Goal: Complete application form: Complete application form

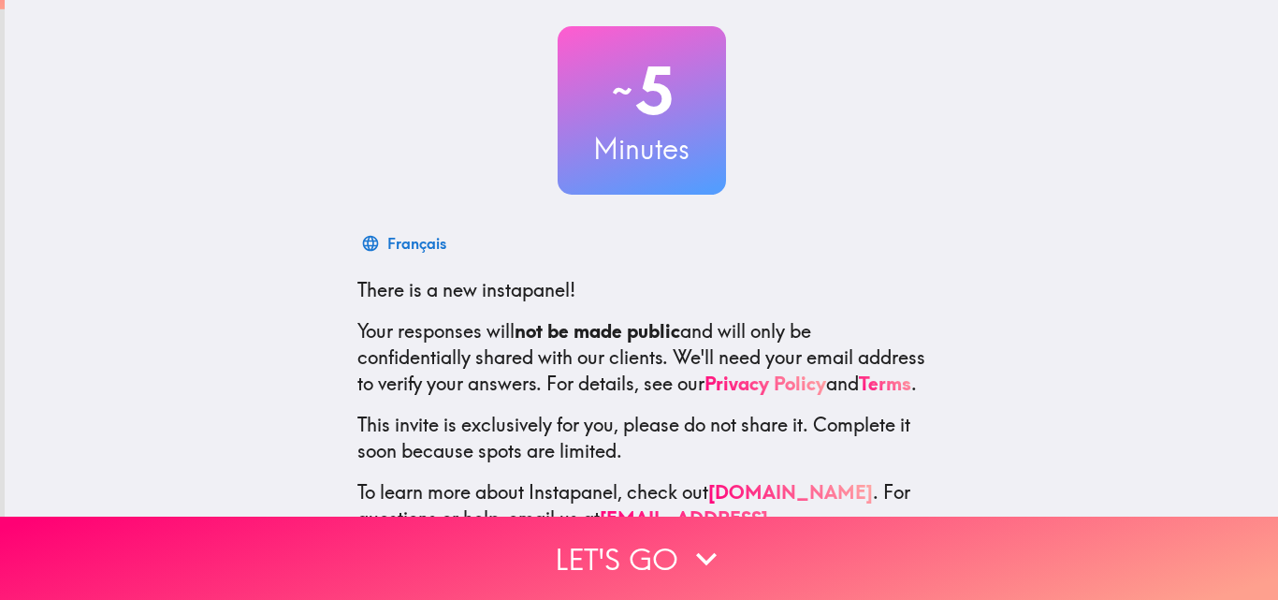
scroll to position [179, 0]
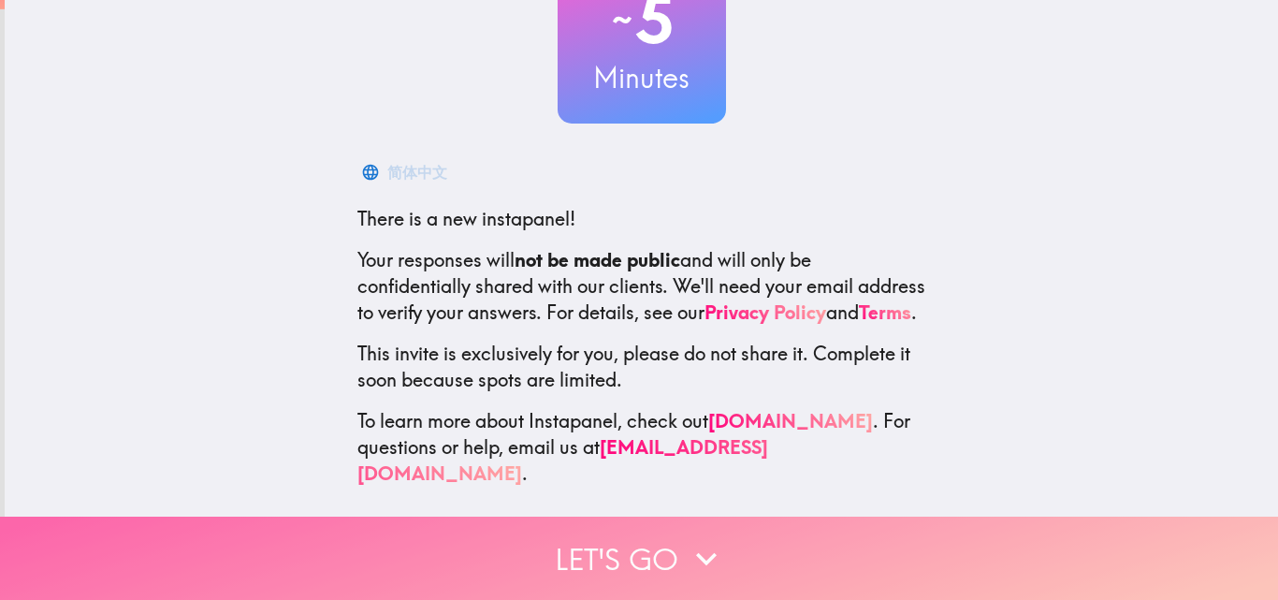
click at [688, 538] on icon "button" at bounding box center [706, 558] width 41 height 41
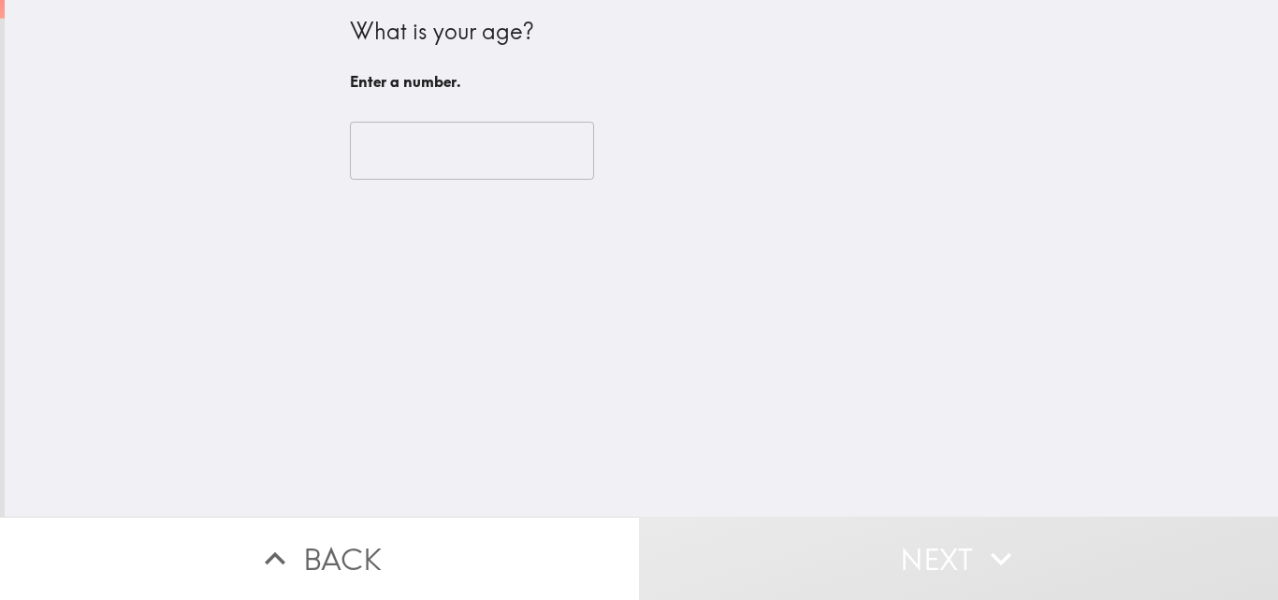
click at [496, 161] on input "number" at bounding box center [472, 151] width 244 height 58
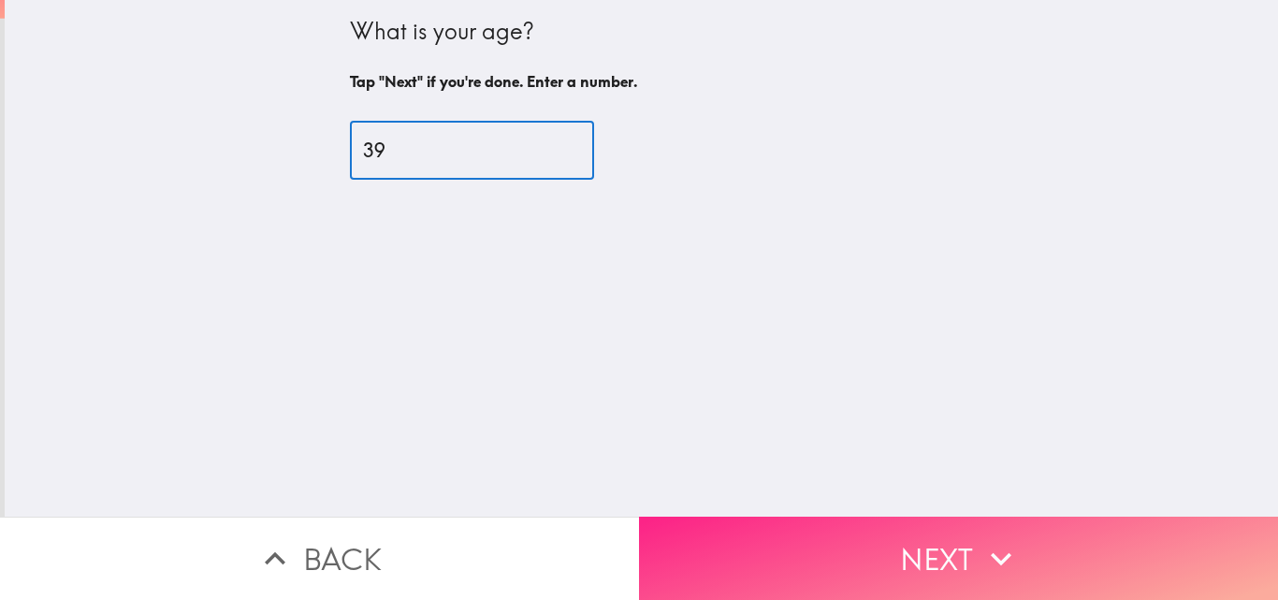
type input "39"
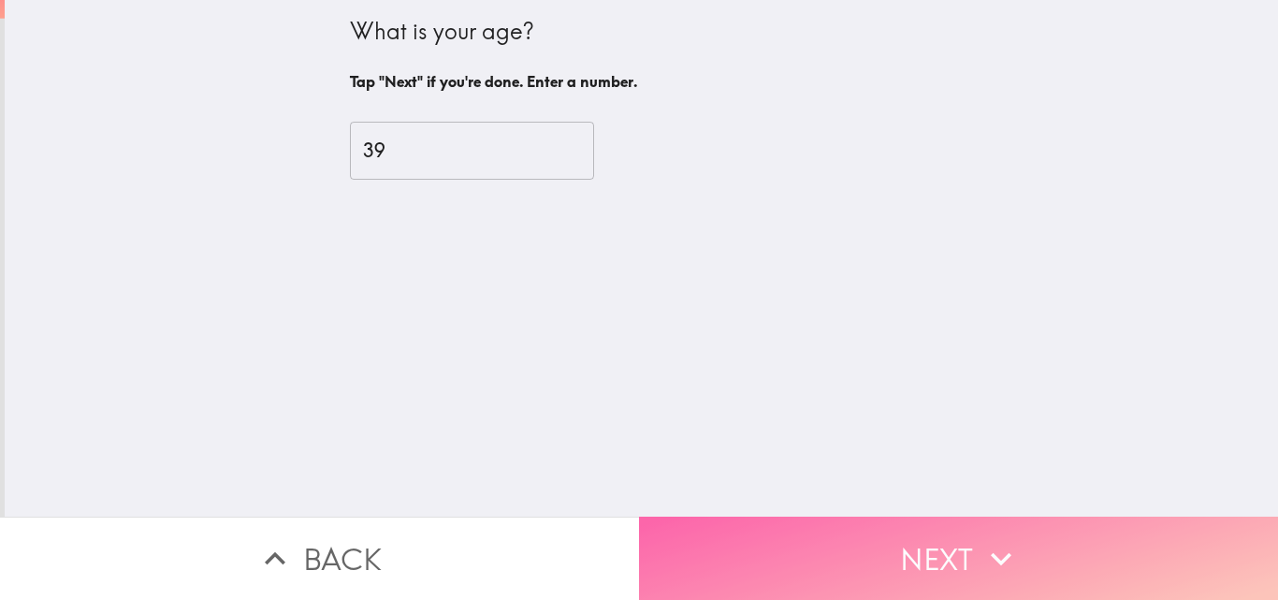
click at [941, 552] on button "Next" at bounding box center [958, 558] width 639 height 83
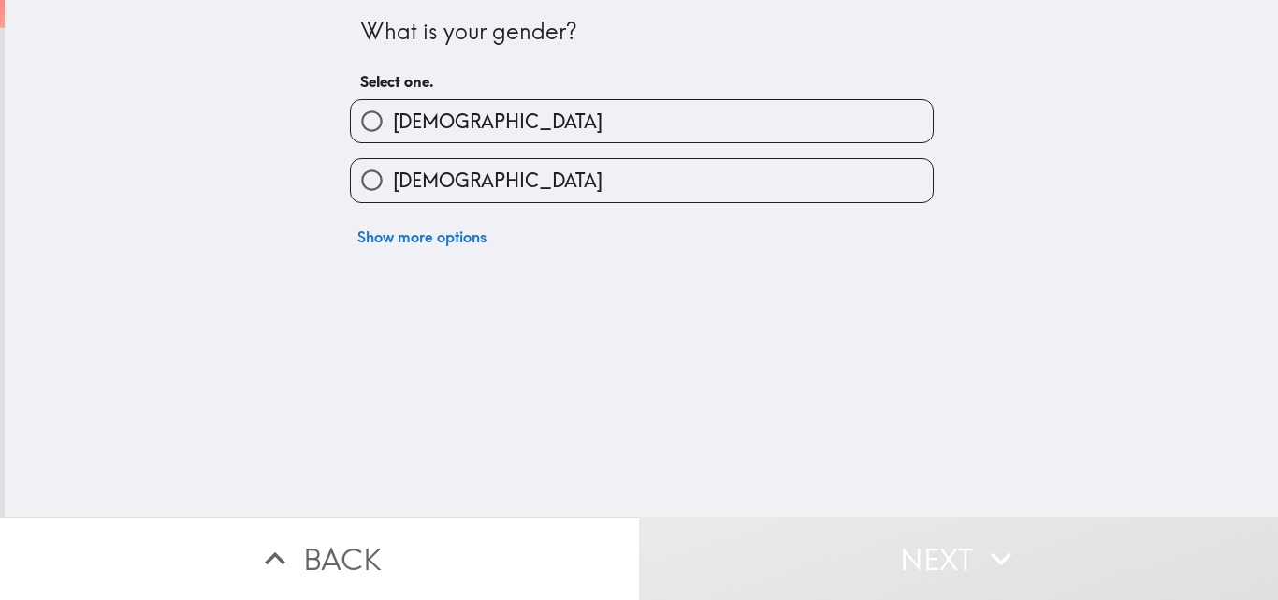
click at [455, 131] on label "[DEMOGRAPHIC_DATA]" at bounding box center [642, 121] width 582 height 42
click at [393, 131] on input "[DEMOGRAPHIC_DATA]" at bounding box center [372, 121] width 42 height 42
radio input "true"
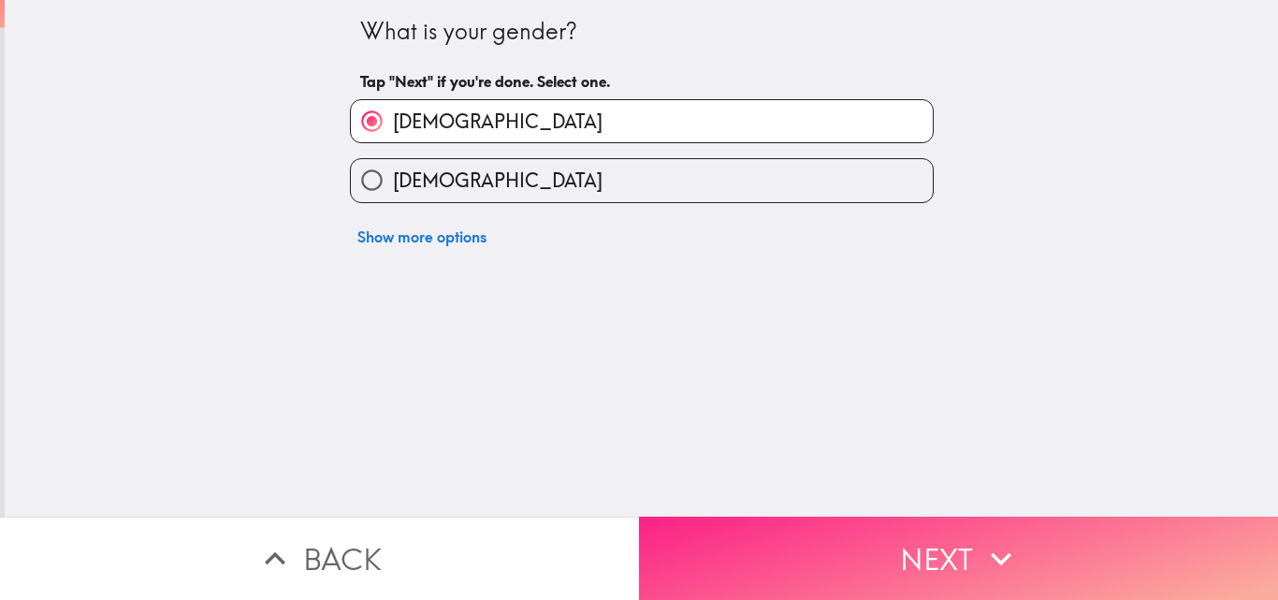
click at [921, 563] on button "Next" at bounding box center [958, 558] width 639 height 83
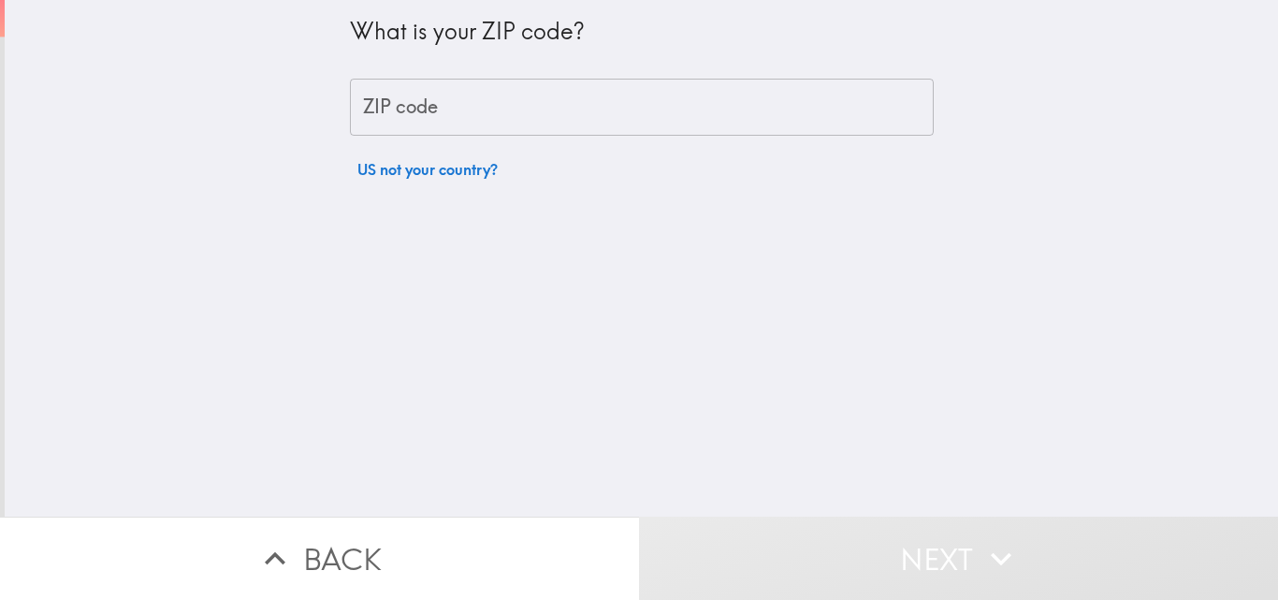
click at [535, 108] on input "ZIP code" at bounding box center [642, 108] width 584 height 58
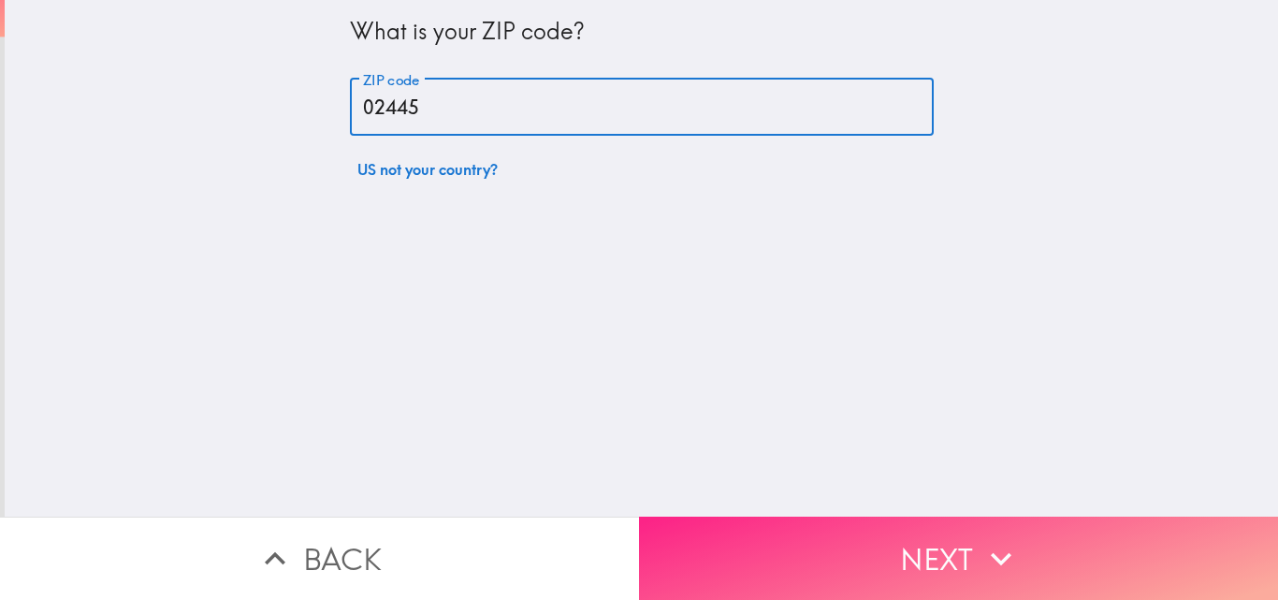
type input "02445"
click at [907, 546] on button "Next" at bounding box center [958, 558] width 639 height 83
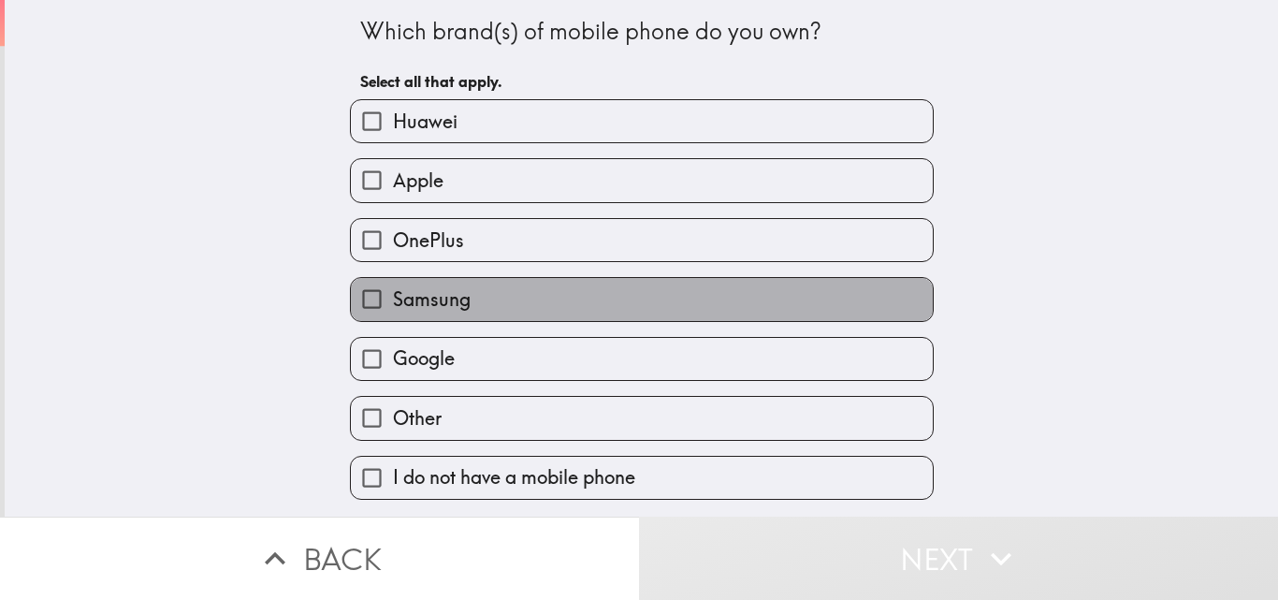
click at [428, 298] on span "Samsung" at bounding box center [432, 299] width 78 height 26
click at [393, 298] on input "Samsung" at bounding box center [372, 299] width 42 height 42
checkbox input "true"
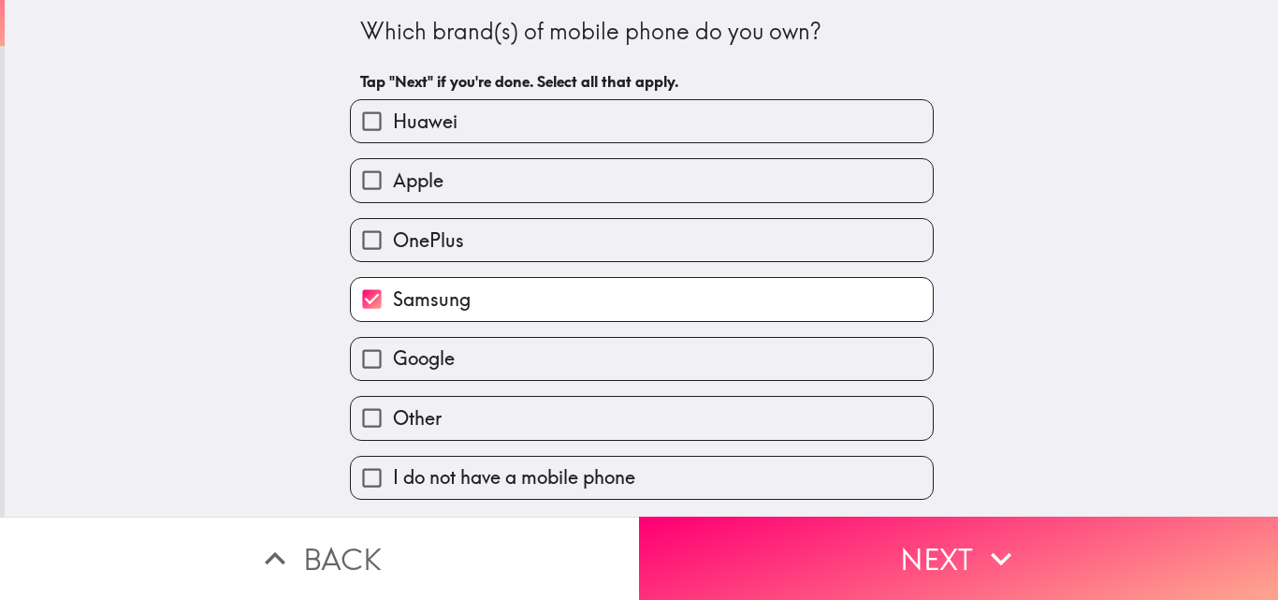
click at [904, 552] on button "Next" at bounding box center [958, 558] width 639 height 83
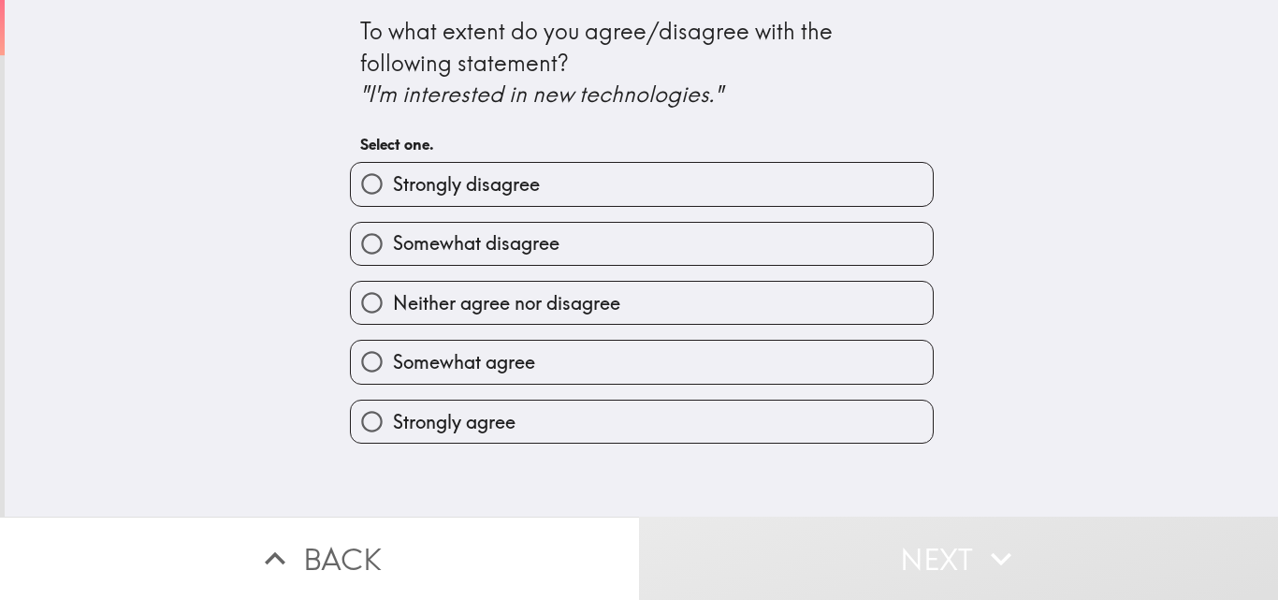
click at [484, 423] on span "Strongly agree" at bounding box center [454, 422] width 123 height 26
click at [393, 423] on input "Strongly agree" at bounding box center [372, 421] width 42 height 42
radio input "true"
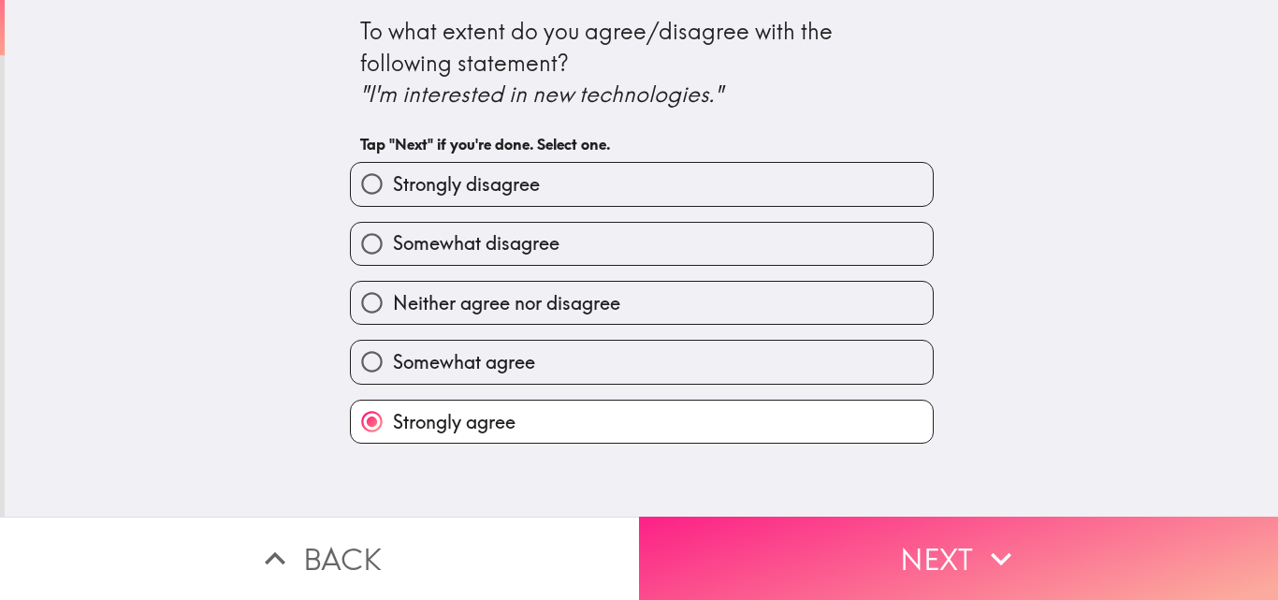
click at [802, 526] on button "Next" at bounding box center [958, 558] width 639 height 83
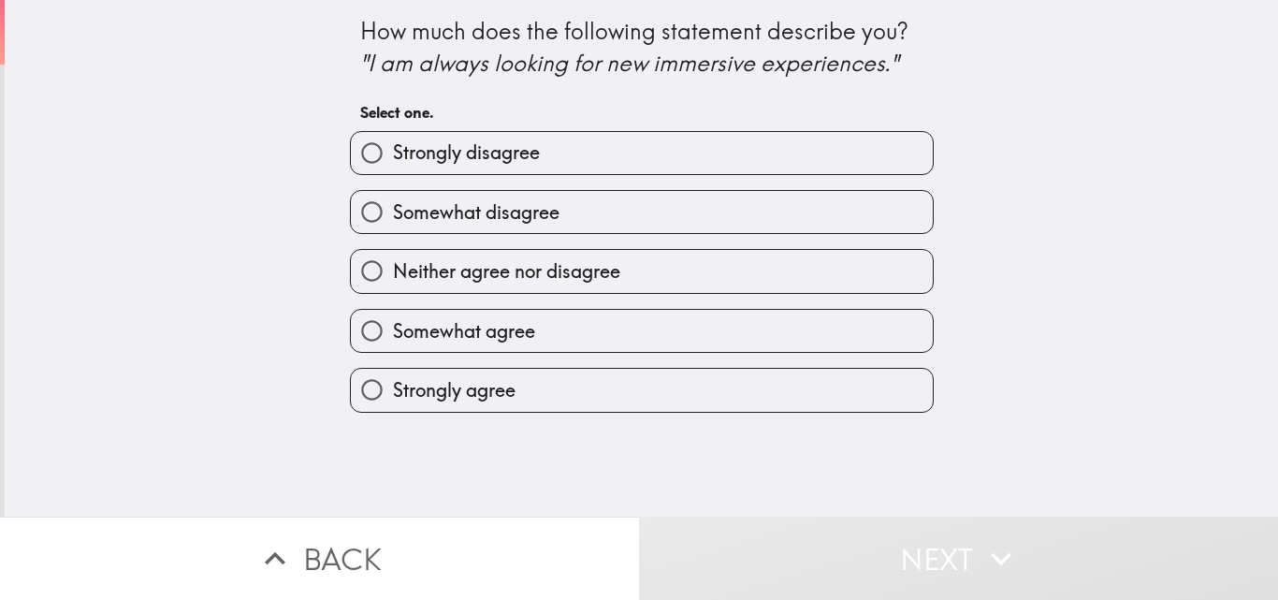
click at [476, 338] on span "Somewhat agree" at bounding box center [464, 331] width 142 height 26
click at [393, 338] on input "Somewhat agree" at bounding box center [372, 331] width 42 height 42
radio input "true"
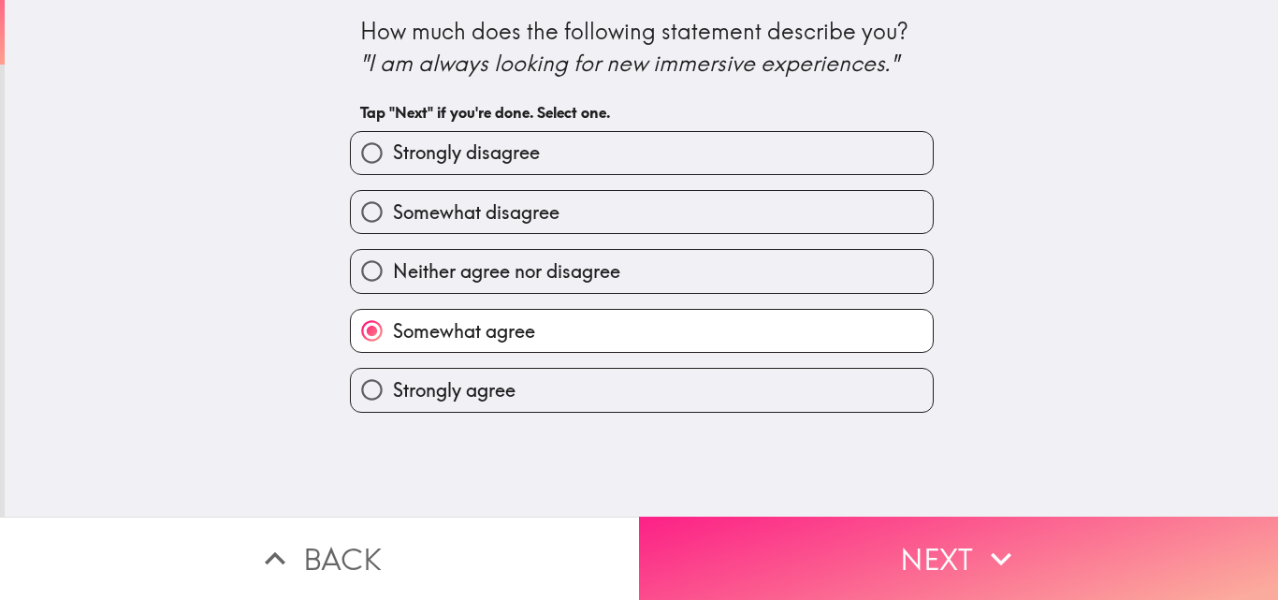
click at [876, 567] on button "Next" at bounding box center [958, 558] width 639 height 83
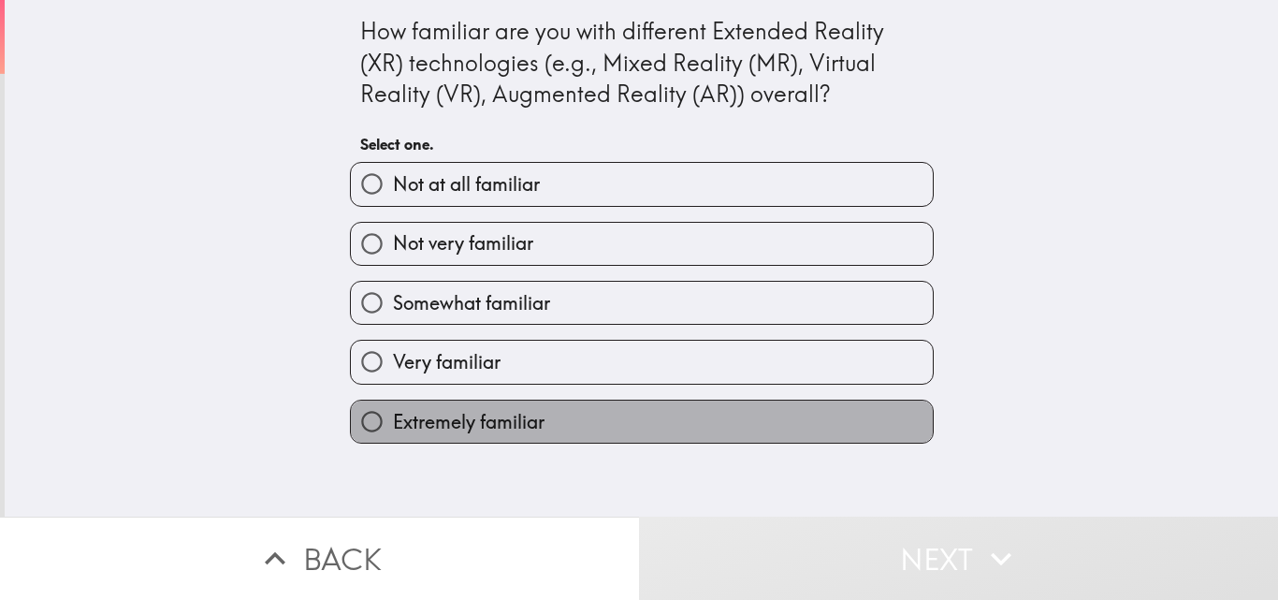
click at [503, 418] on span "Extremely familiar" at bounding box center [469, 422] width 152 height 26
click at [393, 418] on input "Extremely familiar" at bounding box center [372, 421] width 42 height 42
radio input "true"
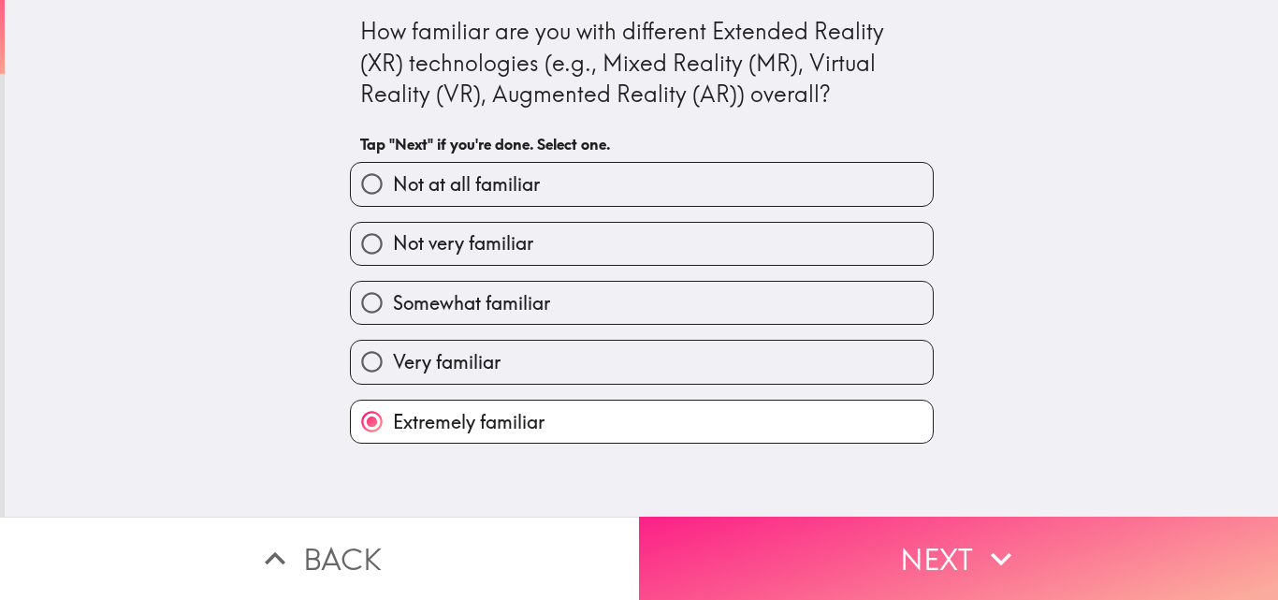
click at [876, 574] on button "Next" at bounding box center [958, 558] width 639 height 83
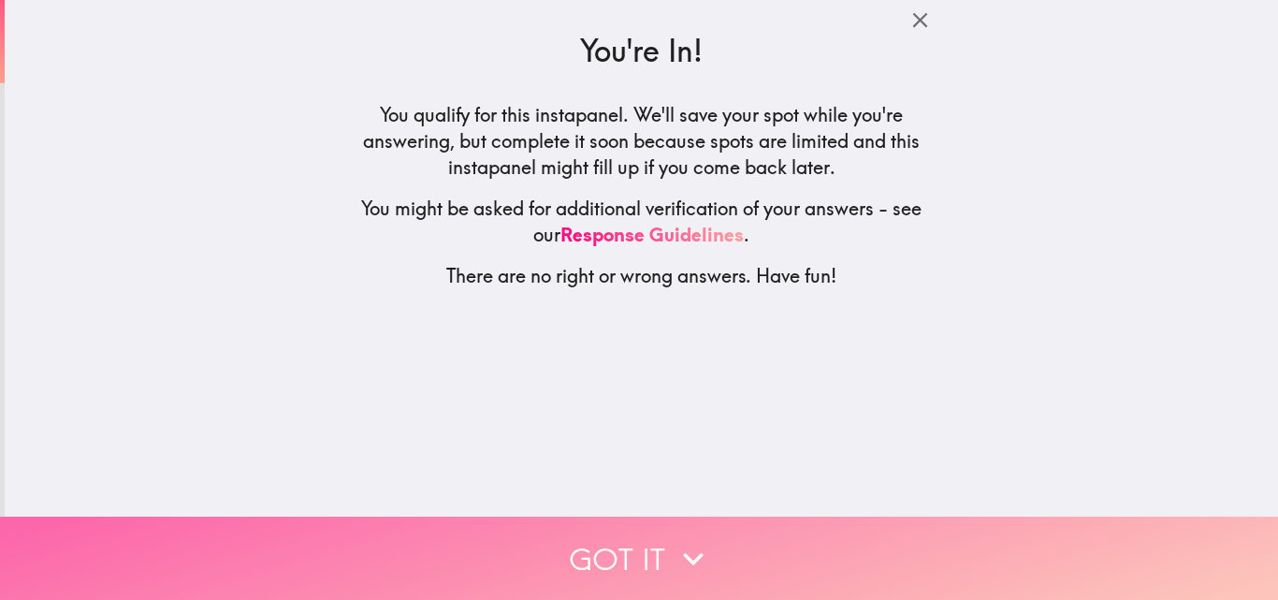
click at [683, 543] on icon "button" at bounding box center [693, 558] width 41 height 41
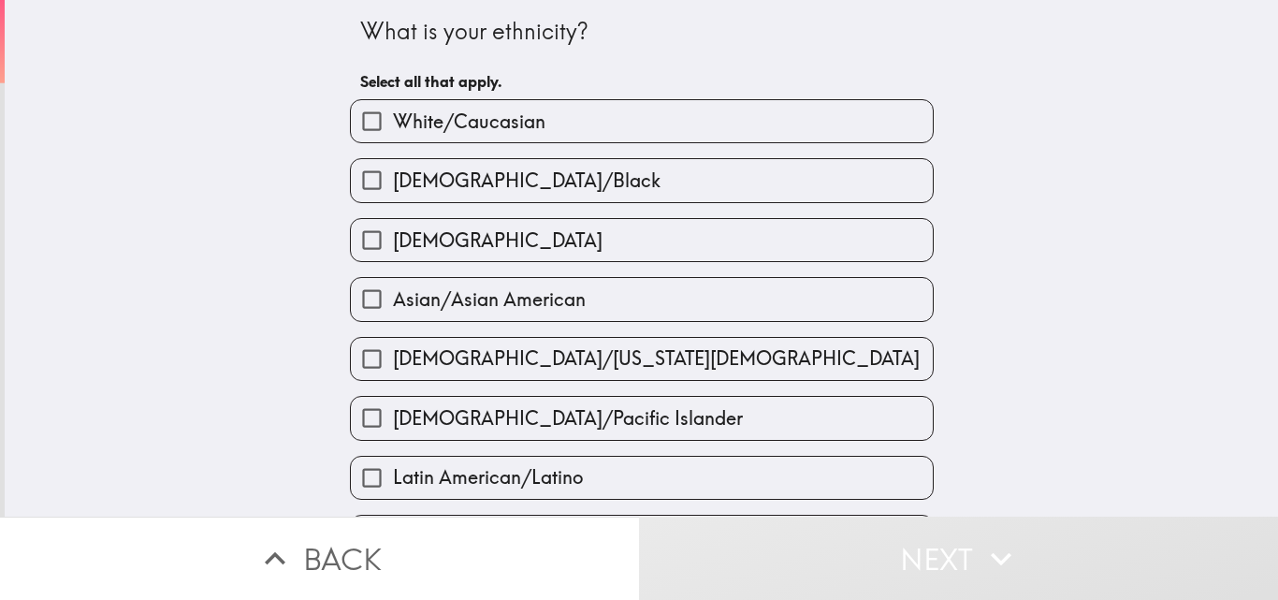
click at [497, 111] on span "White/Caucasian" at bounding box center [469, 122] width 153 height 26
click at [393, 111] on input "White/Caucasian" at bounding box center [372, 121] width 42 height 42
checkbox input "true"
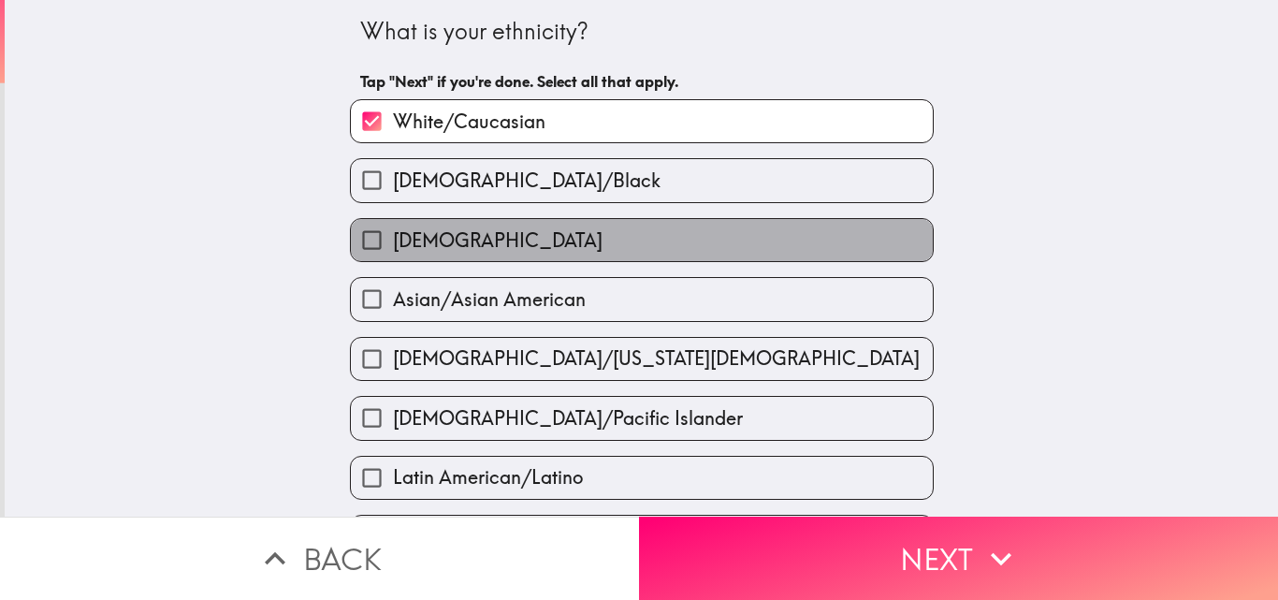
click at [459, 235] on label "[DEMOGRAPHIC_DATA]" at bounding box center [642, 240] width 582 height 42
click at [393, 235] on input "[DEMOGRAPHIC_DATA]" at bounding box center [372, 240] width 42 height 42
checkbox input "true"
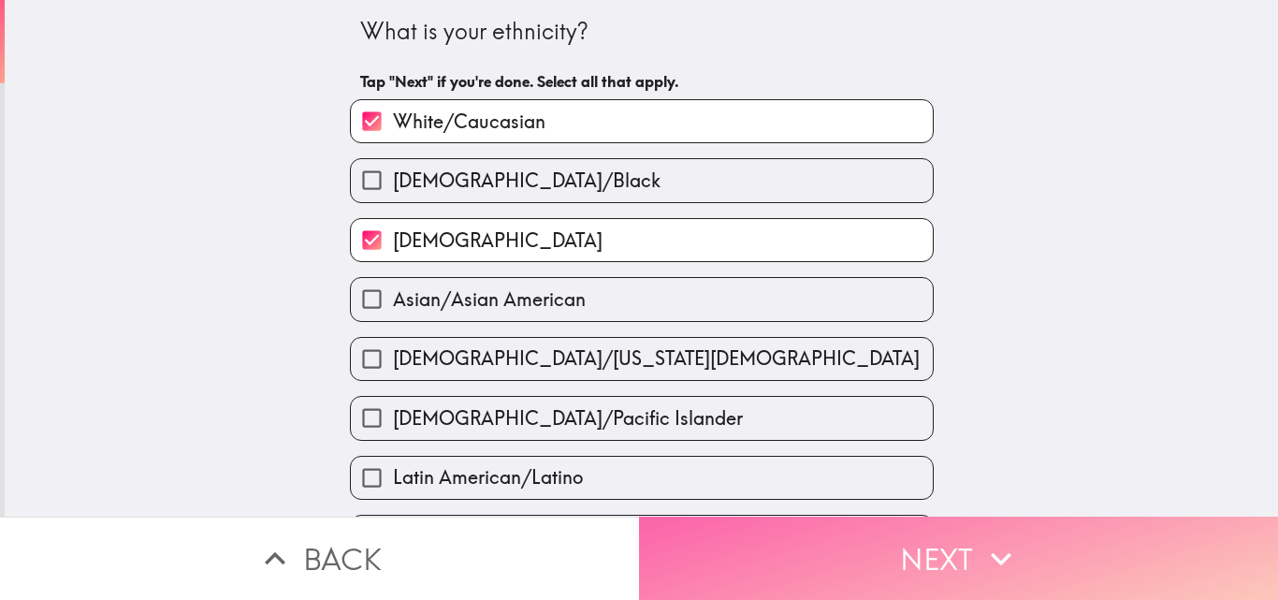
click at [1017, 561] on button "Next" at bounding box center [958, 558] width 639 height 83
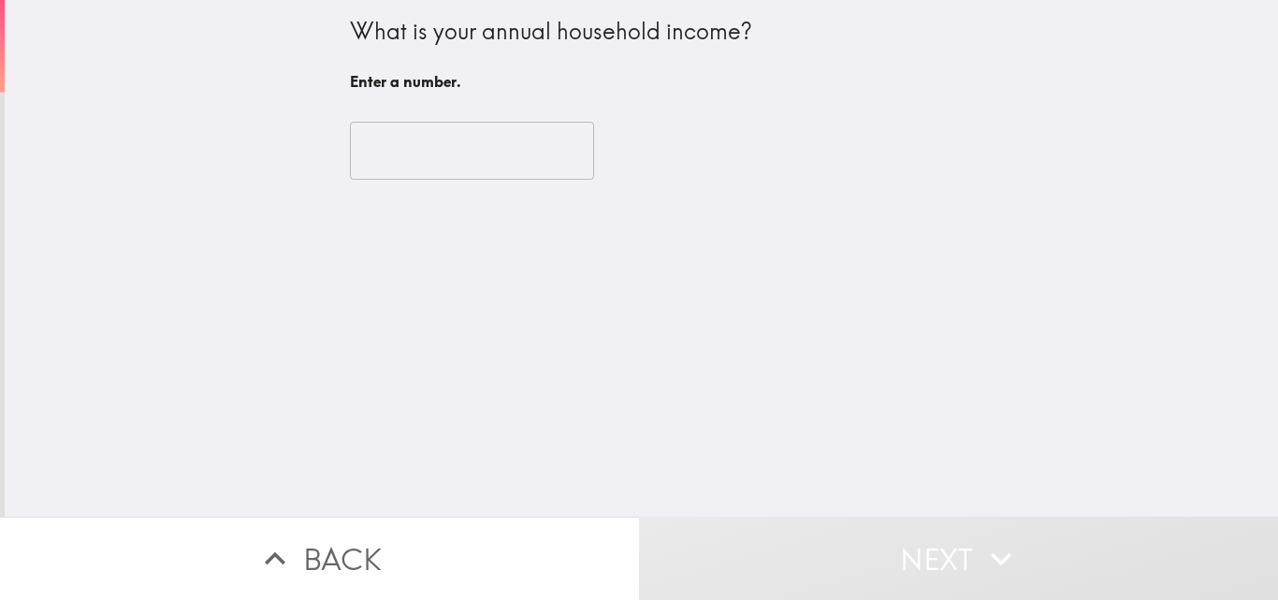
click at [472, 153] on input "number" at bounding box center [472, 151] width 244 height 58
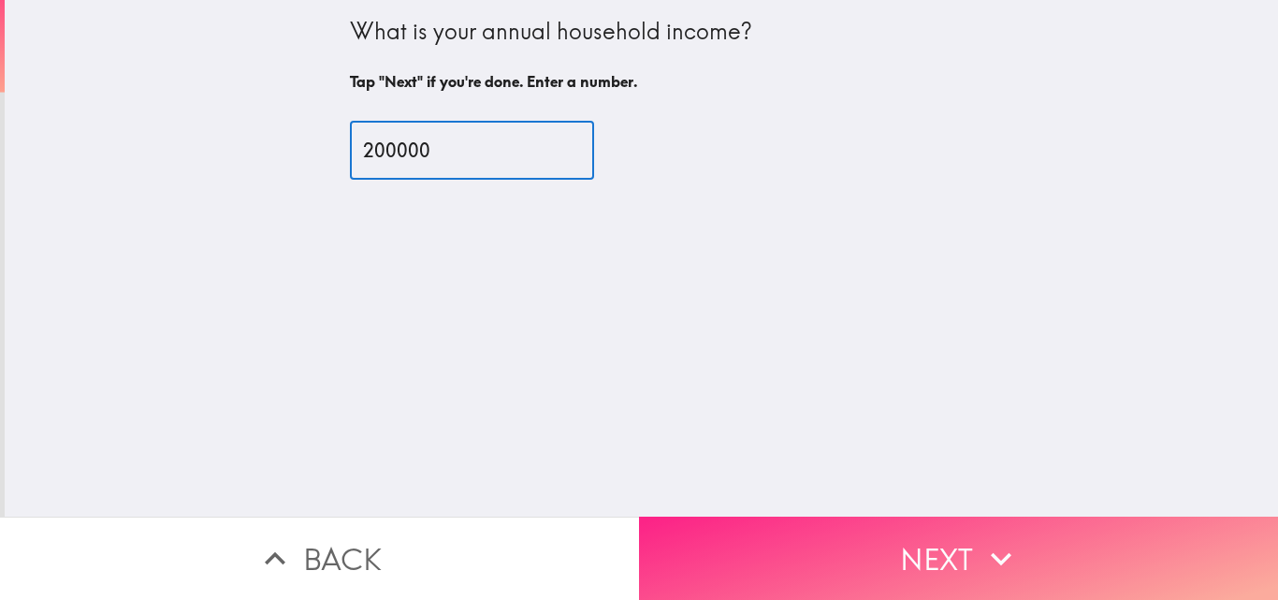
type input "200000"
click at [959, 534] on button "Next" at bounding box center [958, 558] width 639 height 83
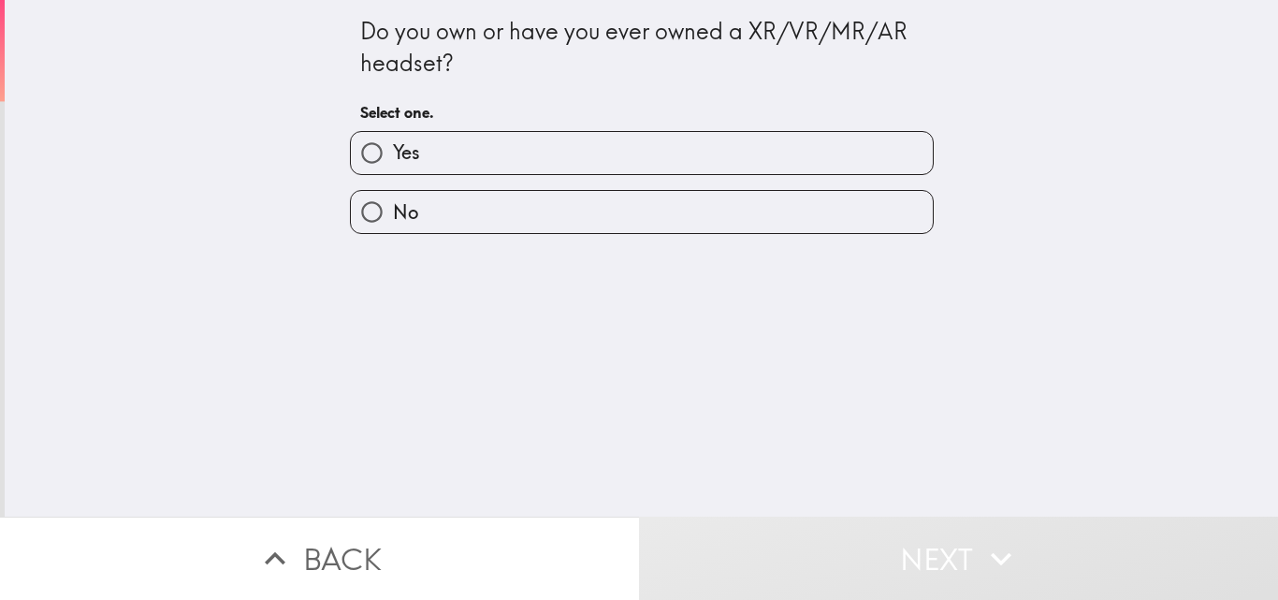
click at [481, 153] on label "Yes" at bounding box center [642, 153] width 582 height 42
click at [393, 153] on input "Yes" at bounding box center [372, 153] width 42 height 42
radio input "true"
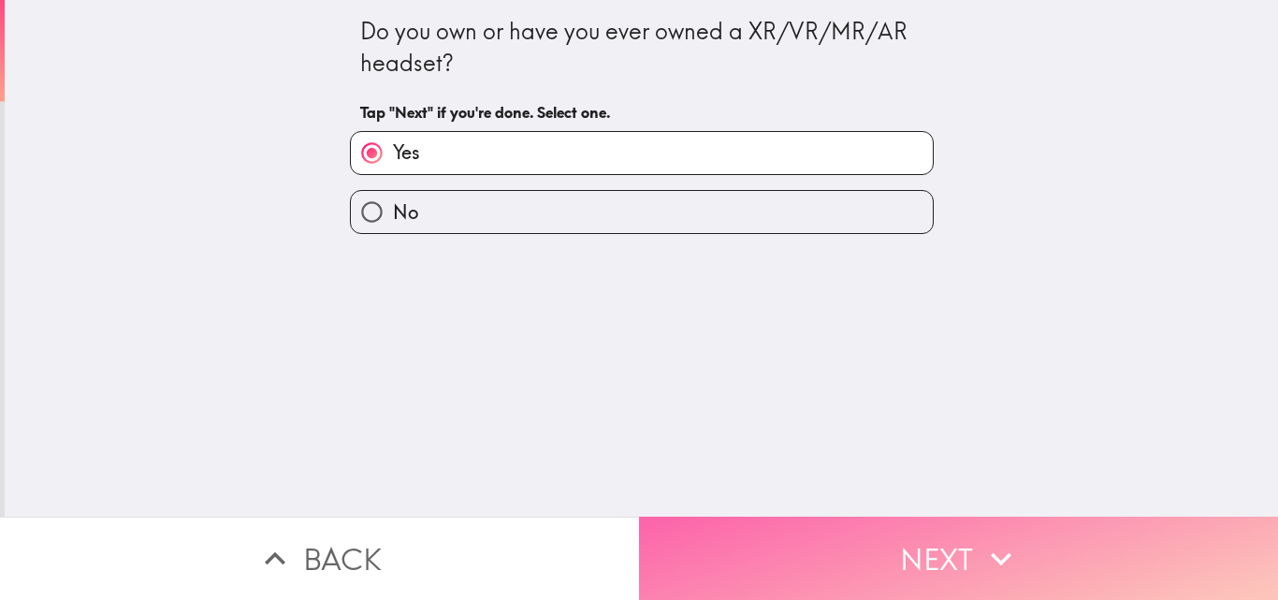
click at [902, 539] on button "Next" at bounding box center [958, 558] width 639 height 83
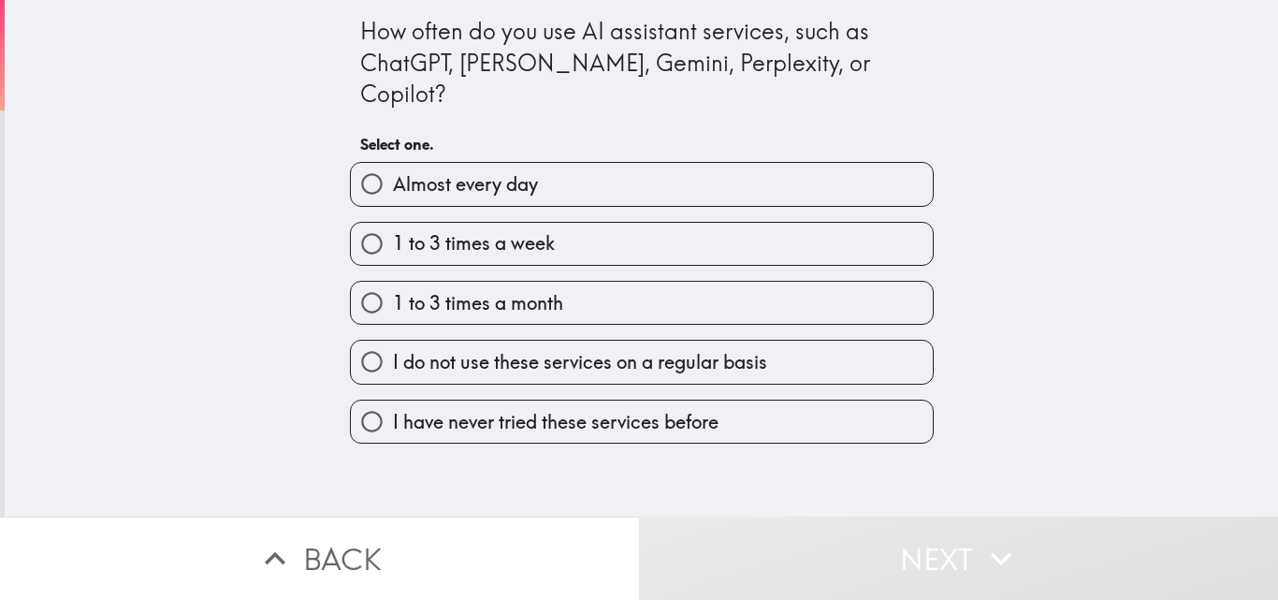
click at [508, 230] on span "1 to 3 times a week" at bounding box center [474, 243] width 162 height 26
click at [393, 223] on input "1 to 3 times a week" at bounding box center [372, 244] width 42 height 42
radio input "true"
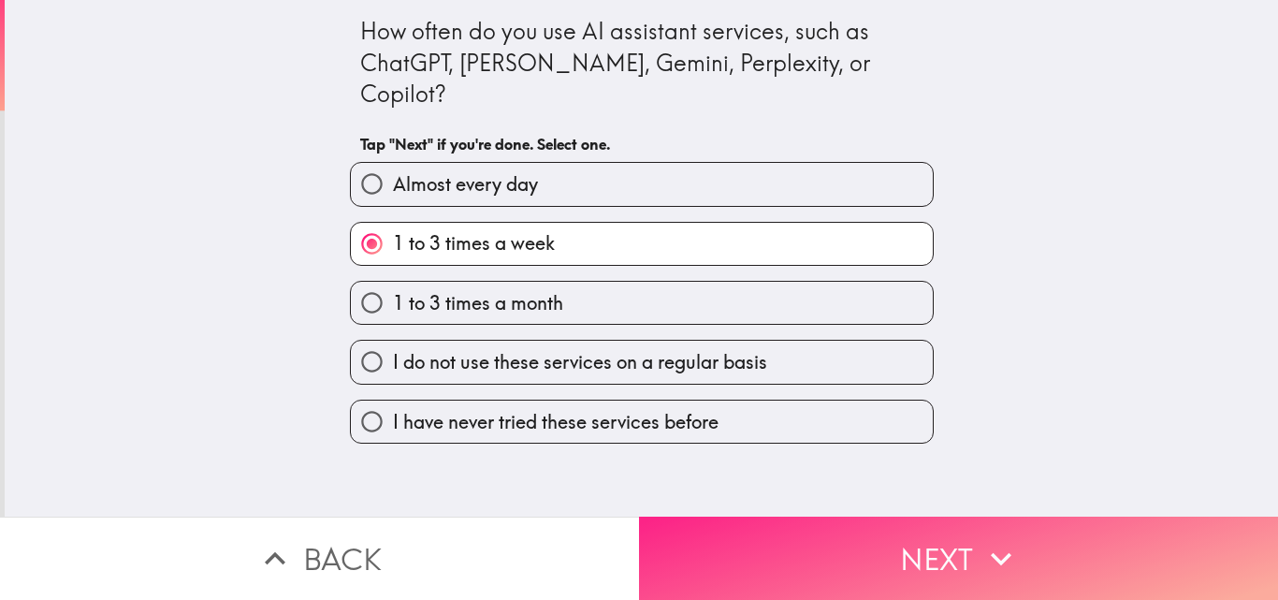
click at [933, 541] on button "Next" at bounding box center [958, 558] width 639 height 83
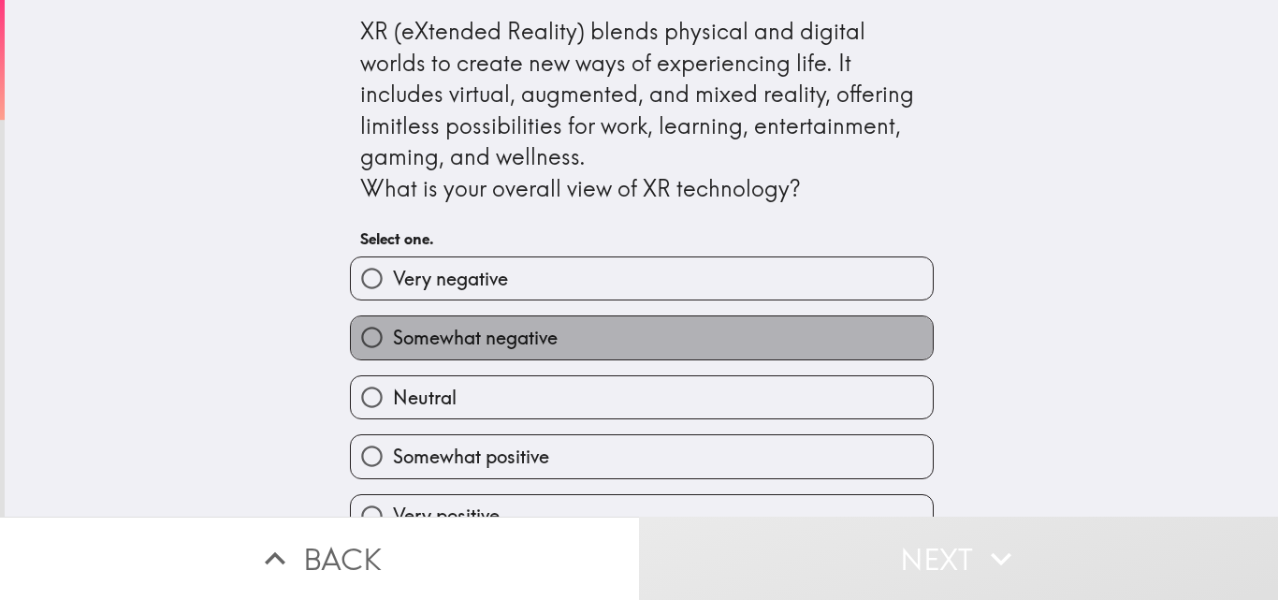
click at [449, 341] on span "Somewhat negative" at bounding box center [475, 338] width 165 height 26
click at [393, 341] on input "Somewhat negative" at bounding box center [372, 337] width 42 height 42
radio input "true"
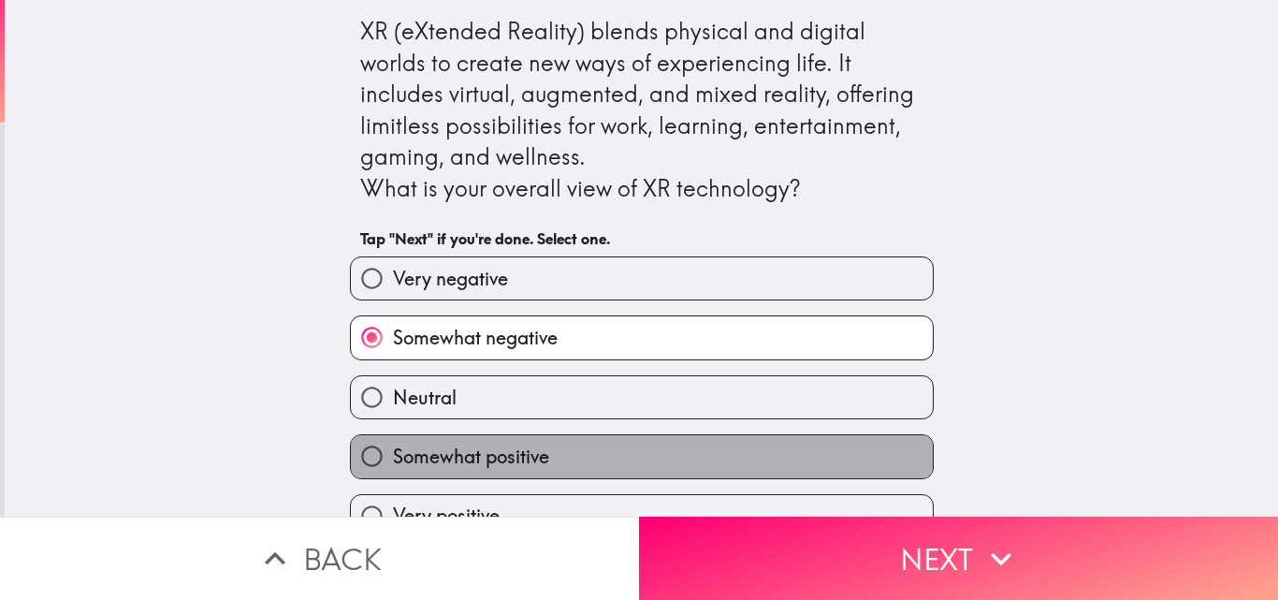
click at [493, 460] on span "Somewhat positive" at bounding box center [471, 457] width 156 height 26
click at [393, 460] on input "Somewhat positive" at bounding box center [372, 456] width 42 height 42
radio input "true"
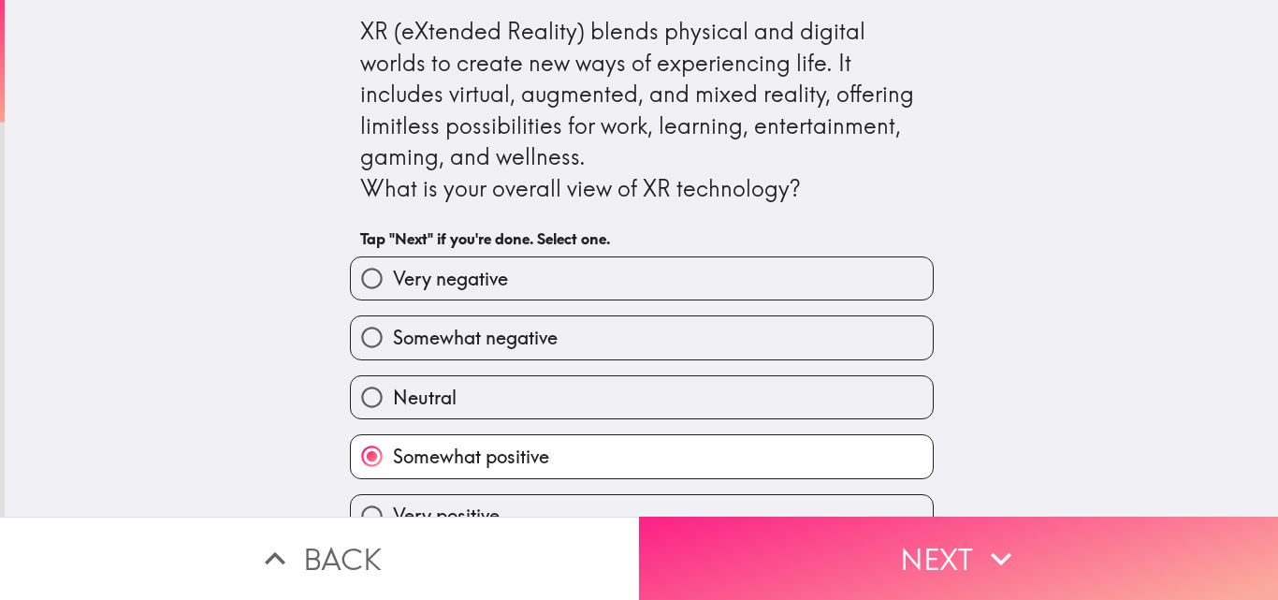
click at [894, 552] on button "Next" at bounding box center [958, 558] width 639 height 83
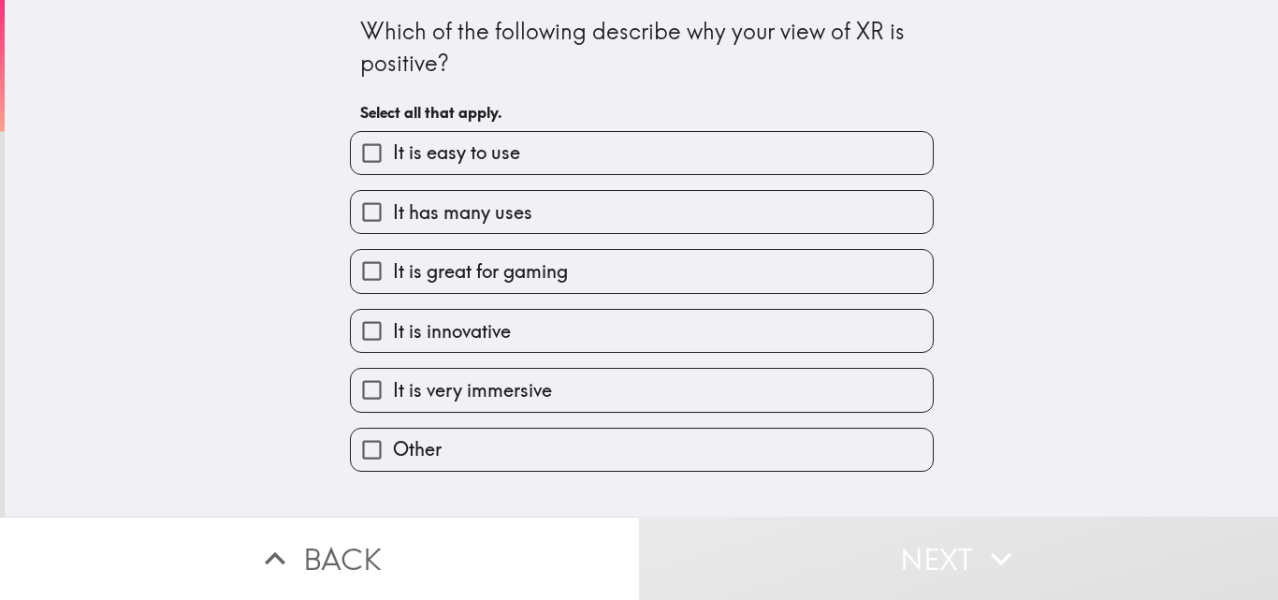
click at [488, 153] on span "It is easy to use" at bounding box center [456, 152] width 127 height 26
click at [393, 153] on input "It is easy to use" at bounding box center [372, 153] width 42 height 42
checkbox input "true"
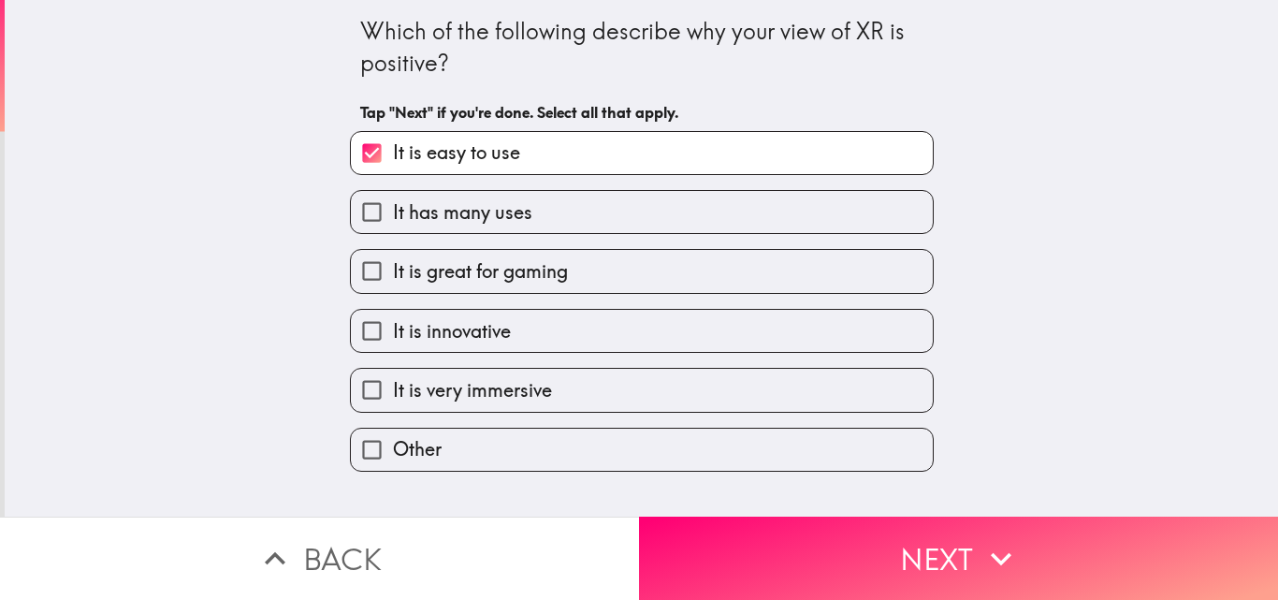
click at [498, 208] on span "It has many uses" at bounding box center [462, 212] width 139 height 26
click at [393, 208] on input "It has many uses" at bounding box center [372, 212] width 42 height 42
checkbox input "true"
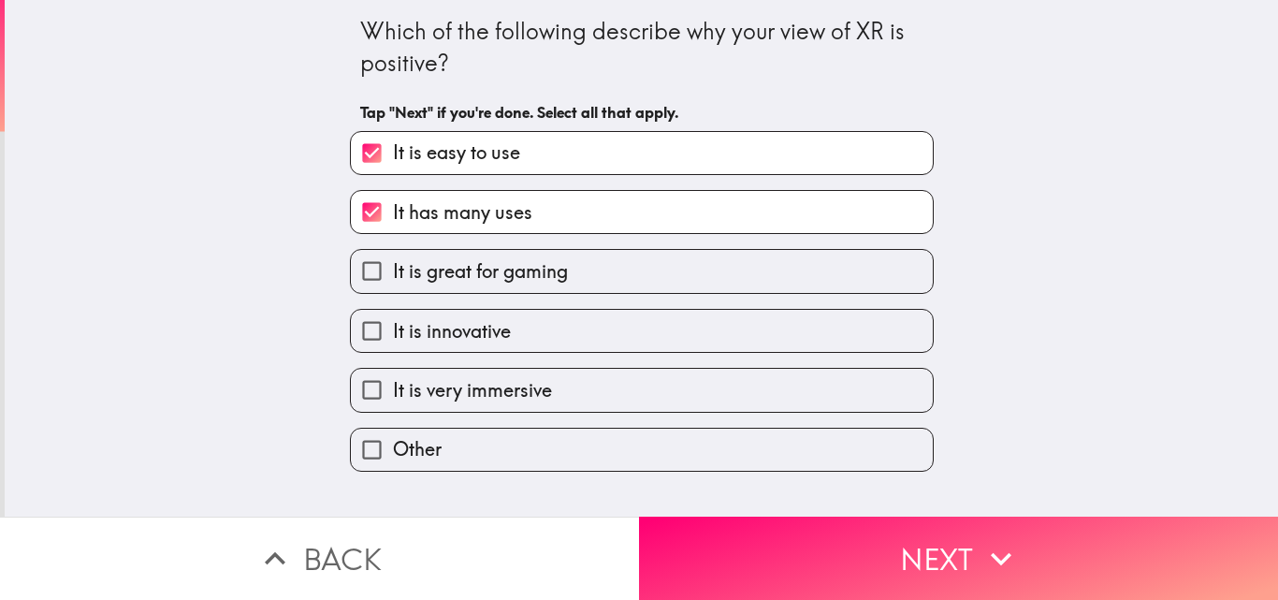
click at [529, 279] on span "It is great for gaming" at bounding box center [480, 271] width 175 height 26
click at [393, 279] on input "It is great for gaming" at bounding box center [372, 271] width 42 height 42
checkbox input "true"
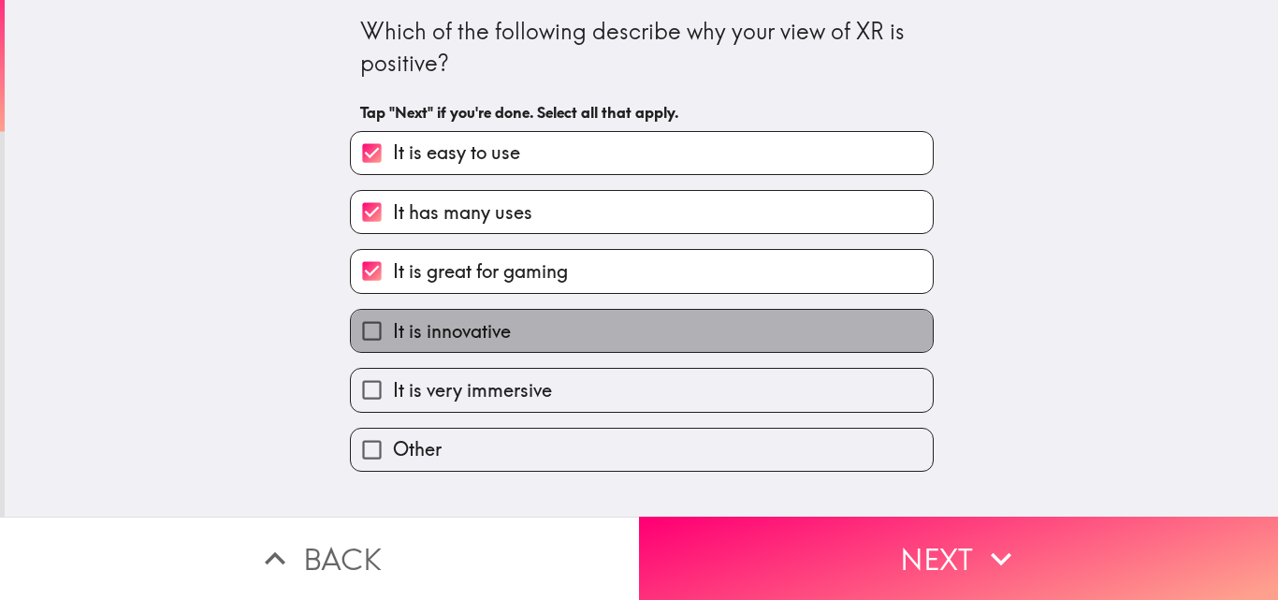
click at [534, 335] on label "It is innovative" at bounding box center [642, 331] width 582 height 42
click at [393, 335] on input "It is innovative" at bounding box center [372, 331] width 42 height 42
checkbox input "true"
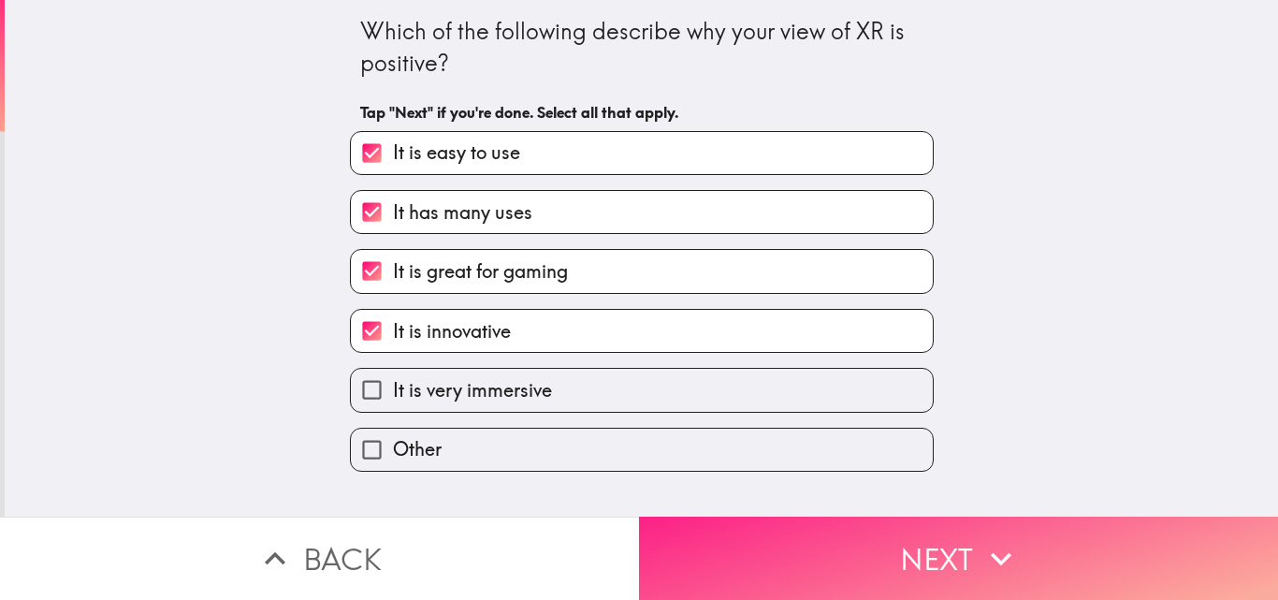
click at [899, 546] on button "Next" at bounding box center [958, 558] width 639 height 83
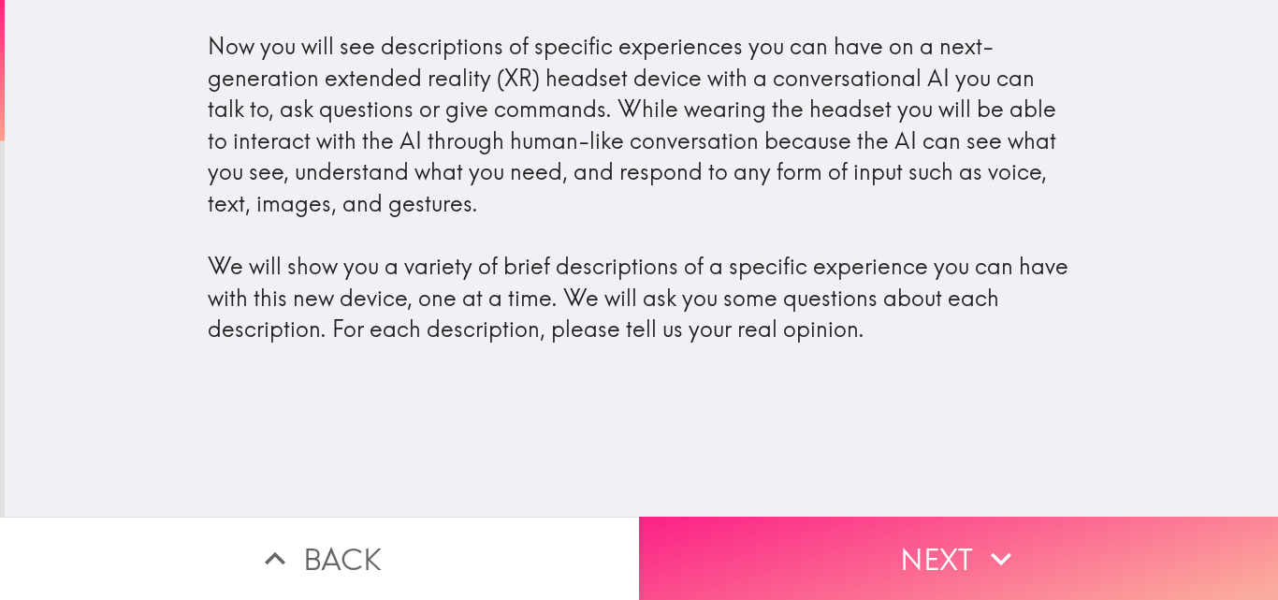
click at [929, 555] on button "Next" at bounding box center [958, 558] width 639 height 83
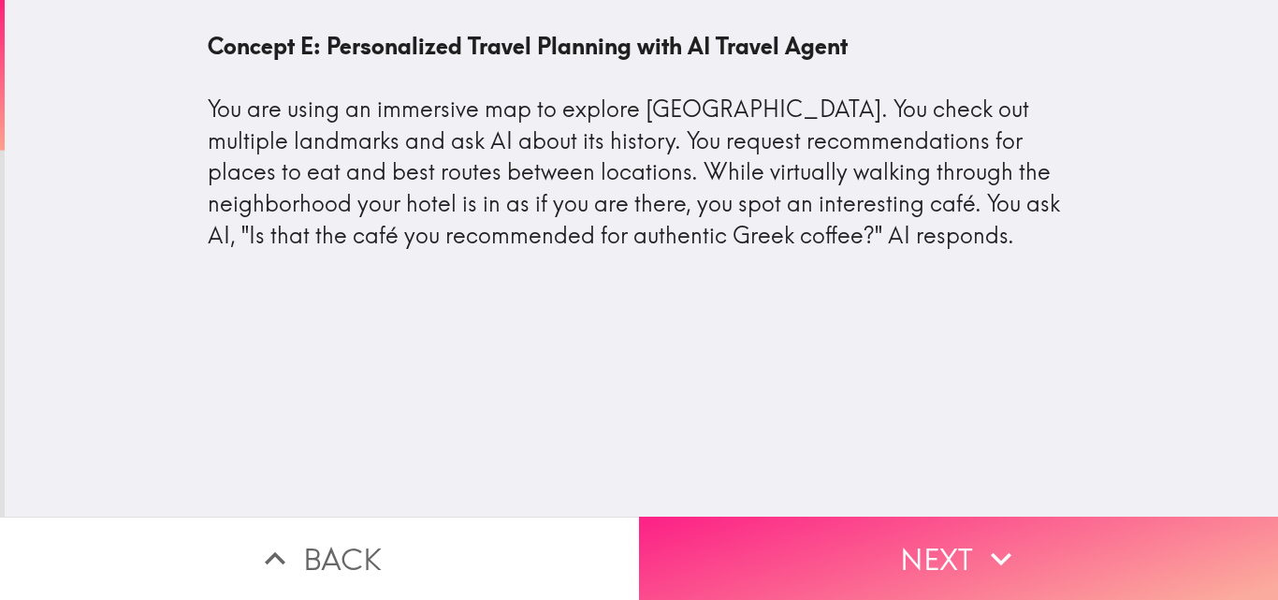
click at [884, 559] on button "Next" at bounding box center [958, 558] width 639 height 83
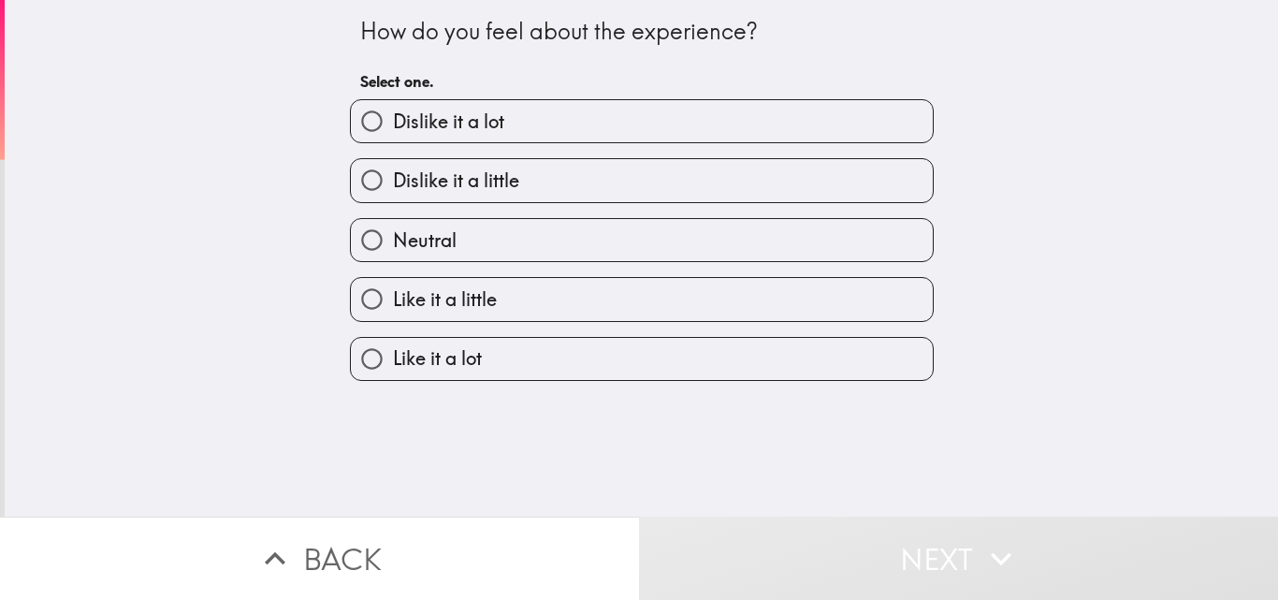
click at [480, 300] on span "Like it a little" at bounding box center [445, 299] width 104 height 26
click at [393, 300] on input "Like it a little" at bounding box center [372, 299] width 42 height 42
radio input "true"
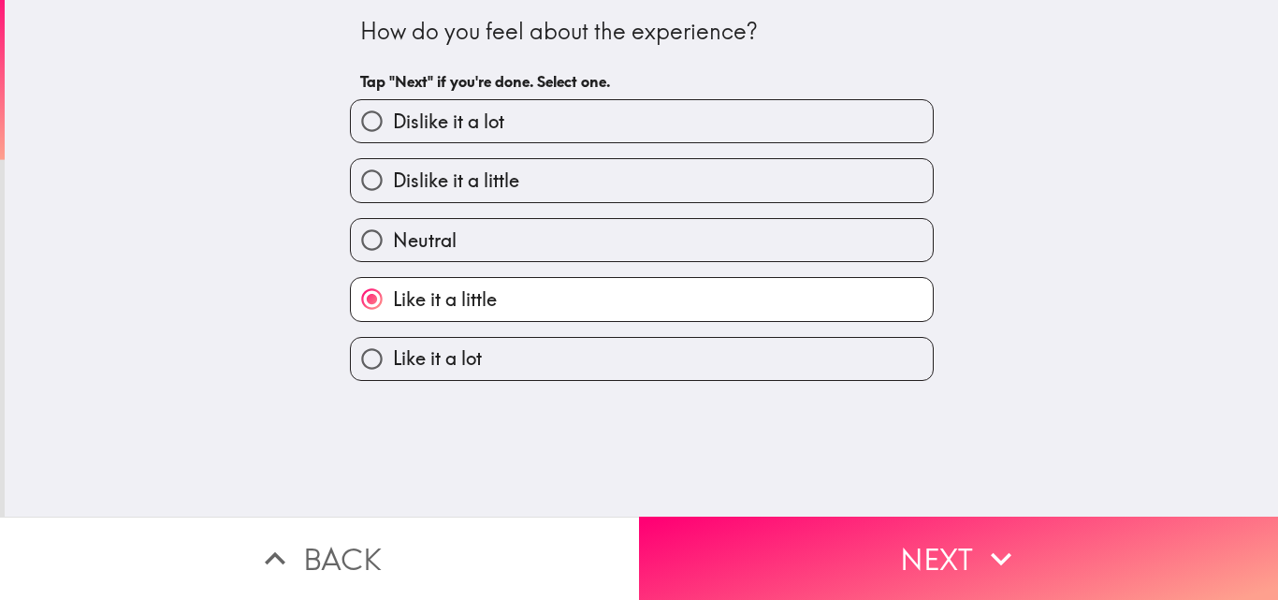
click at [595, 351] on label "Like it a lot" at bounding box center [642, 359] width 582 height 42
click at [393, 351] on input "Like it a lot" at bounding box center [372, 359] width 42 height 42
radio input "true"
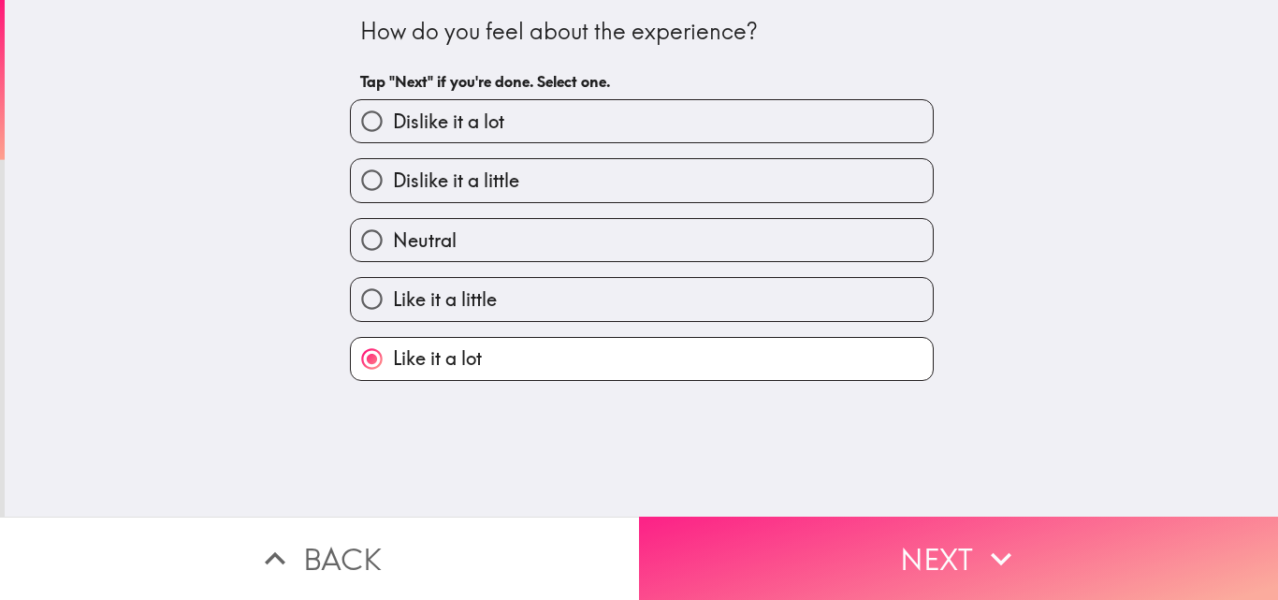
click at [948, 561] on button "Next" at bounding box center [958, 558] width 639 height 83
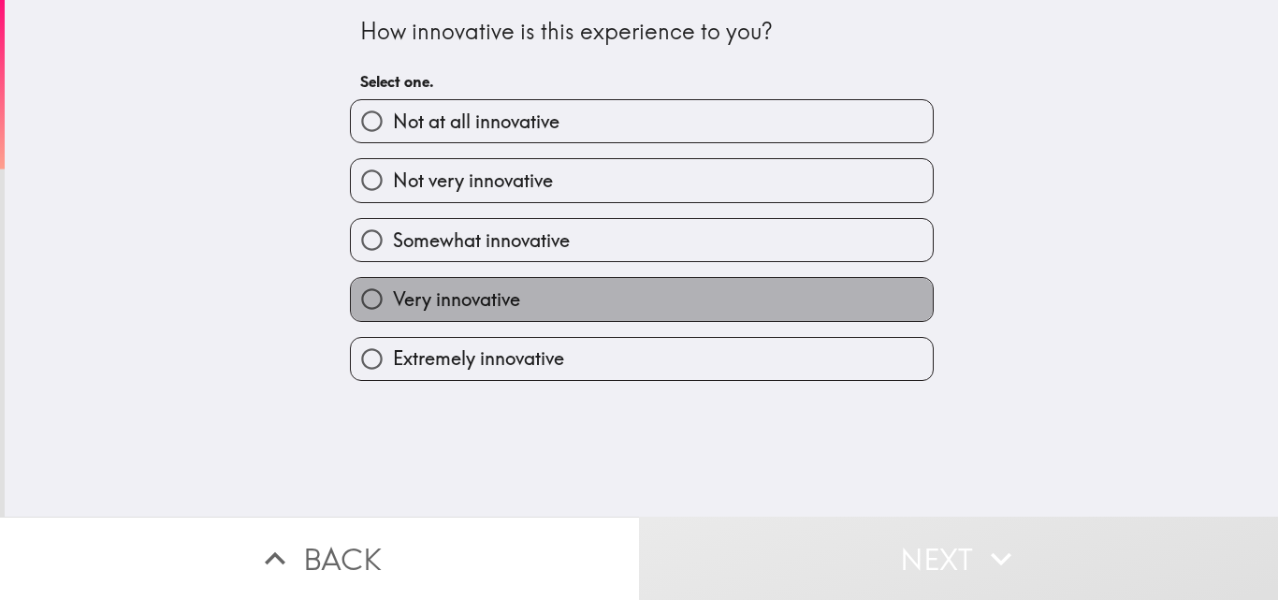
click at [465, 313] on label "Very innovative" at bounding box center [642, 299] width 582 height 42
click at [393, 313] on input "Very innovative" at bounding box center [372, 299] width 42 height 42
radio input "true"
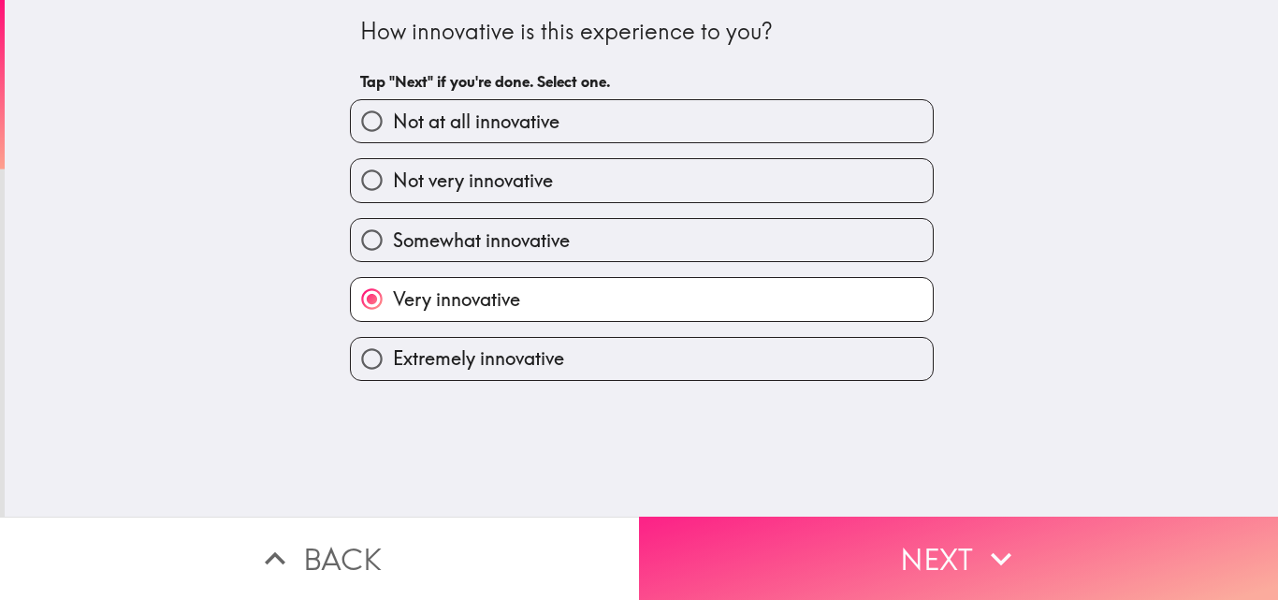
click at [866, 526] on button "Next" at bounding box center [958, 558] width 639 height 83
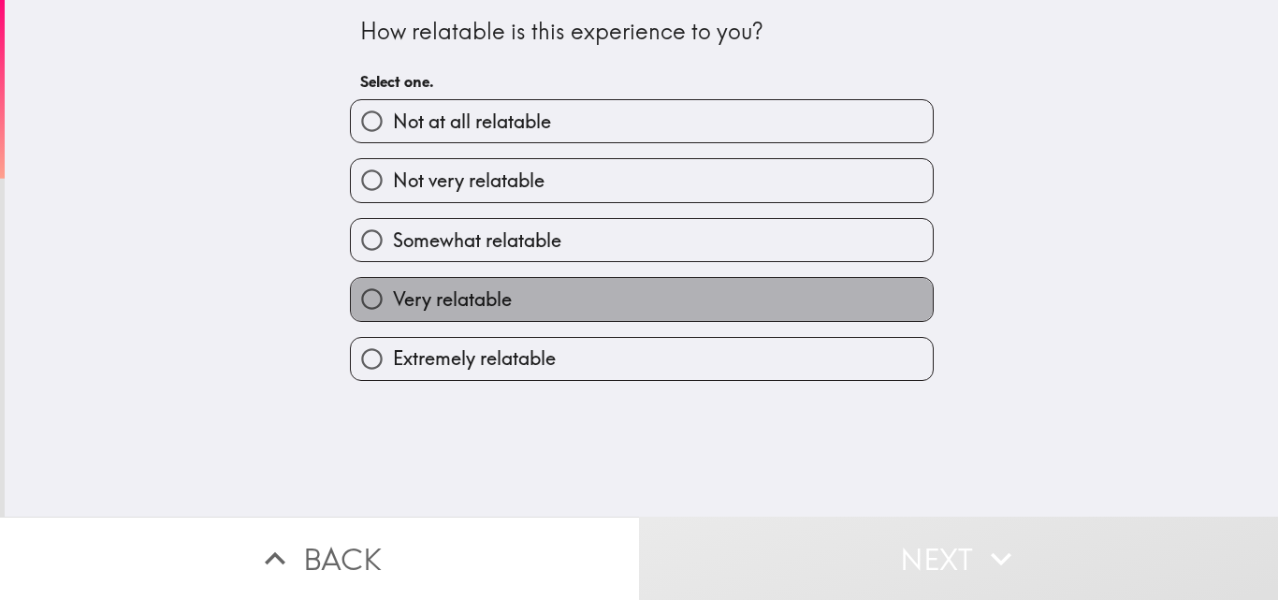
click at [494, 297] on span "Very relatable" at bounding box center [452, 299] width 119 height 26
click at [393, 297] on input "Very relatable" at bounding box center [372, 299] width 42 height 42
radio input "true"
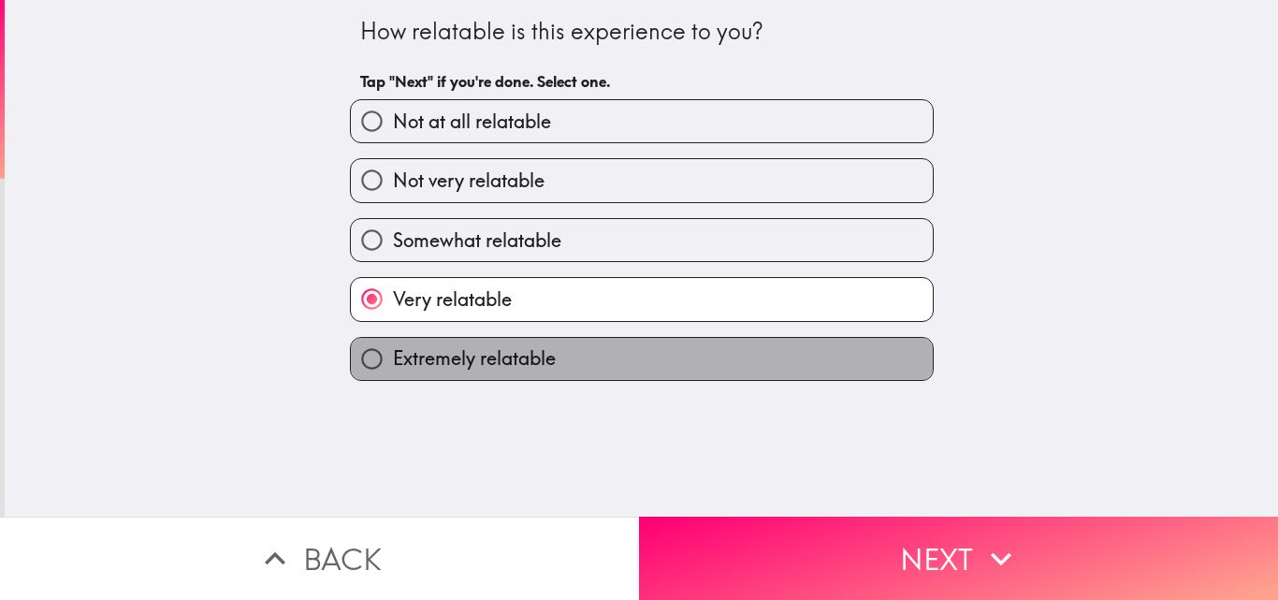
click at [508, 362] on span "Extremely relatable" at bounding box center [474, 358] width 163 height 26
click at [393, 362] on input "Extremely relatable" at bounding box center [372, 359] width 42 height 42
radio input "true"
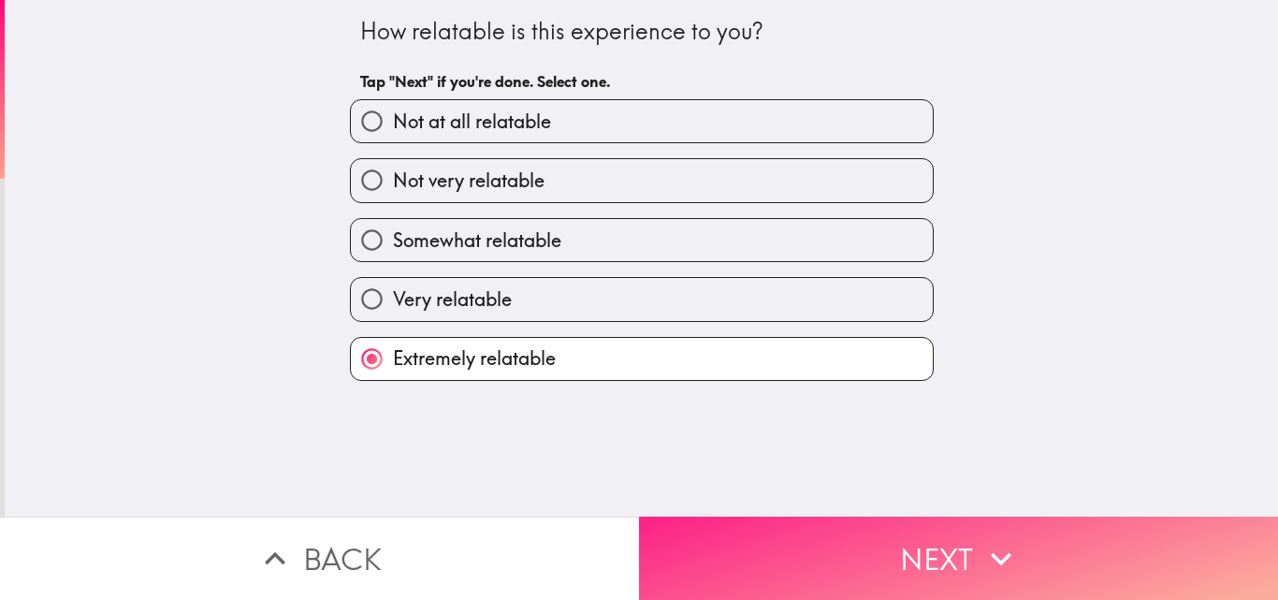
click at [909, 567] on button "Next" at bounding box center [958, 558] width 639 height 83
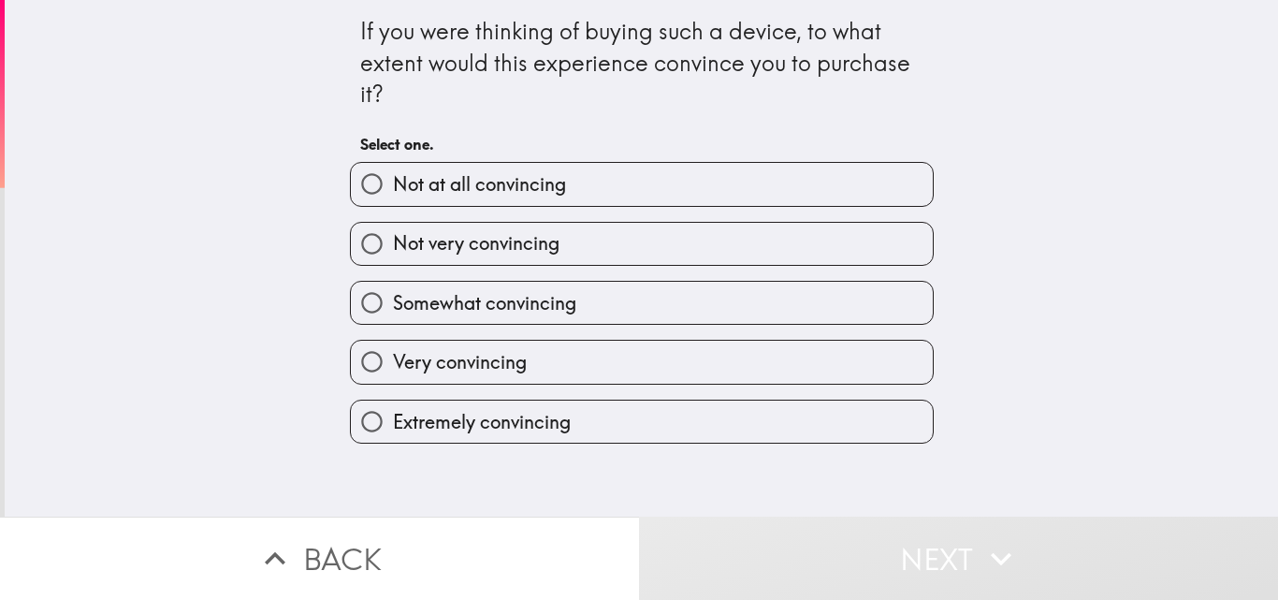
click at [538, 411] on span "Extremely convincing" at bounding box center [482, 422] width 178 height 26
click at [393, 411] on input "Extremely convincing" at bounding box center [372, 421] width 42 height 42
radio input "true"
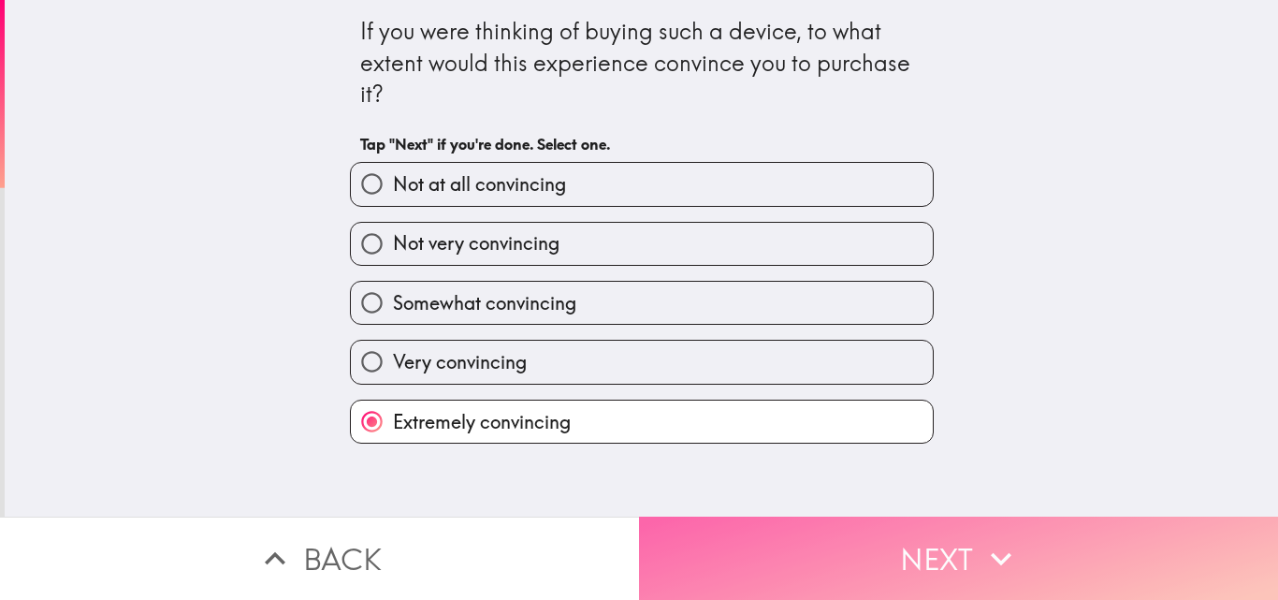
click at [1067, 543] on button "Next" at bounding box center [958, 558] width 639 height 83
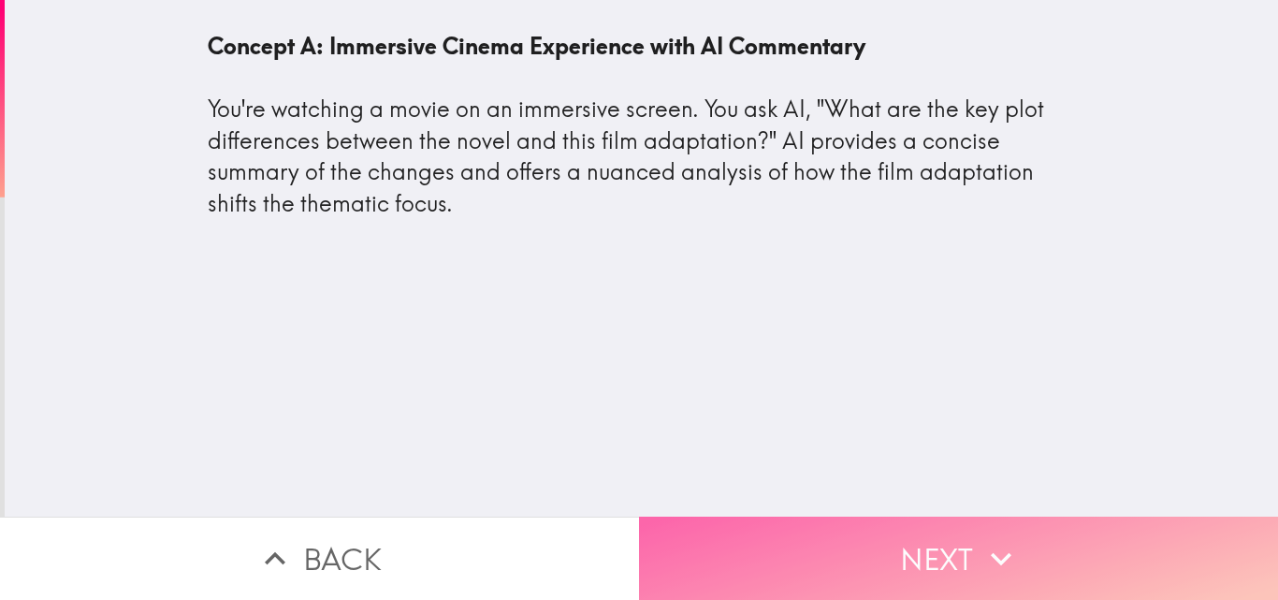
click at [901, 564] on button "Next" at bounding box center [958, 558] width 639 height 83
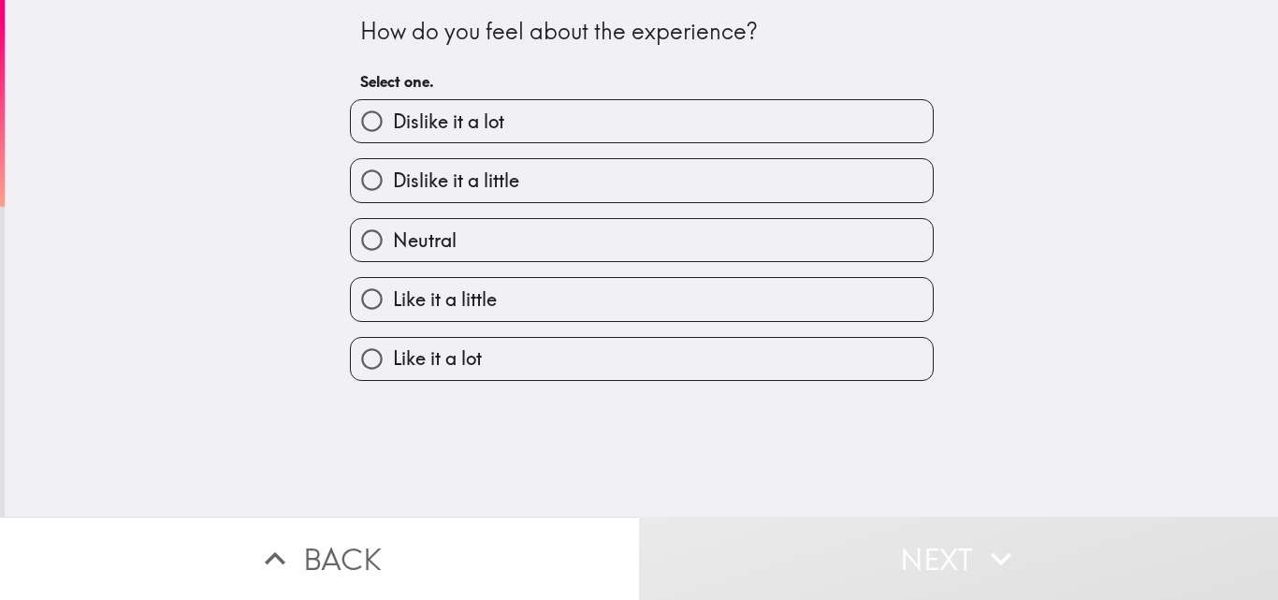
click at [479, 348] on label "Like it a lot" at bounding box center [642, 359] width 582 height 42
click at [393, 348] on input "Like it a lot" at bounding box center [372, 359] width 42 height 42
radio input "true"
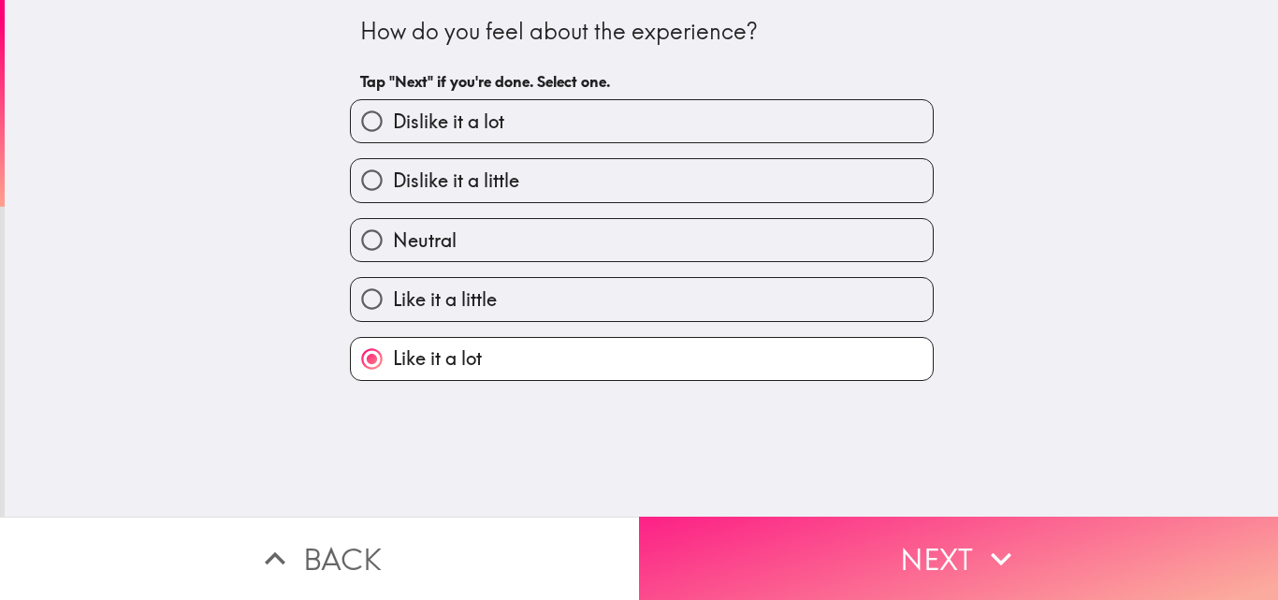
click at [866, 539] on button "Next" at bounding box center [958, 558] width 639 height 83
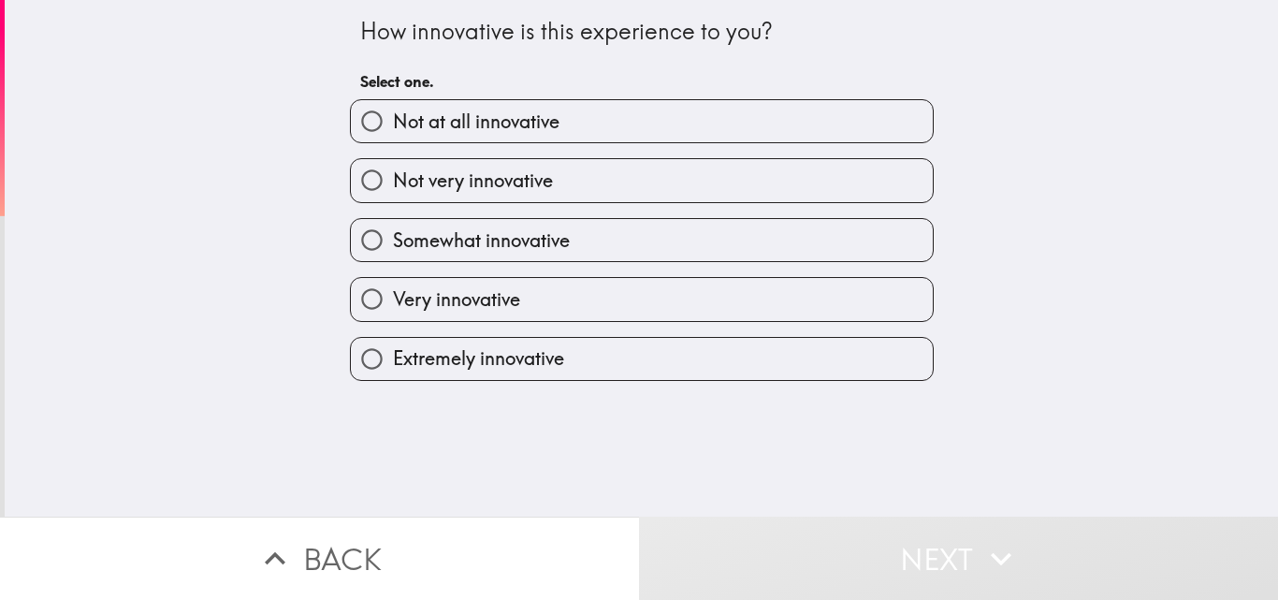
click at [522, 298] on label "Very innovative" at bounding box center [642, 299] width 582 height 42
click at [393, 298] on input "Very innovative" at bounding box center [372, 299] width 42 height 42
radio input "true"
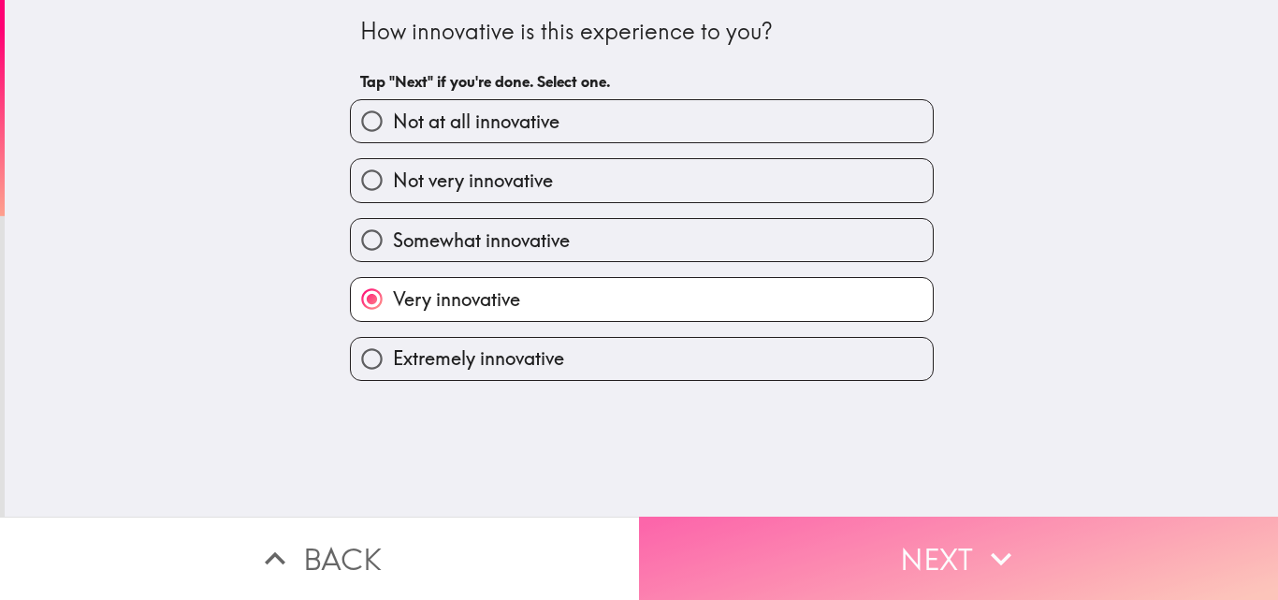
click at [920, 546] on button "Next" at bounding box center [958, 558] width 639 height 83
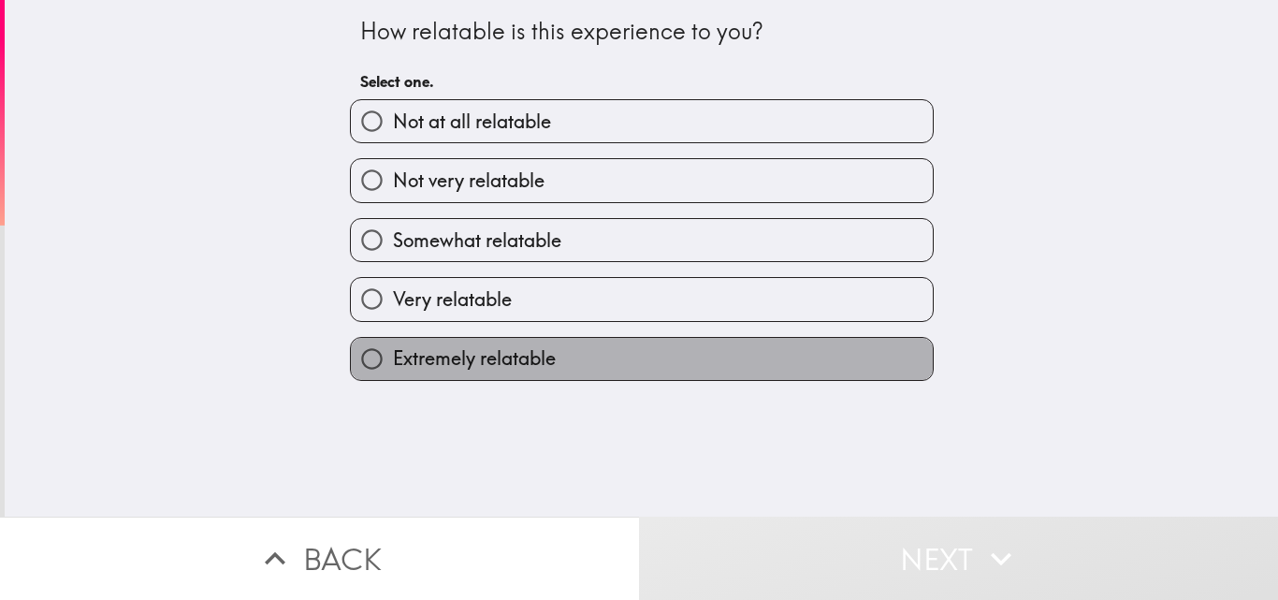
click at [520, 359] on span "Extremely relatable" at bounding box center [474, 358] width 163 height 26
click at [393, 359] on input "Extremely relatable" at bounding box center [372, 359] width 42 height 42
radio input "true"
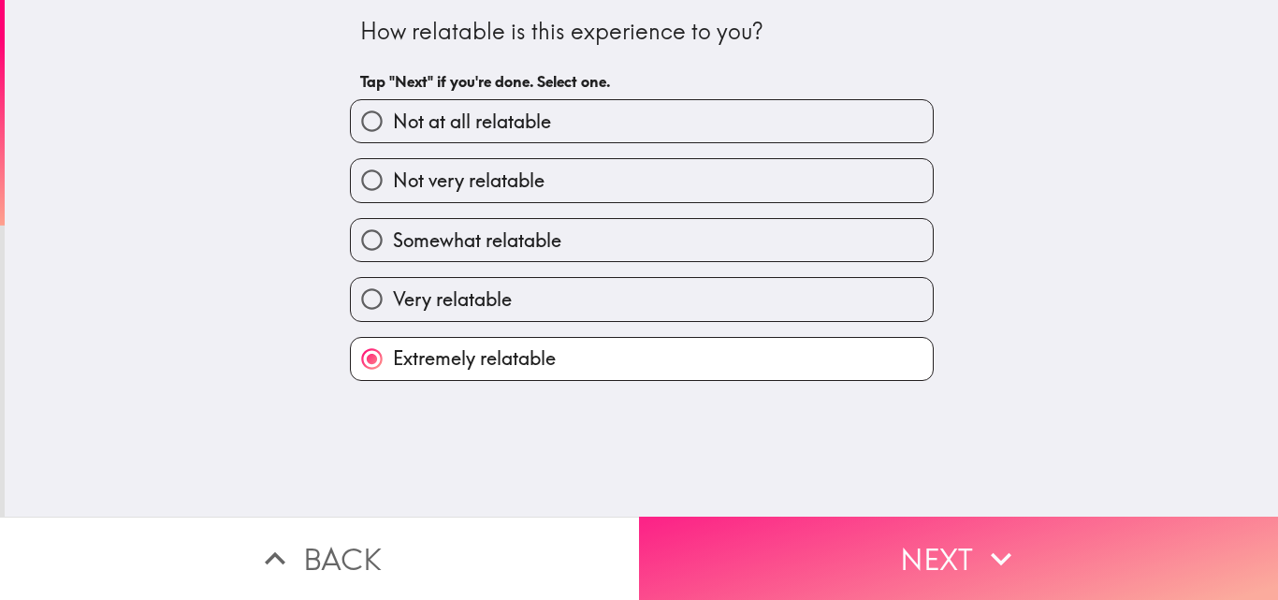
click at [961, 552] on button "Next" at bounding box center [958, 558] width 639 height 83
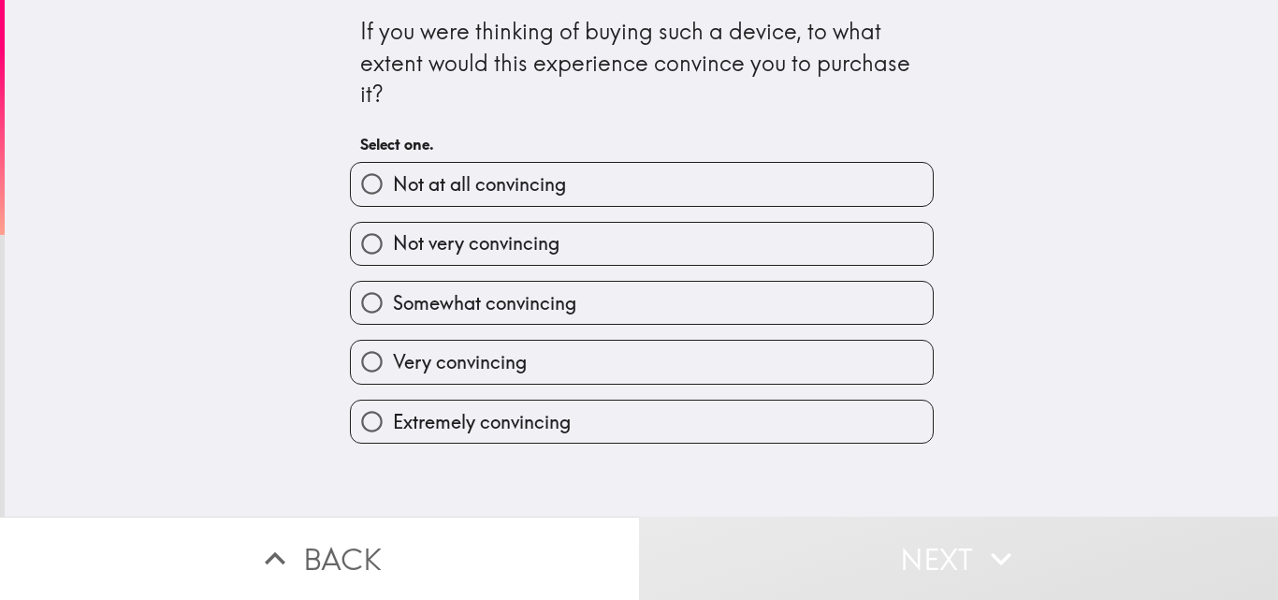
click at [487, 367] on span "Very convincing" at bounding box center [460, 362] width 134 height 26
click at [393, 367] on input "Very convincing" at bounding box center [372, 362] width 42 height 42
radio input "true"
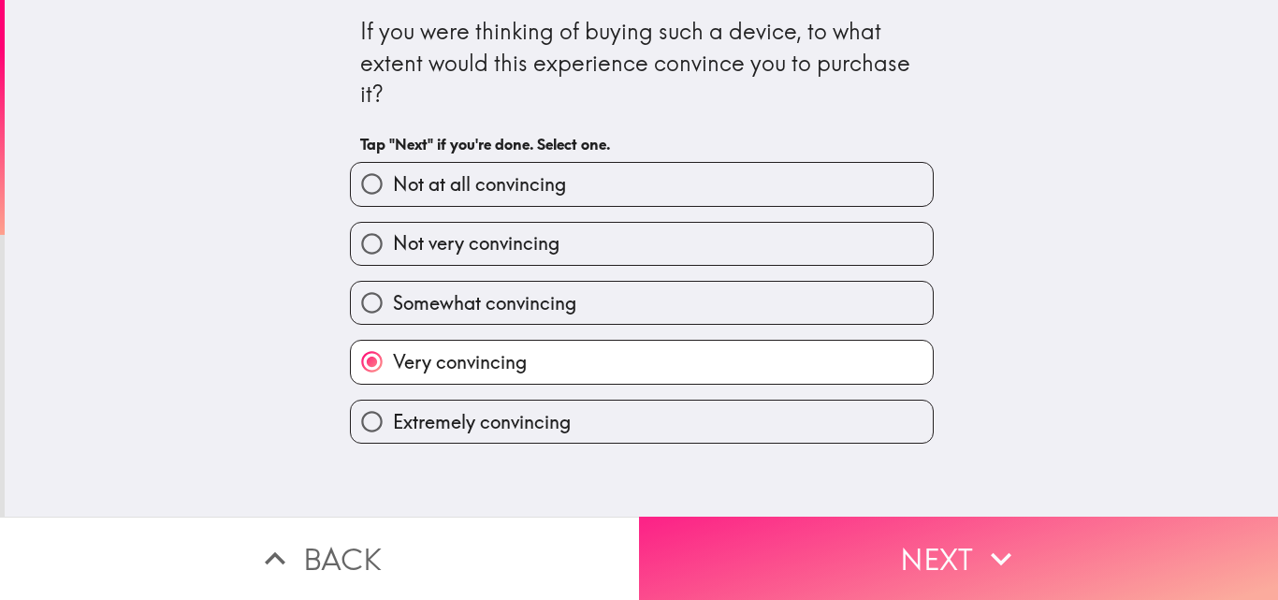
click at [839, 542] on button "Next" at bounding box center [958, 558] width 639 height 83
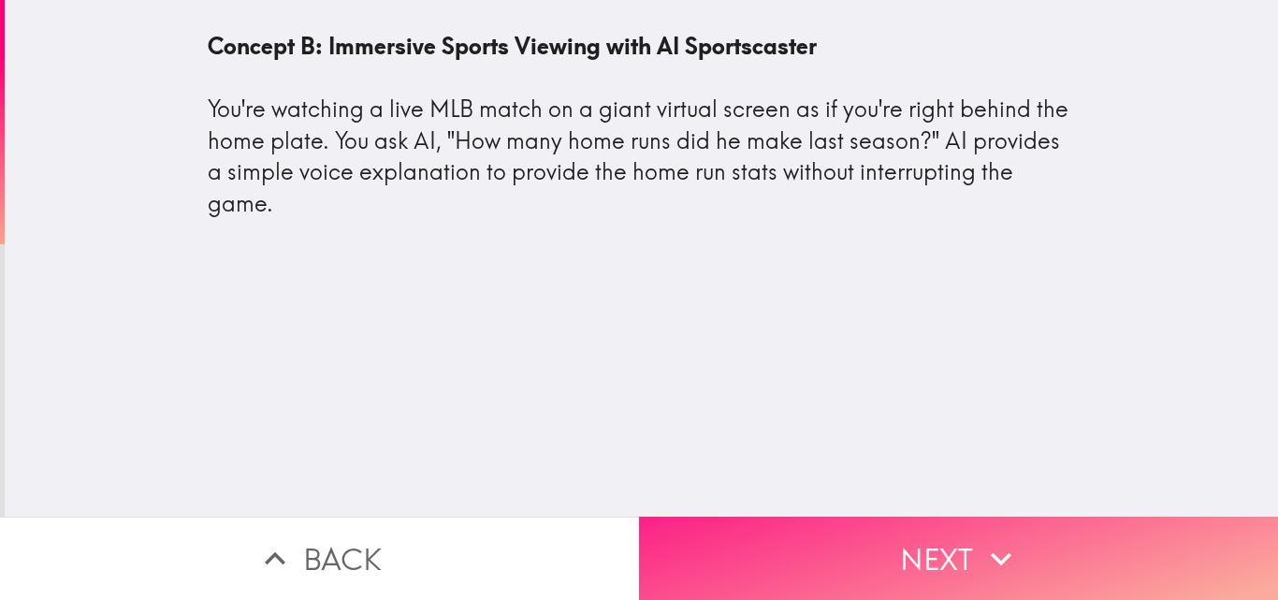
click at [873, 559] on button "Next" at bounding box center [958, 558] width 639 height 83
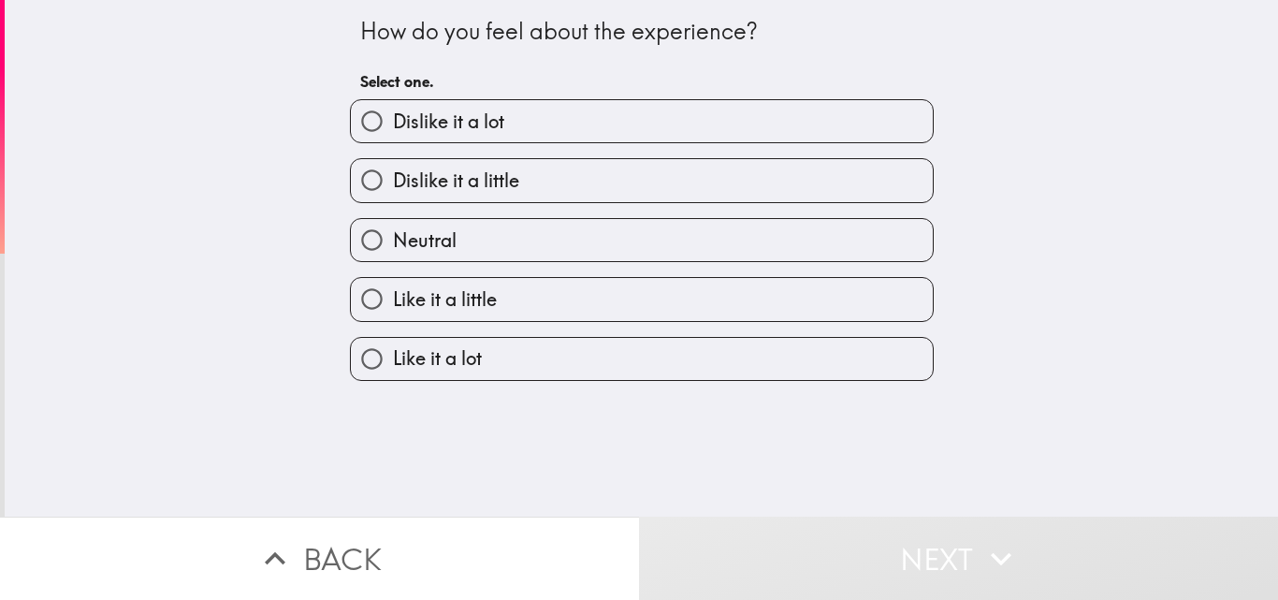
click at [482, 364] on label "Like it a lot" at bounding box center [642, 359] width 582 height 42
click at [393, 364] on input "Like it a lot" at bounding box center [372, 359] width 42 height 42
radio input "true"
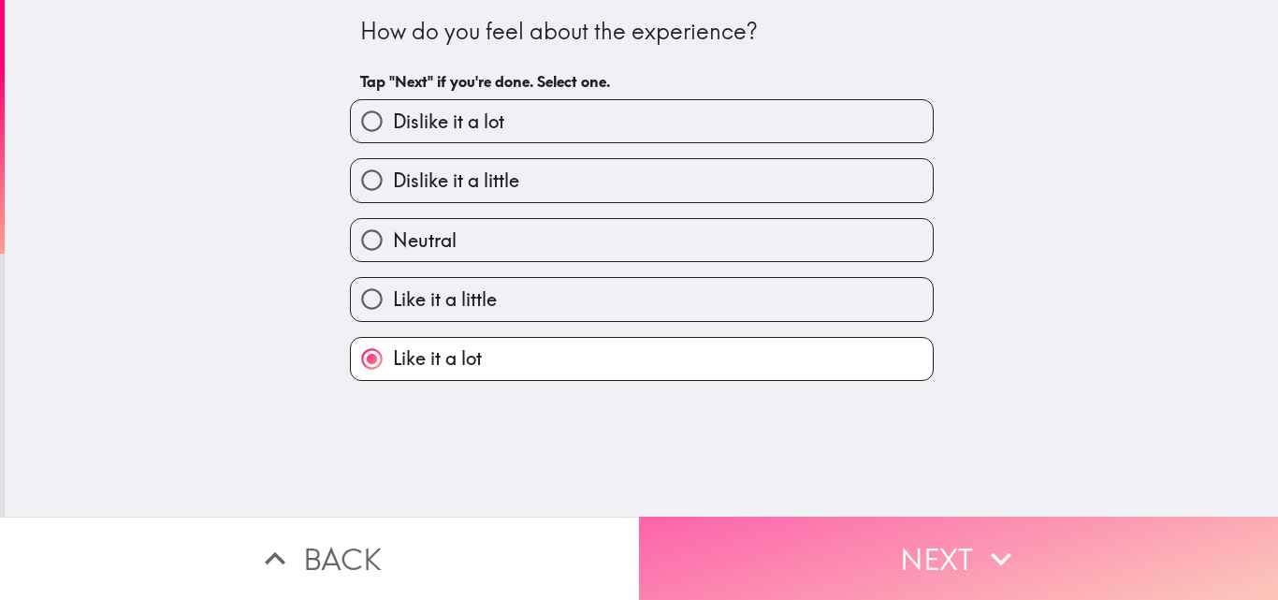
click at [855, 546] on button "Next" at bounding box center [958, 558] width 639 height 83
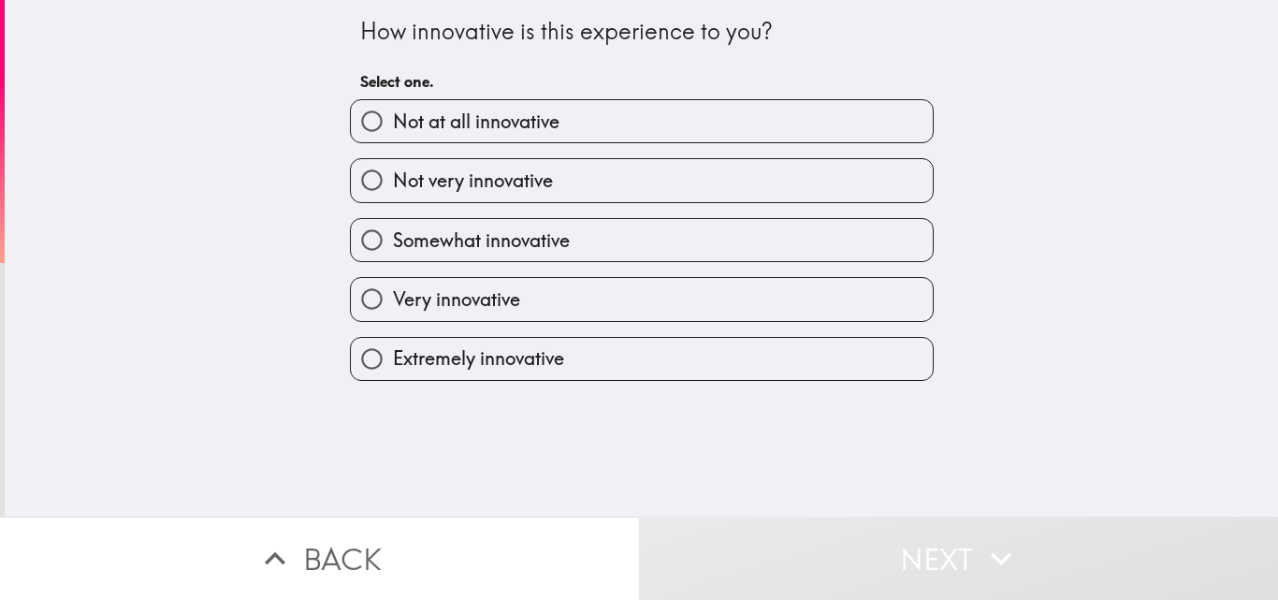
click at [487, 305] on span "Very innovative" at bounding box center [456, 299] width 127 height 26
click at [393, 305] on input "Very innovative" at bounding box center [372, 299] width 42 height 42
radio input "true"
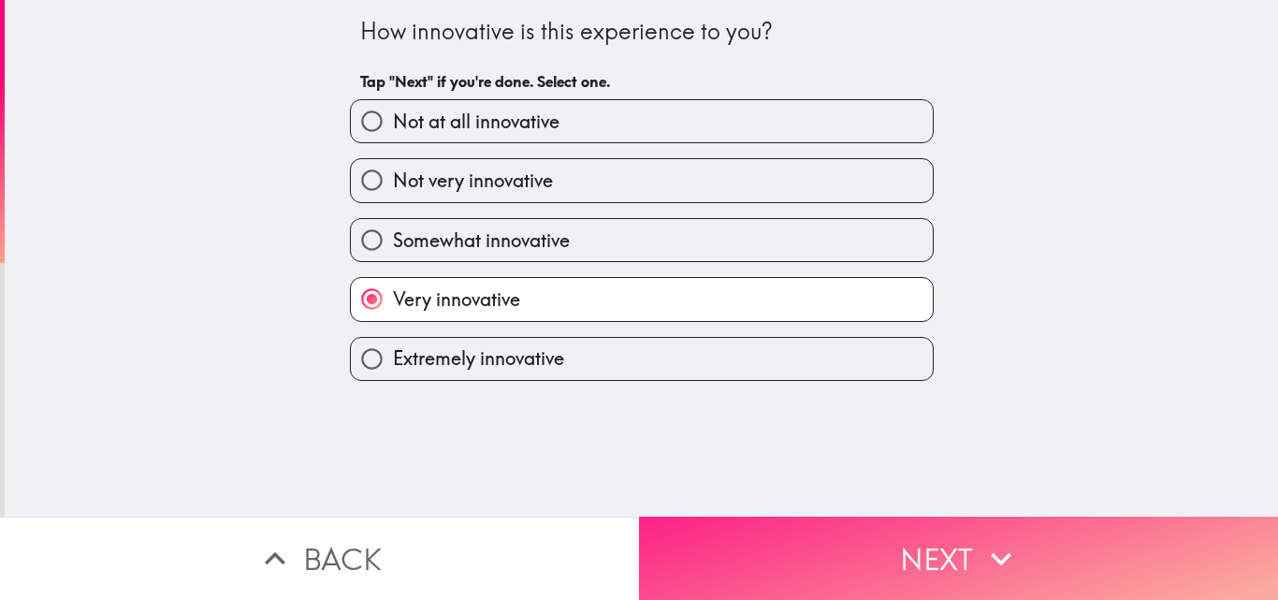
click at [922, 549] on button "Next" at bounding box center [958, 558] width 639 height 83
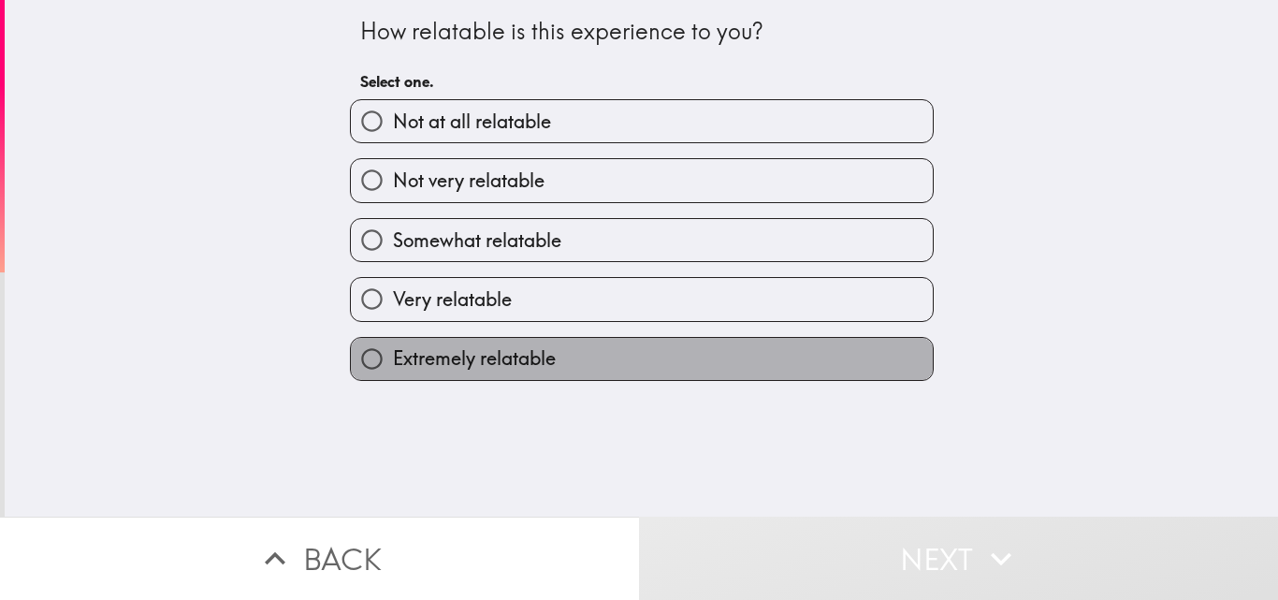
click at [473, 366] on span "Extremely relatable" at bounding box center [474, 358] width 163 height 26
click at [393, 366] on input "Extremely relatable" at bounding box center [372, 359] width 42 height 42
radio input "true"
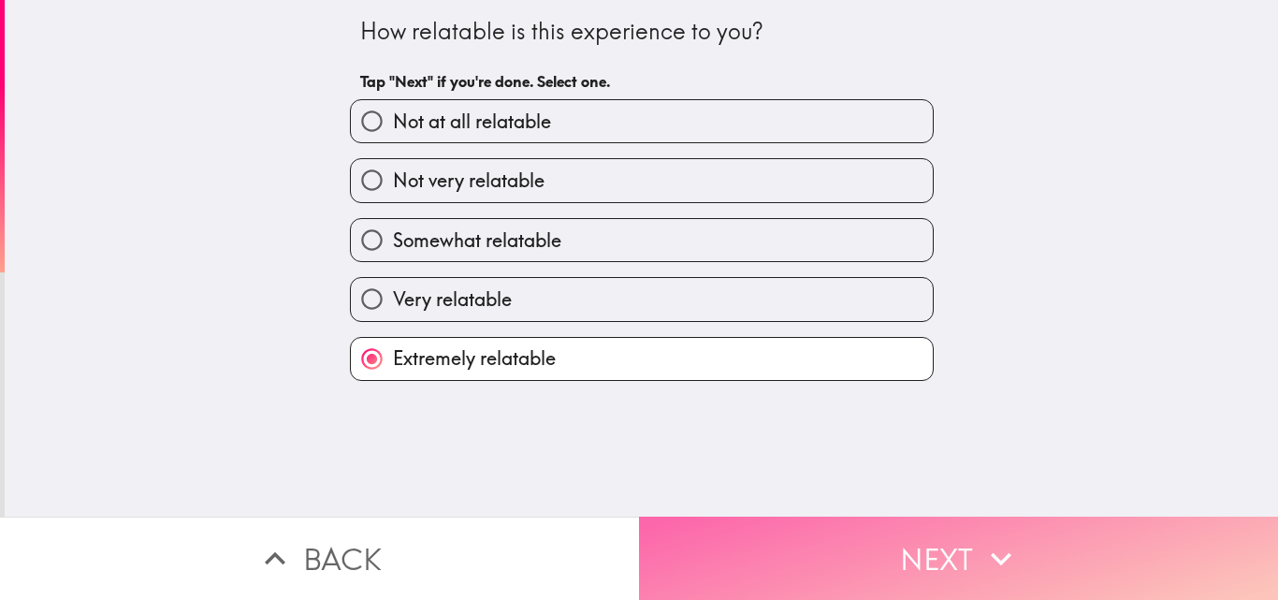
click at [898, 574] on button "Next" at bounding box center [958, 558] width 639 height 83
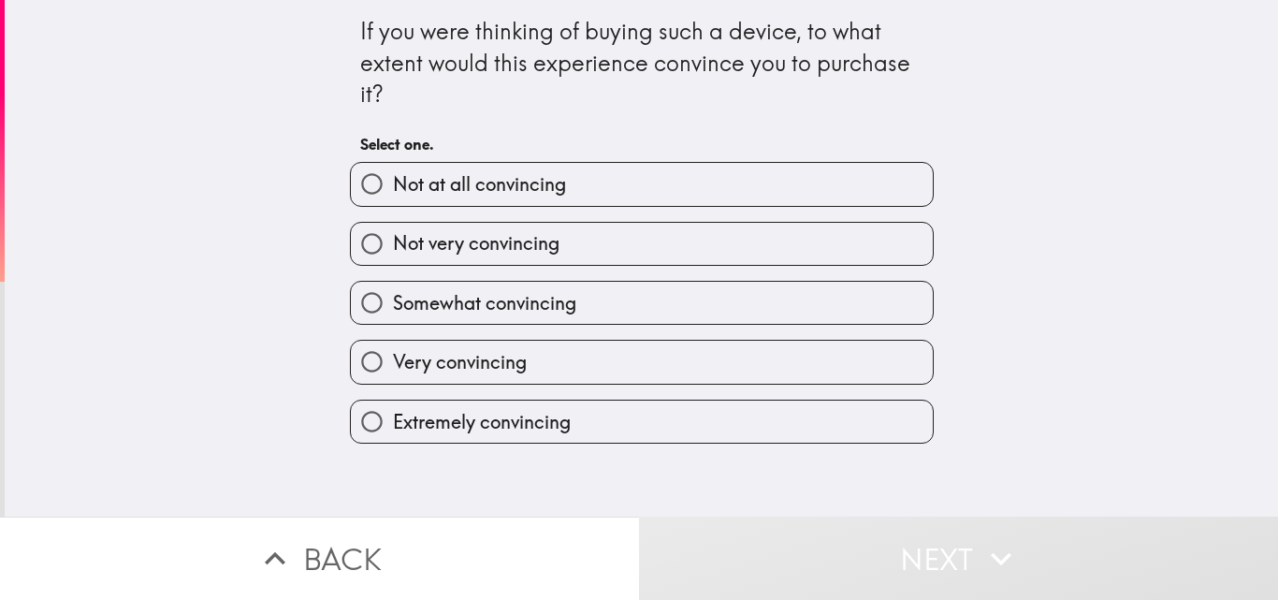
click at [517, 415] on span "Extremely convincing" at bounding box center [482, 422] width 178 height 26
click at [393, 415] on input "Extremely convincing" at bounding box center [372, 421] width 42 height 42
radio input "true"
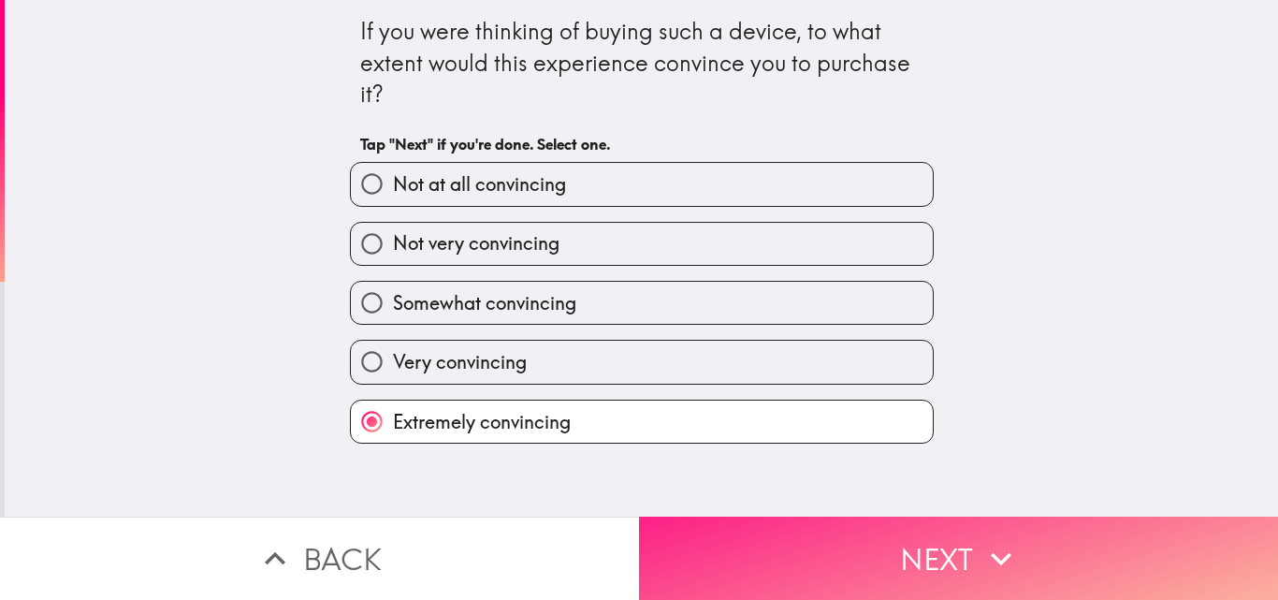
click at [888, 561] on button "Next" at bounding box center [958, 558] width 639 height 83
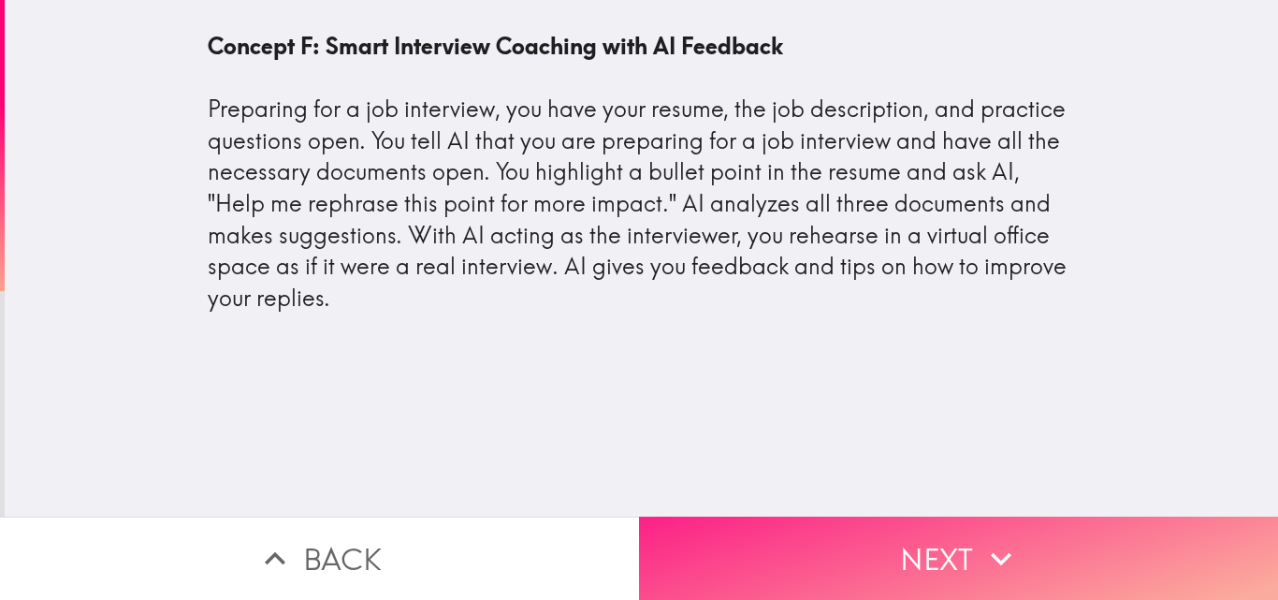
click at [868, 547] on button "Next" at bounding box center [958, 558] width 639 height 83
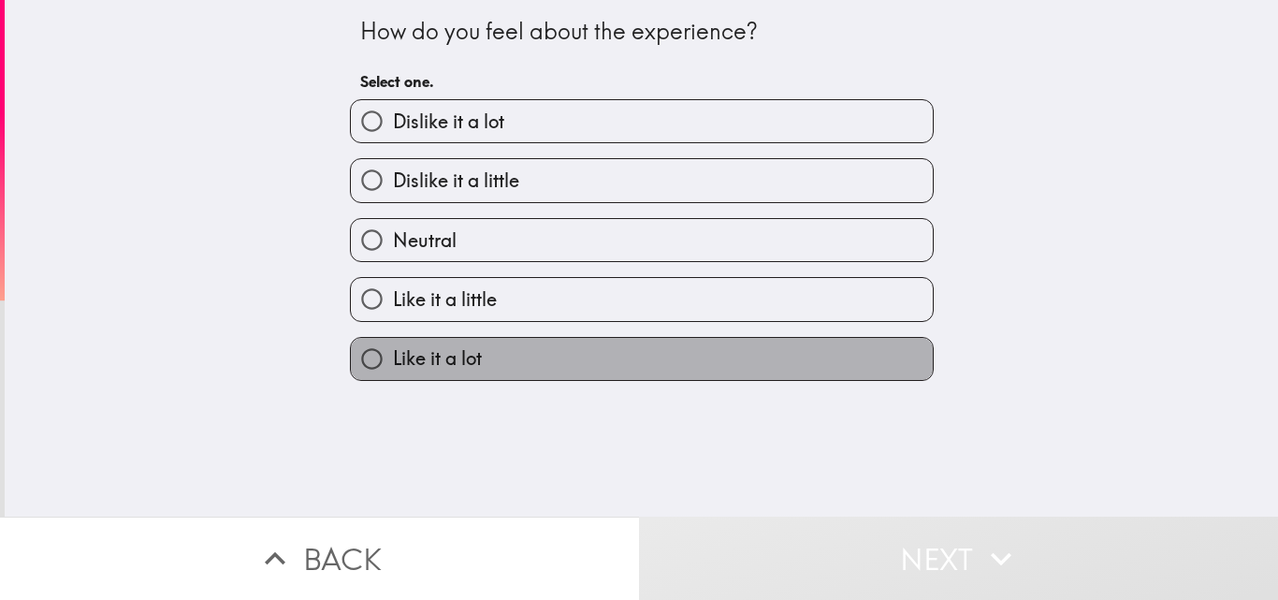
click at [505, 356] on label "Like it a lot" at bounding box center [642, 359] width 582 height 42
click at [393, 356] on input "Like it a lot" at bounding box center [372, 359] width 42 height 42
radio input "true"
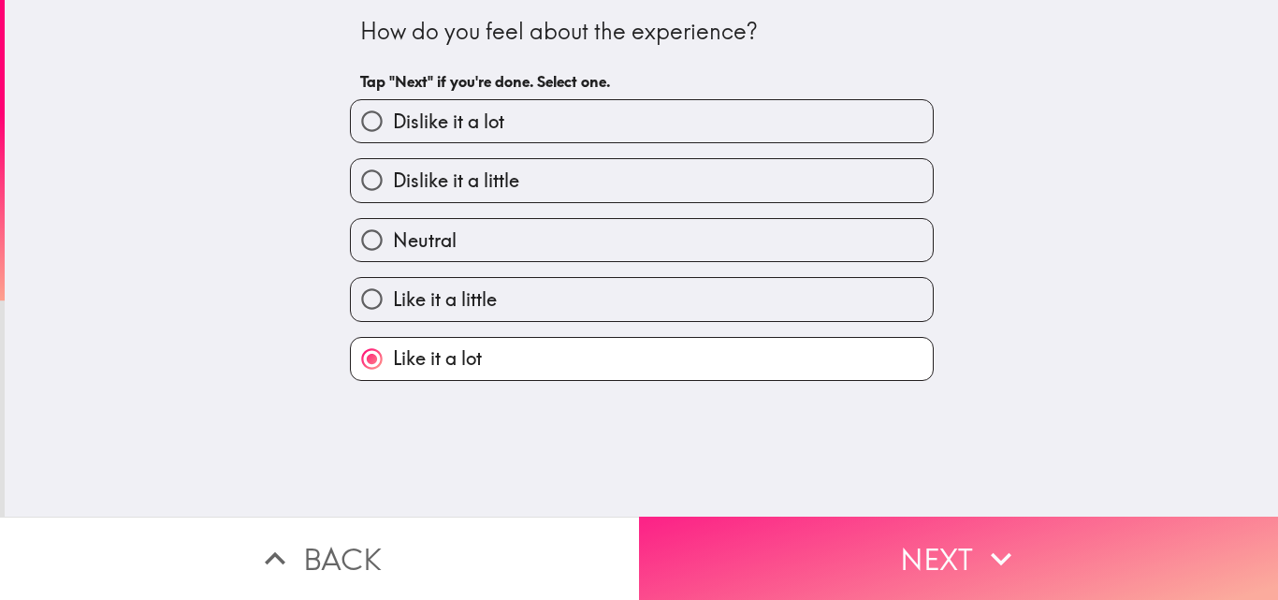
click at [901, 555] on button "Next" at bounding box center [958, 558] width 639 height 83
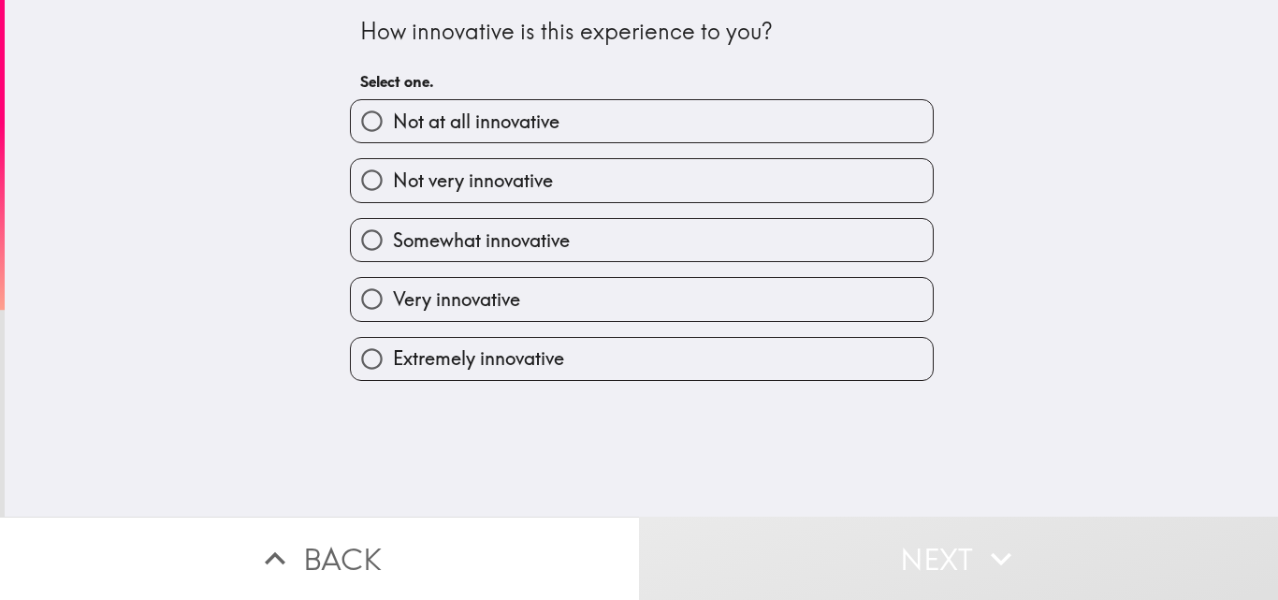
click at [534, 362] on span "Extremely innovative" at bounding box center [478, 358] width 171 height 26
click at [393, 362] on input "Extremely innovative" at bounding box center [372, 359] width 42 height 42
radio input "true"
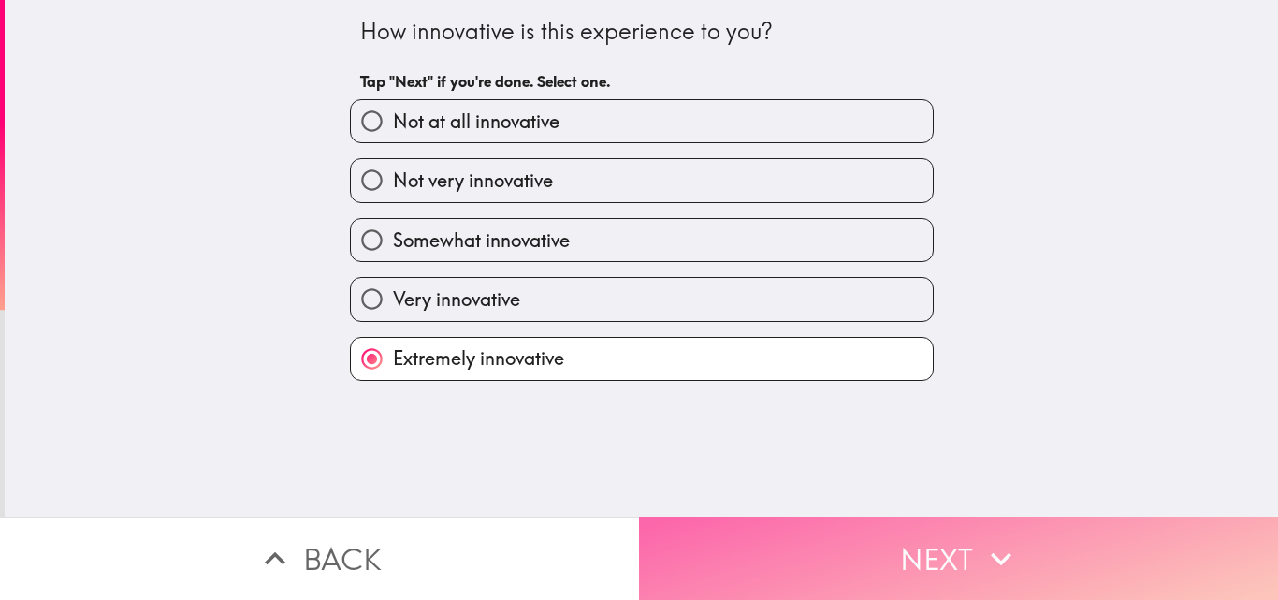
click at [824, 542] on button "Next" at bounding box center [958, 558] width 639 height 83
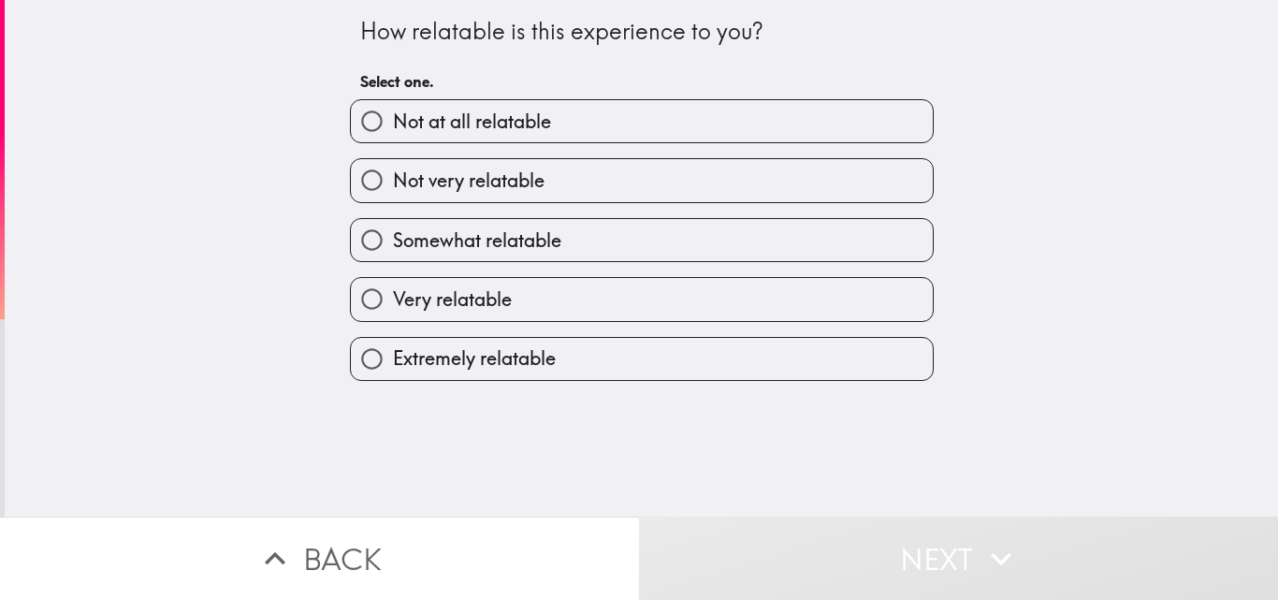
click at [506, 294] on label "Very relatable" at bounding box center [642, 299] width 582 height 42
click at [393, 294] on input "Very relatable" at bounding box center [372, 299] width 42 height 42
radio input "true"
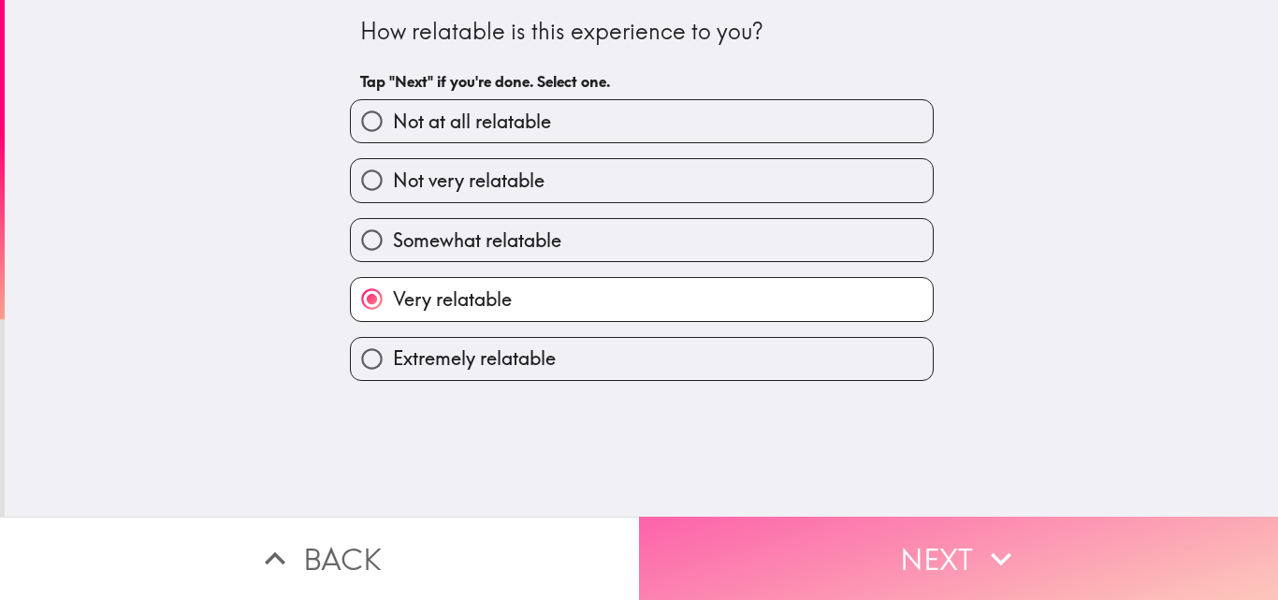
click at [837, 560] on button "Next" at bounding box center [958, 558] width 639 height 83
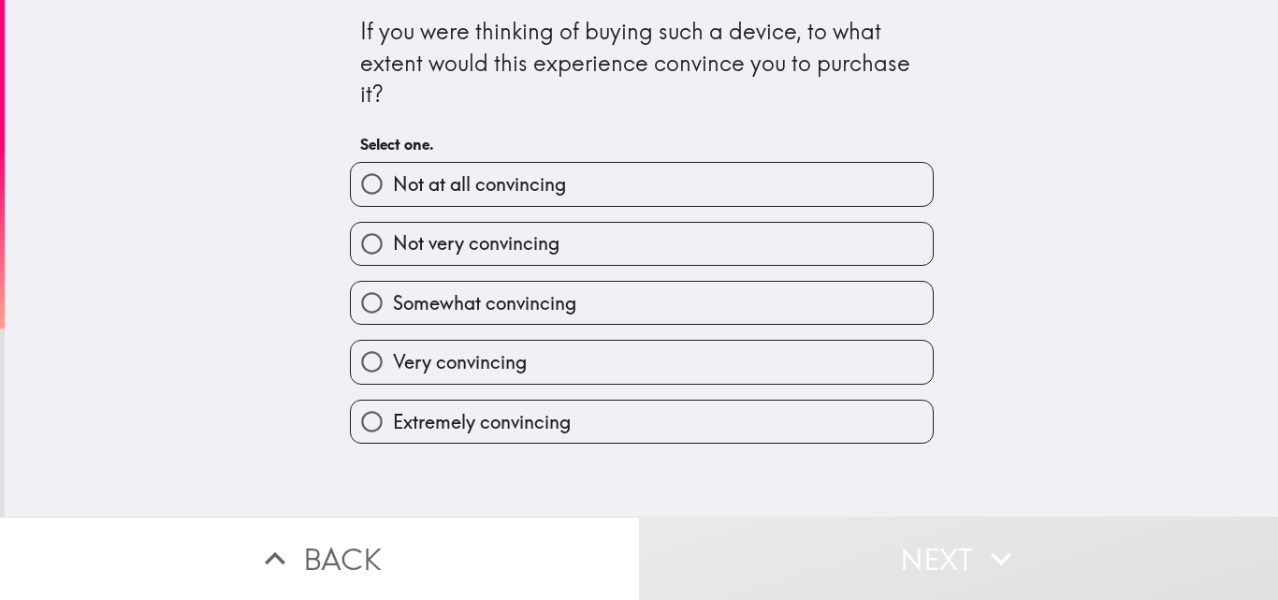
click at [483, 424] on span "Extremely convincing" at bounding box center [482, 422] width 178 height 26
click at [393, 424] on input "Extremely convincing" at bounding box center [372, 421] width 42 height 42
radio input "true"
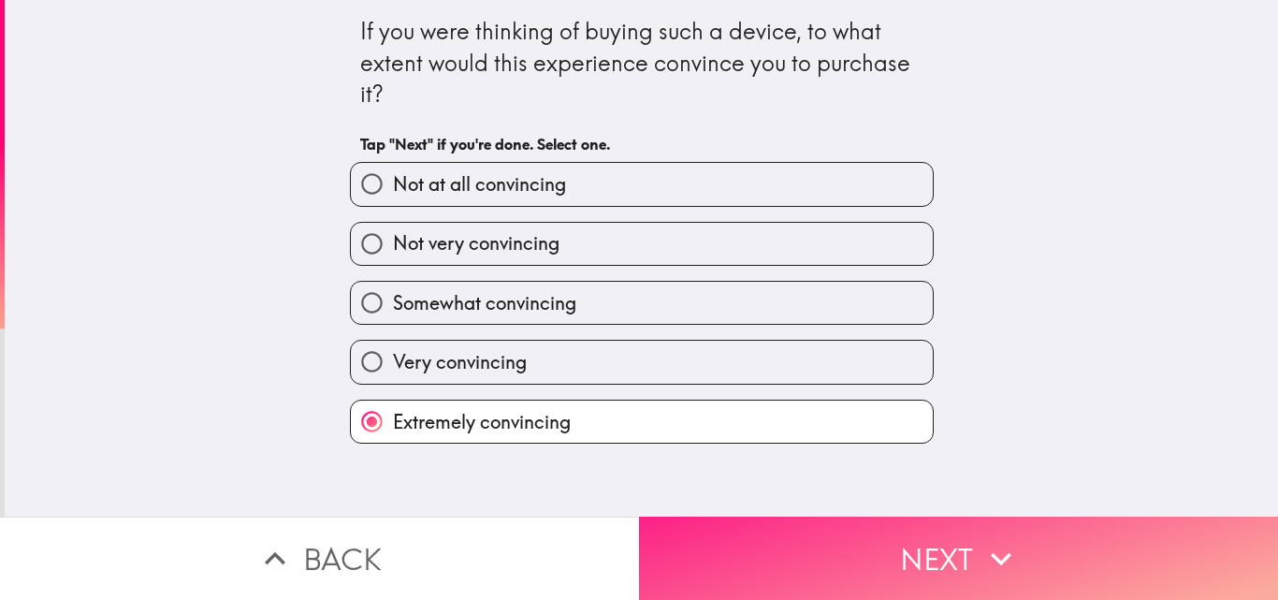
click at [835, 539] on button "Next" at bounding box center [958, 558] width 639 height 83
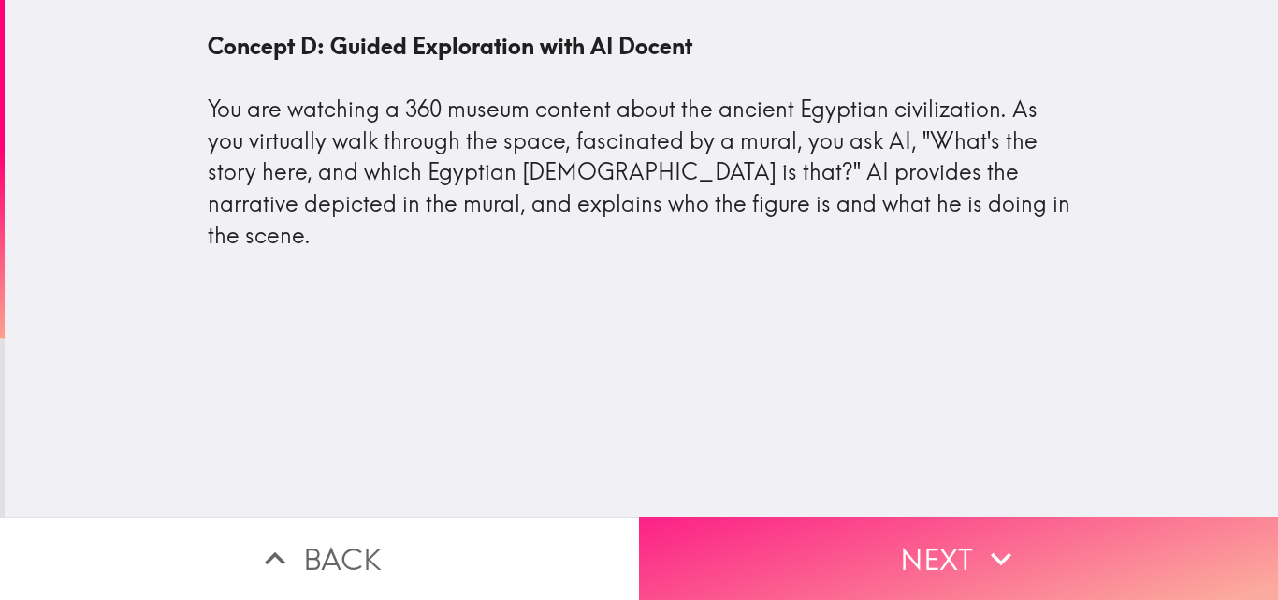
click at [914, 517] on button "Next" at bounding box center [958, 558] width 639 height 83
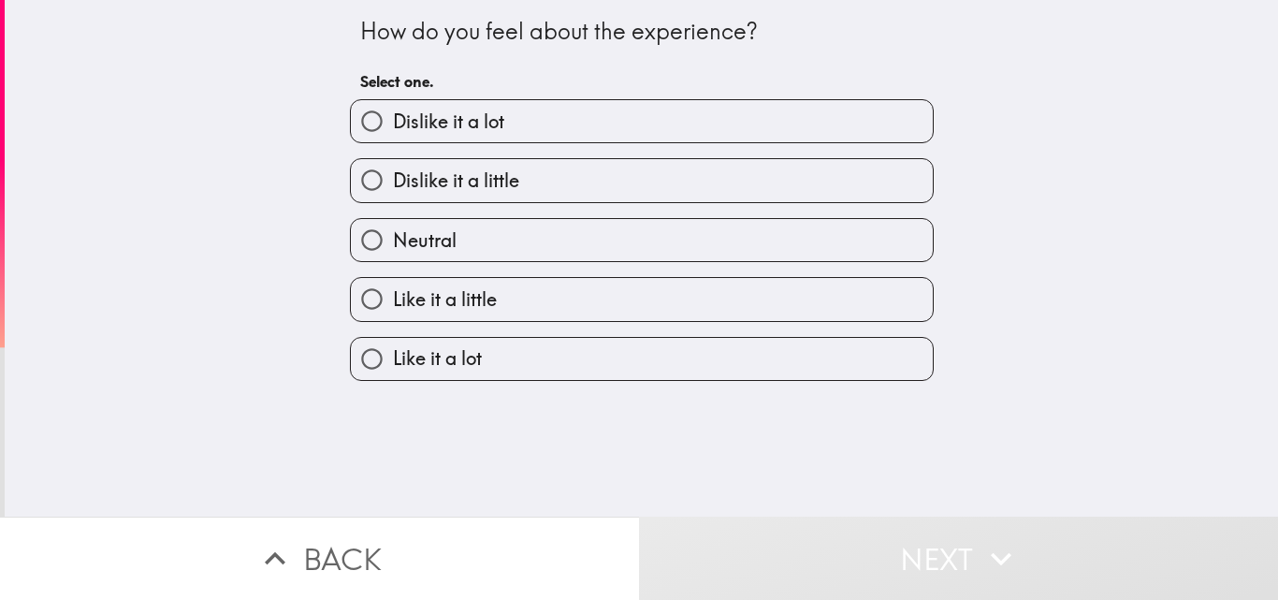
click at [487, 355] on label "Like it a lot" at bounding box center [642, 359] width 582 height 42
click at [393, 355] on input "Like it a lot" at bounding box center [372, 359] width 42 height 42
radio input "true"
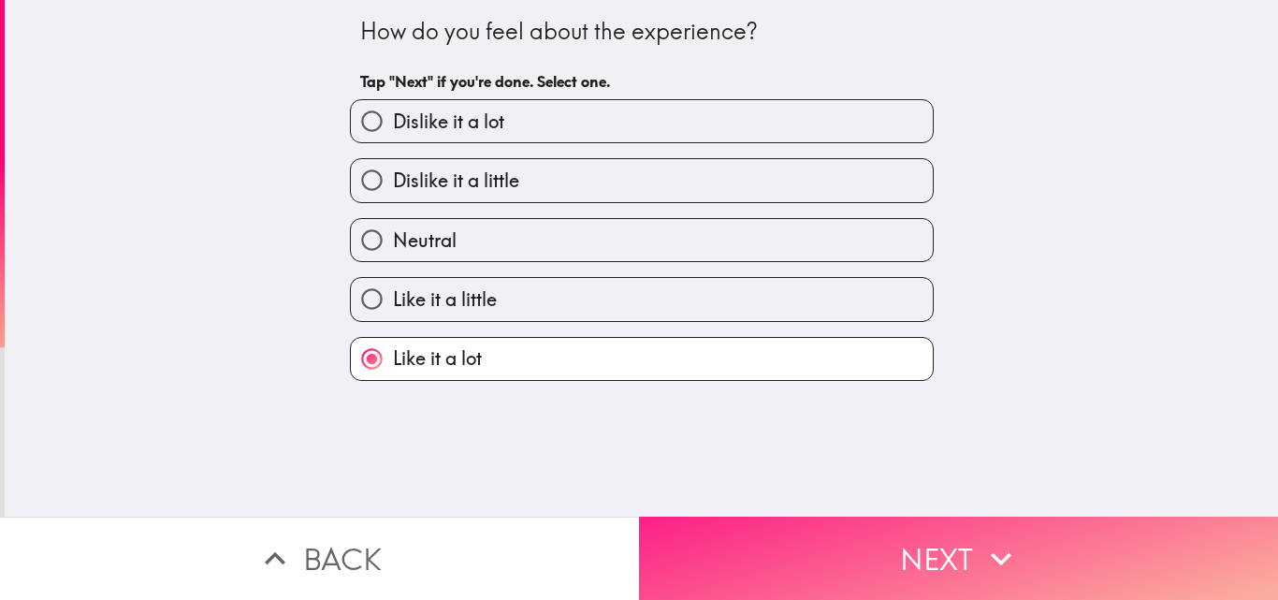
click at [855, 530] on button "Next" at bounding box center [958, 558] width 639 height 83
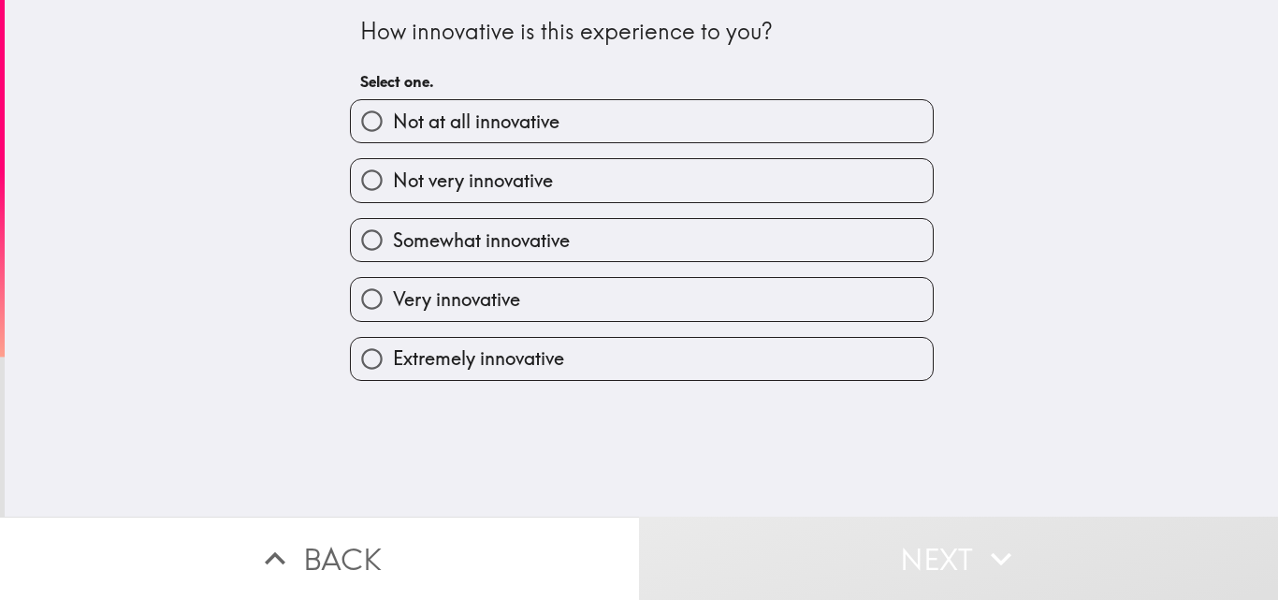
click at [518, 307] on label "Very innovative" at bounding box center [642, 299] width 582 height 42
click at [393, 307] on input "Very innovative" at bounding box center [372, 299] width 42 height 42
radio input "true"
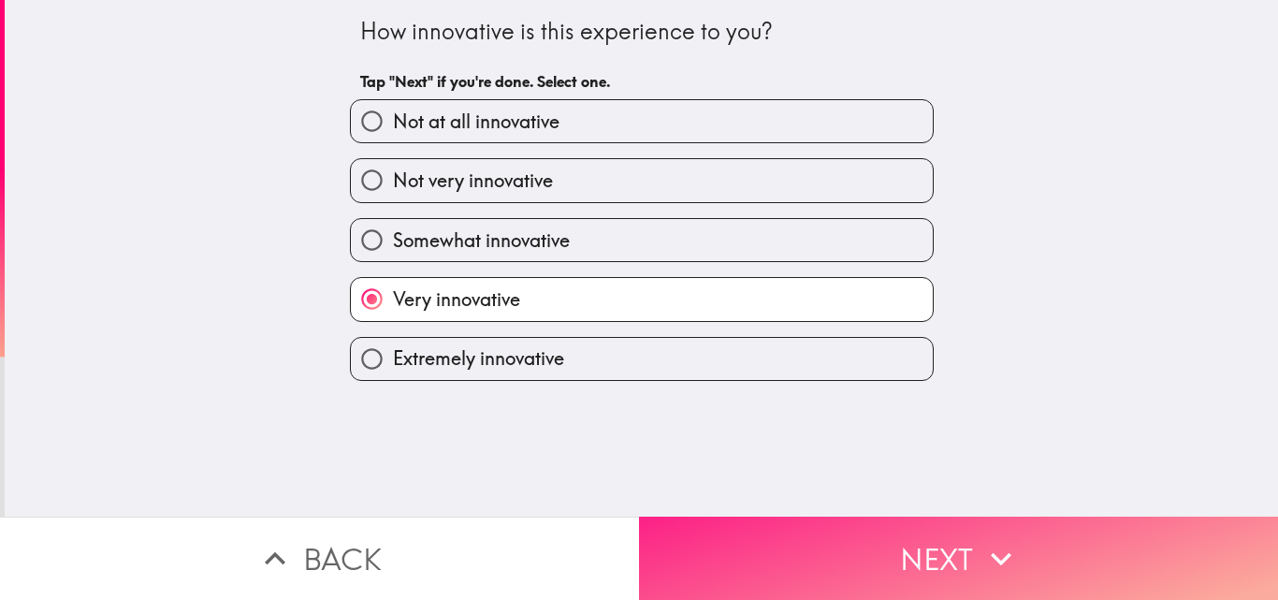
click at [909, 538] on button "Next" at bounding box center [958, 558] width 639 height 83
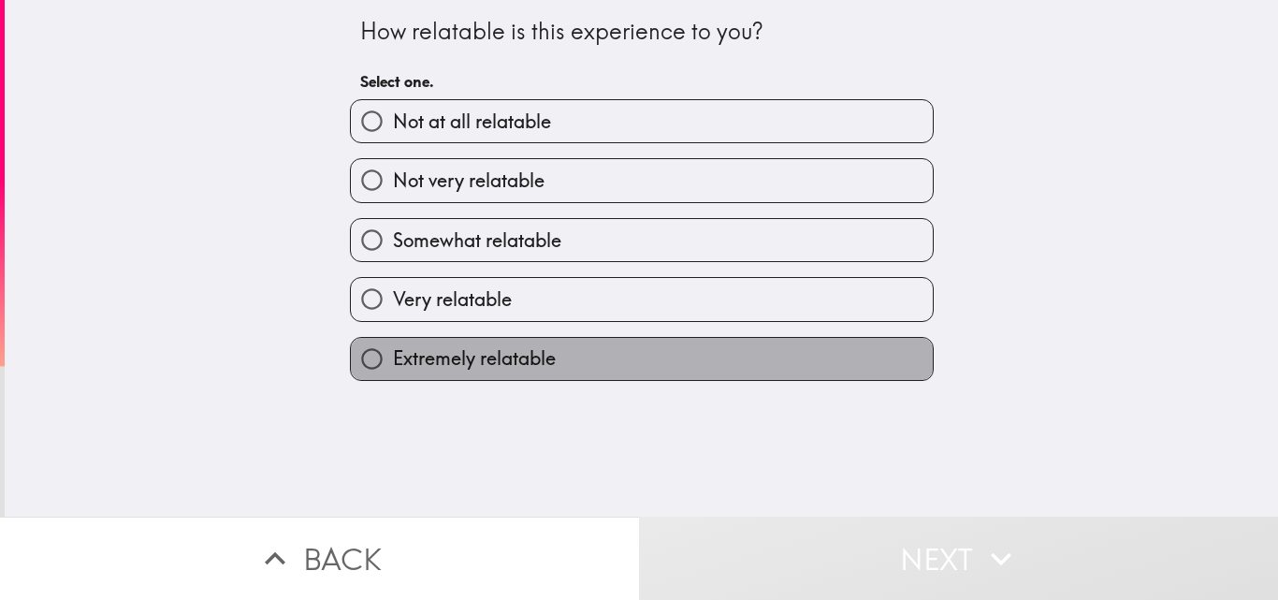
click at [539, 360] on span "Extremely relatable" at bounding box center [474, 358] width 163 height 26
click at [393, 360] on input "Extremely relatable" at bounding box center [372, 359] width 42 height 42
radio input "true"
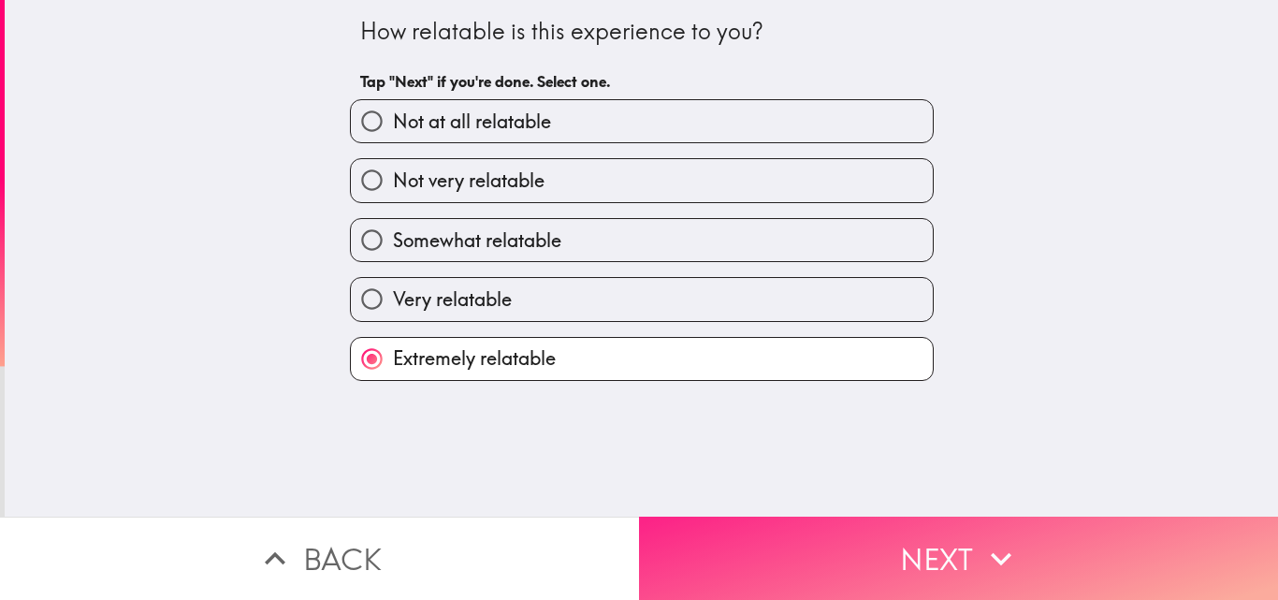
click at [913, 545] on button "Next" at bounding box center [958, 558] width 639 height 83
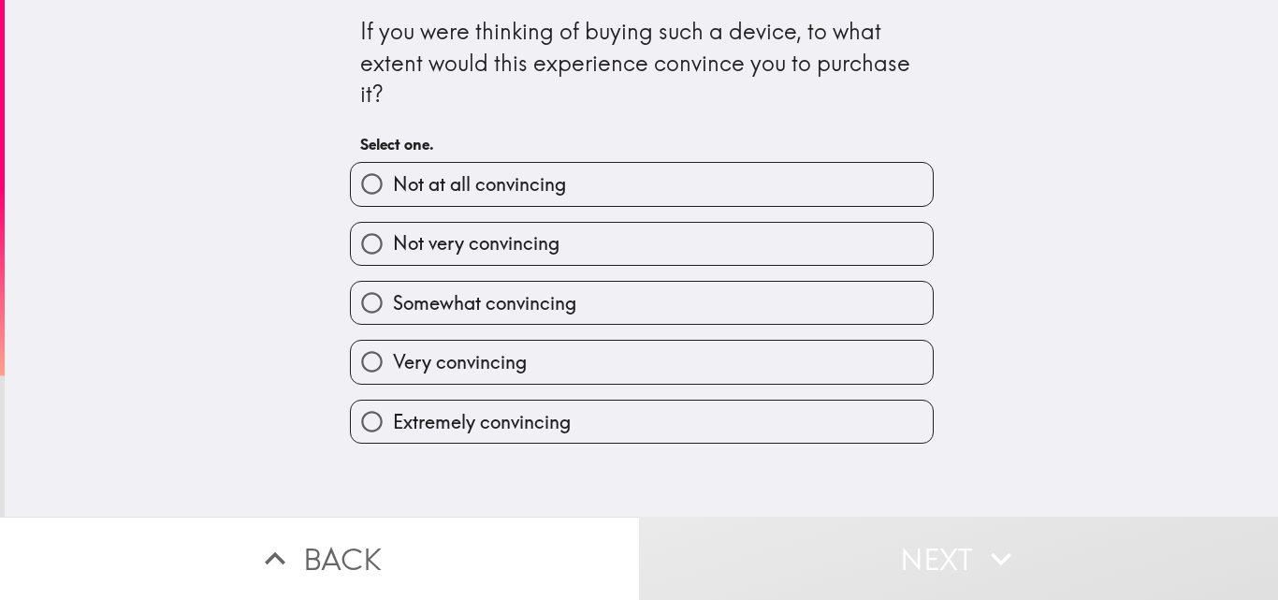
click at [549, 413] on span "Extremely convincing" at bounding box center [482, 422] width 178 height 26
click at [393, 413] on input "Extremely convincing" at bounding box center [372, 421] width 42 height 42
radio input "true"
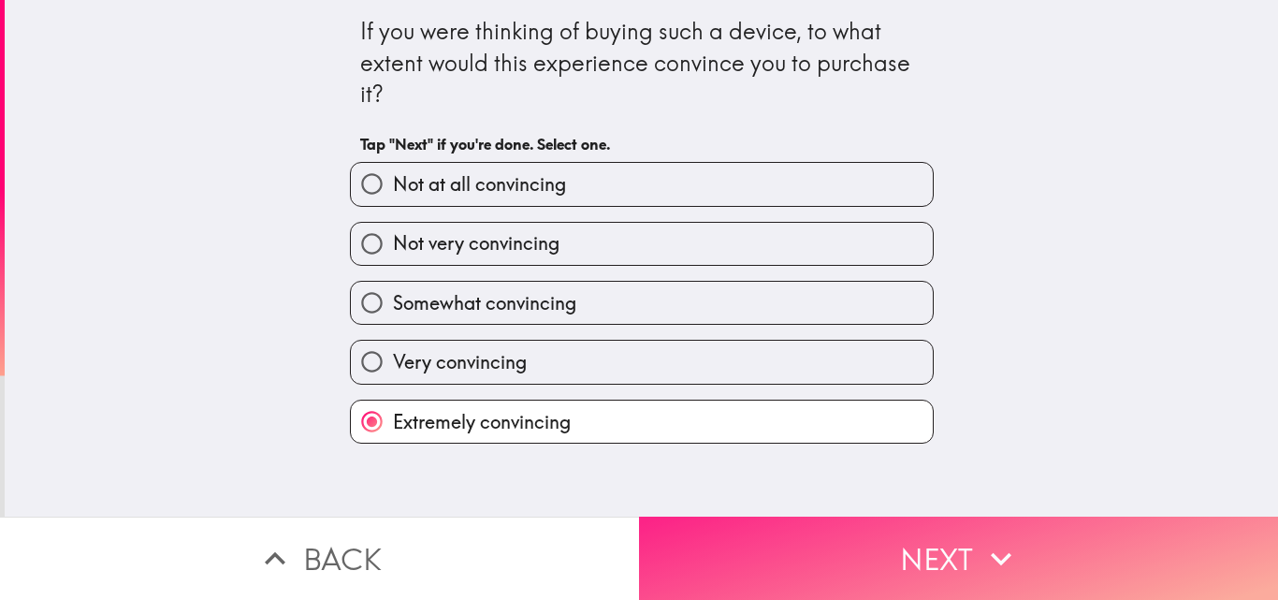
click at [863, 522] on button "Next" at bounding box center [958, 558] width 639 height 83
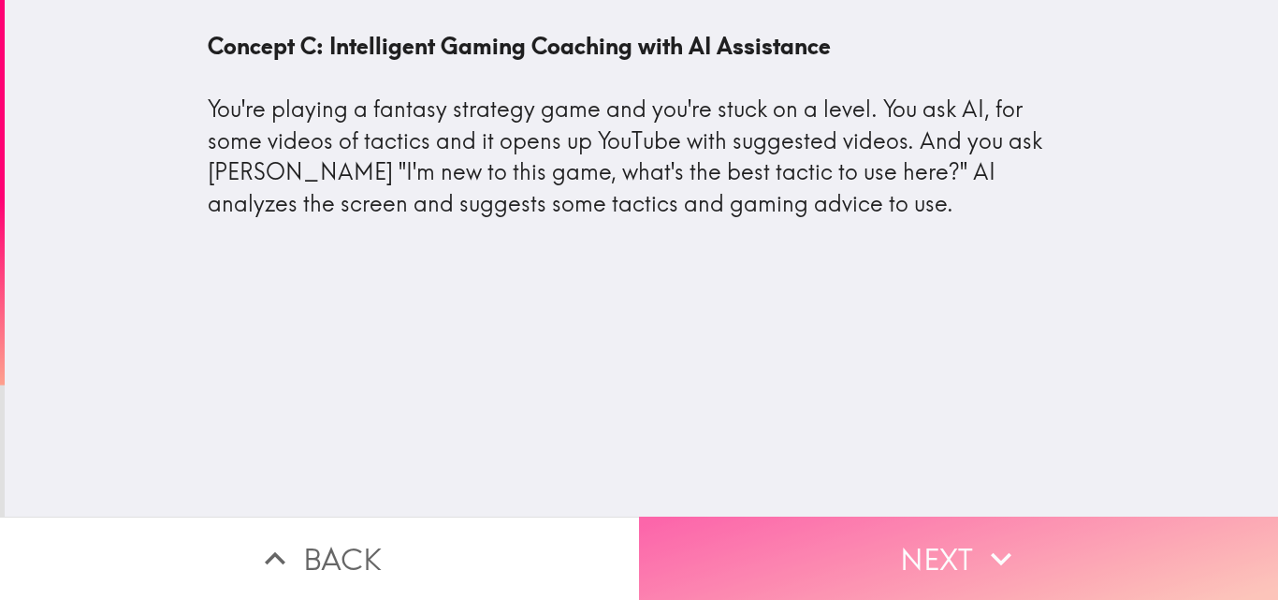
click at [981, 541] on icon "button" at bounding box center [1001, 558] width 41 height 41
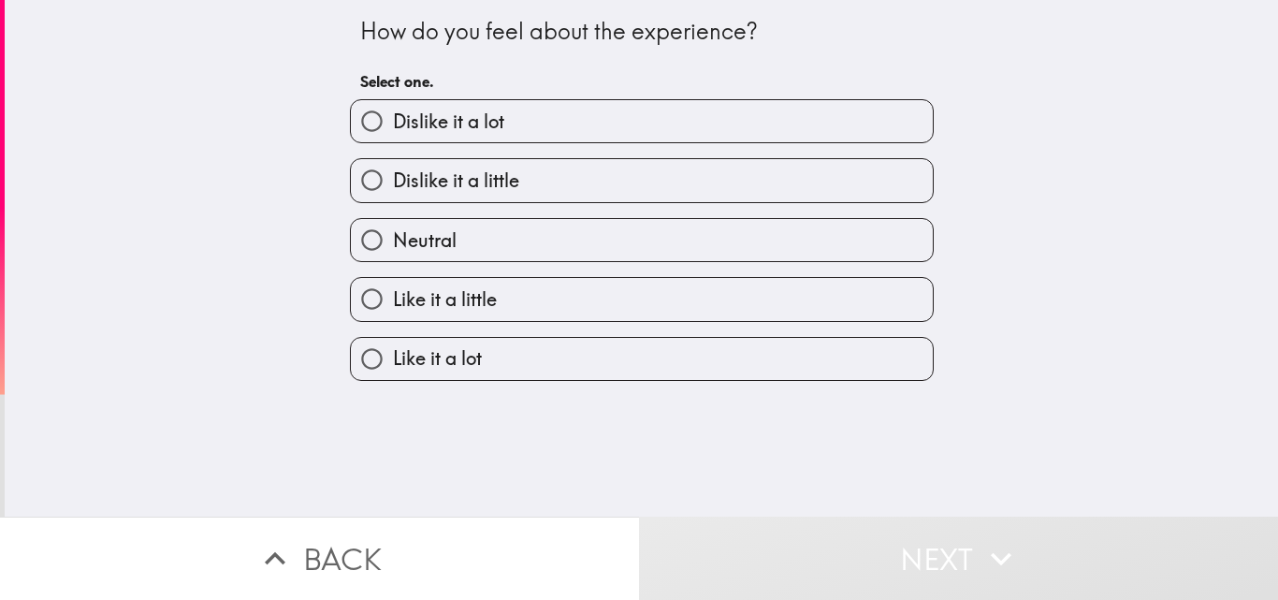
click at [495, 353] on label "Like it a lot" at bounding box center [642, 359] width 582 height 42
click at [393, 353] on input "Like it a lot" at bounding box center [372, 359] width 42 height 42
radio input "true"
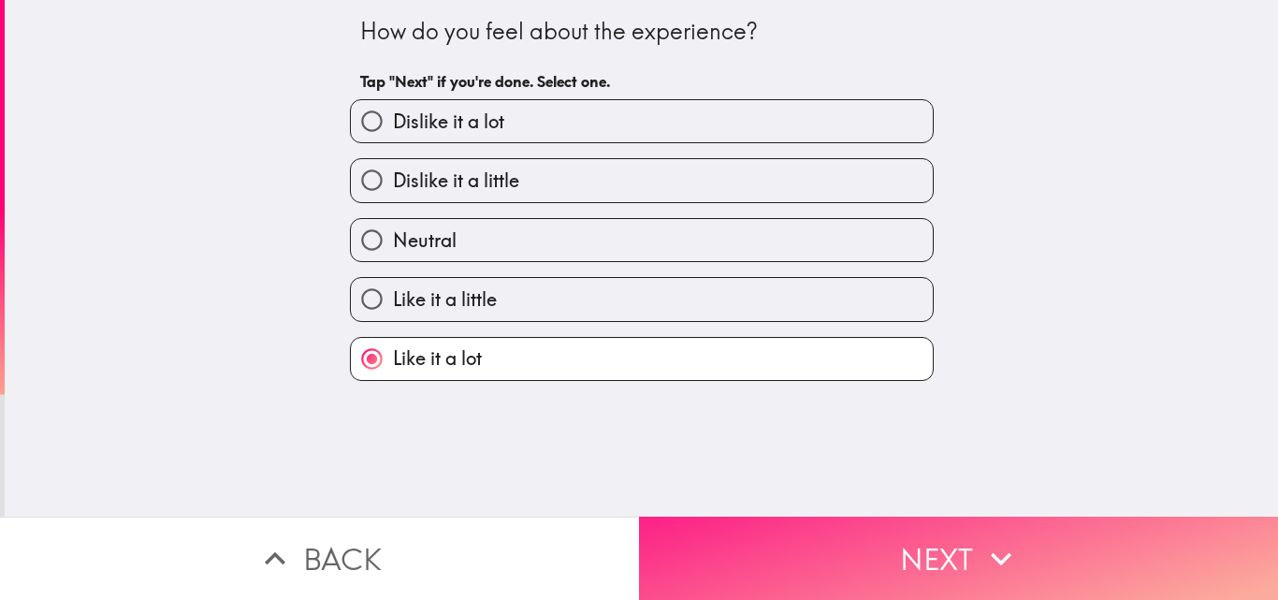
click at [826, 532] on button "Next" at bounding box center [958, 558] width 639 height 83
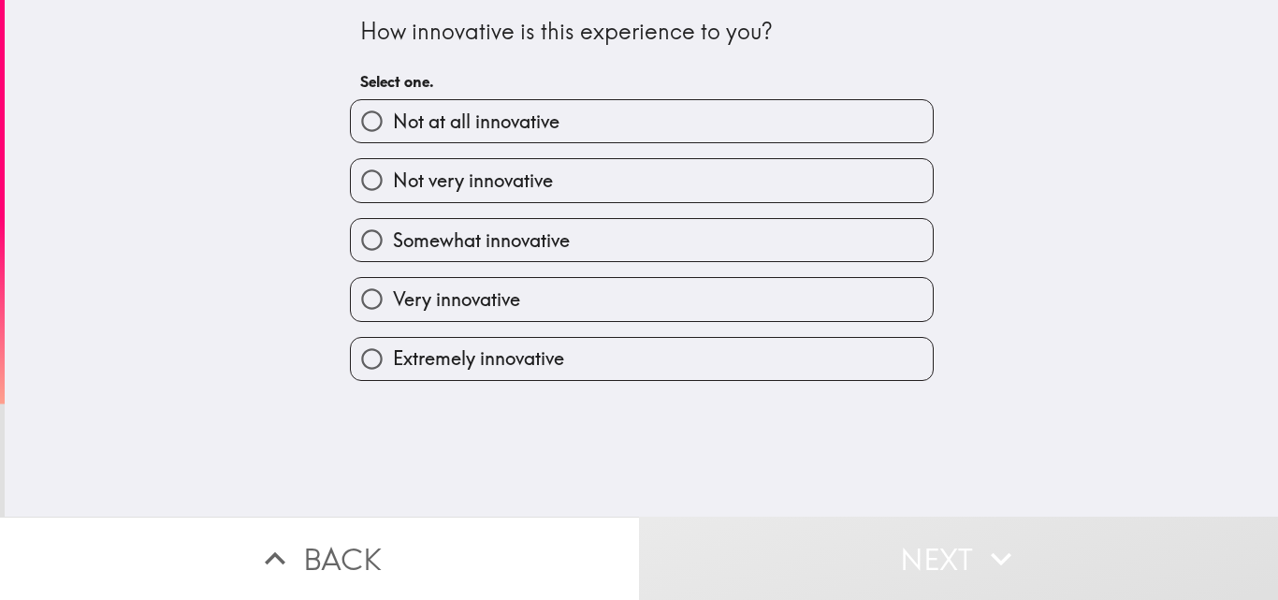
click at [475, 368] on span "Extremely innovative" at bounding box center [478, 358] width 171 height 26
click at [393, 368] on input "Extremely innovative" at bounding box center [372, 359] width 42 height 42
radio input "true"
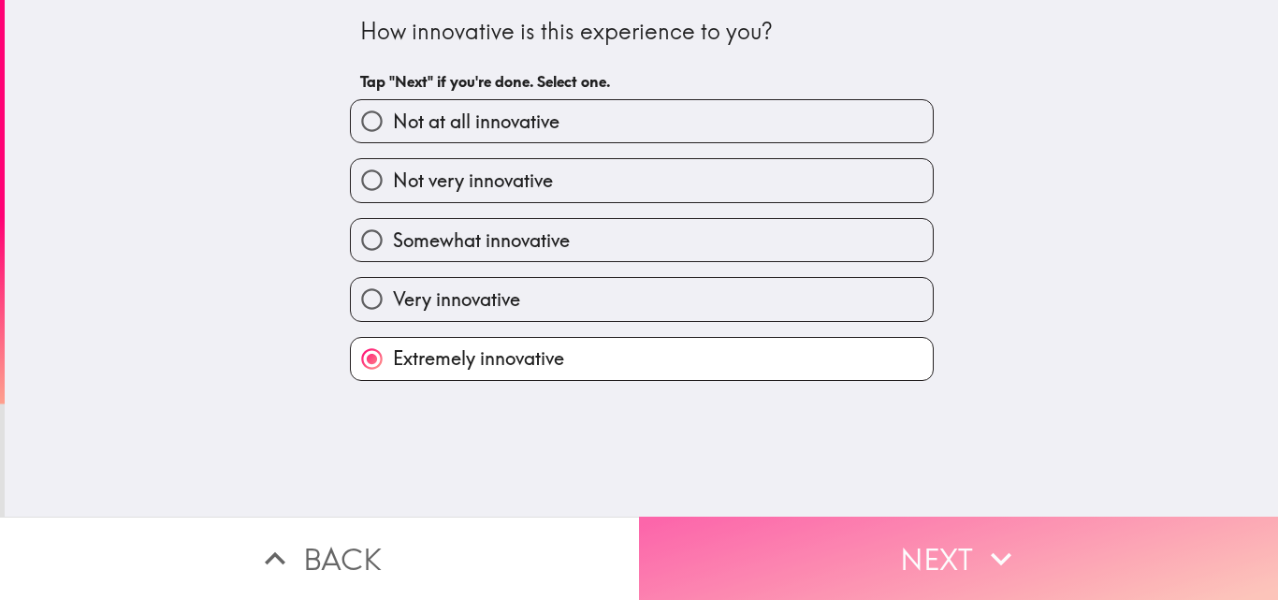
click at [952, 538] on button "Next" at bounding box center [958, 558] width 639 height 83
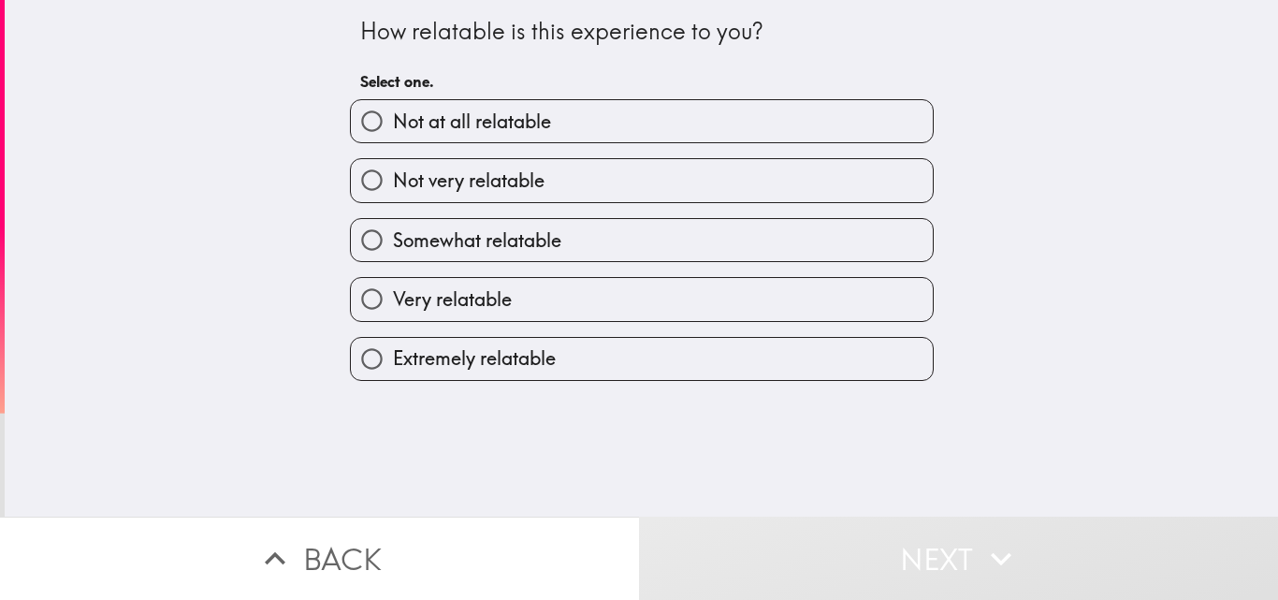
click at [509, 365] on span "Extremely relatable" at bounding box center [474, 358] width 163 height 26
click at [393, 365] on input "Extremely relatable" at bounding box center [372, 359] width 42 height 42
radio input "true"
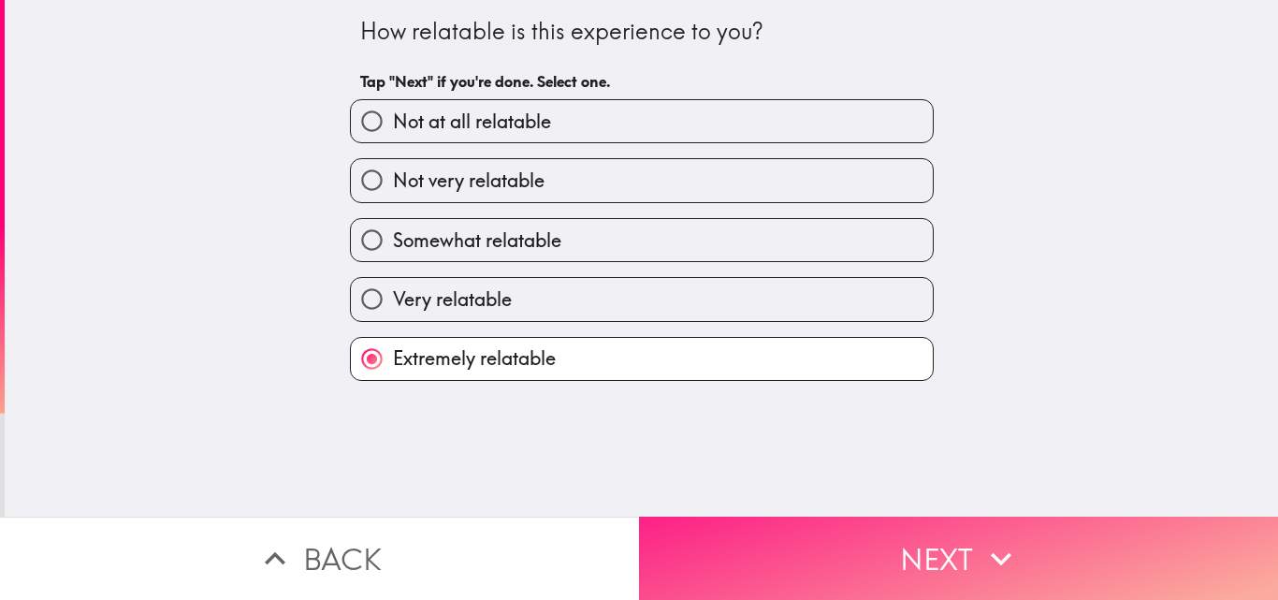
click at [926, 554] on button "Next" at bounding box center [958, 558] width 639 height 83
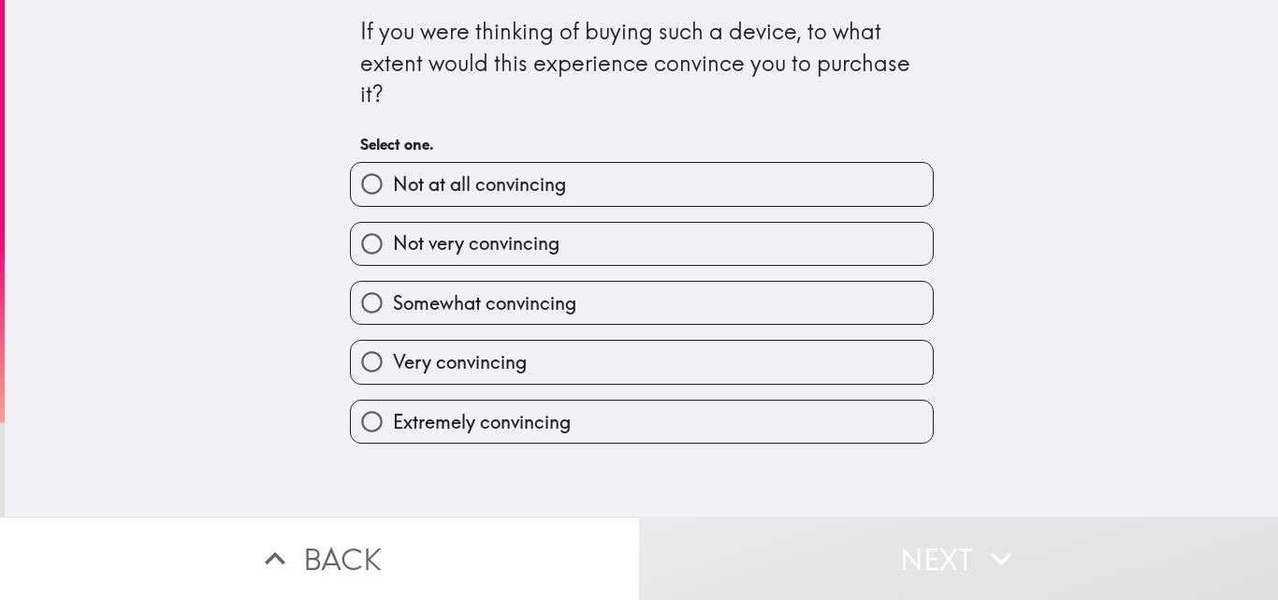
click at [456, 432] on span "Extremely convincing" at bounding box center [482, 422] width 178 height 26
click at [393, 432] on input "Extremely convincing" at bounding box center [372, 421] width 42 height 42
radio input "true"
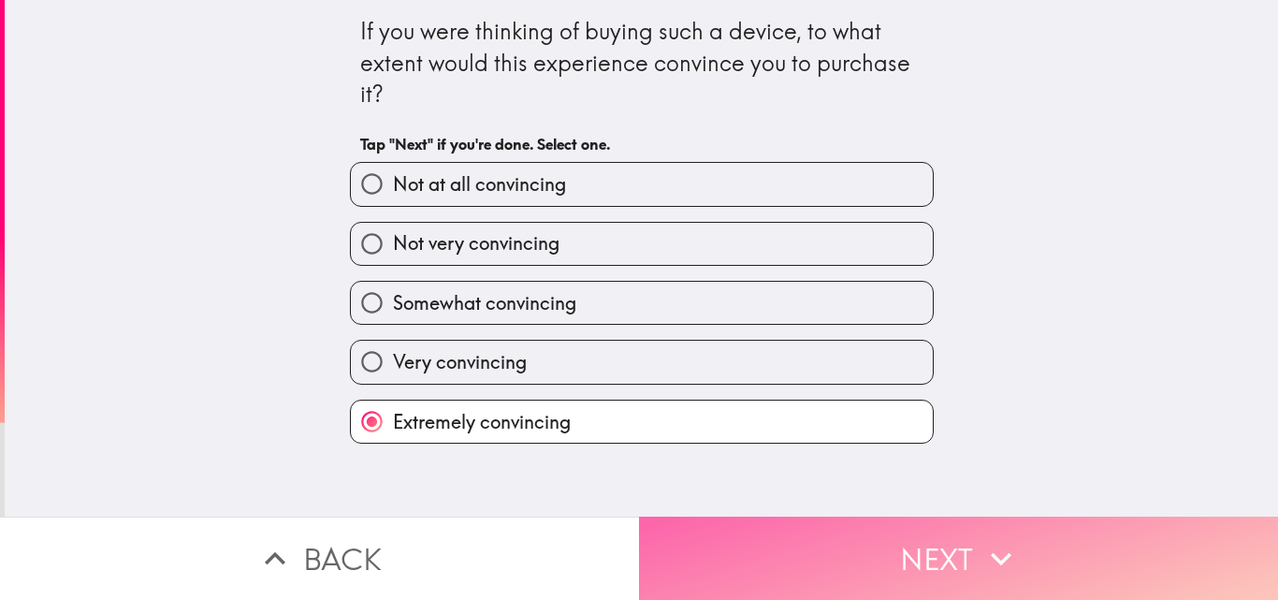
drag, startPoint x: 869, startPoint y: 535, endPoint x: 852, endPoint y: 531, distance: 17.5
click at [871, 536] on button "Next" at bounding box center [958, 558] width 639 height 83
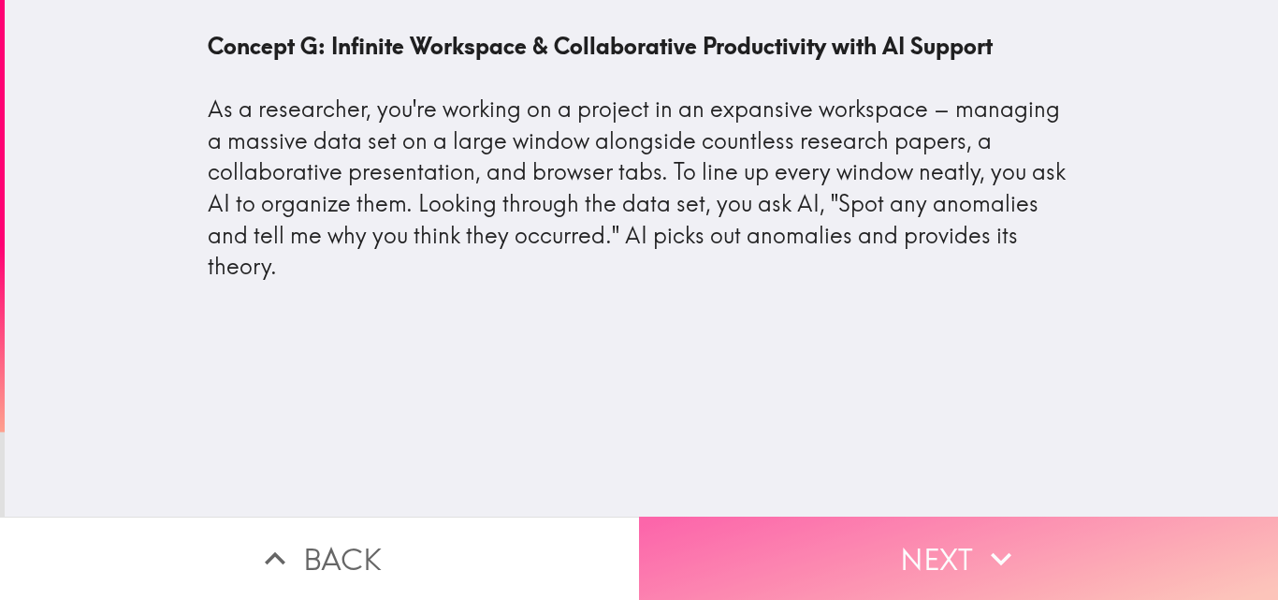
click at [880, 539] on button "Next" at bounding box center [958, 558] width 639 height 83
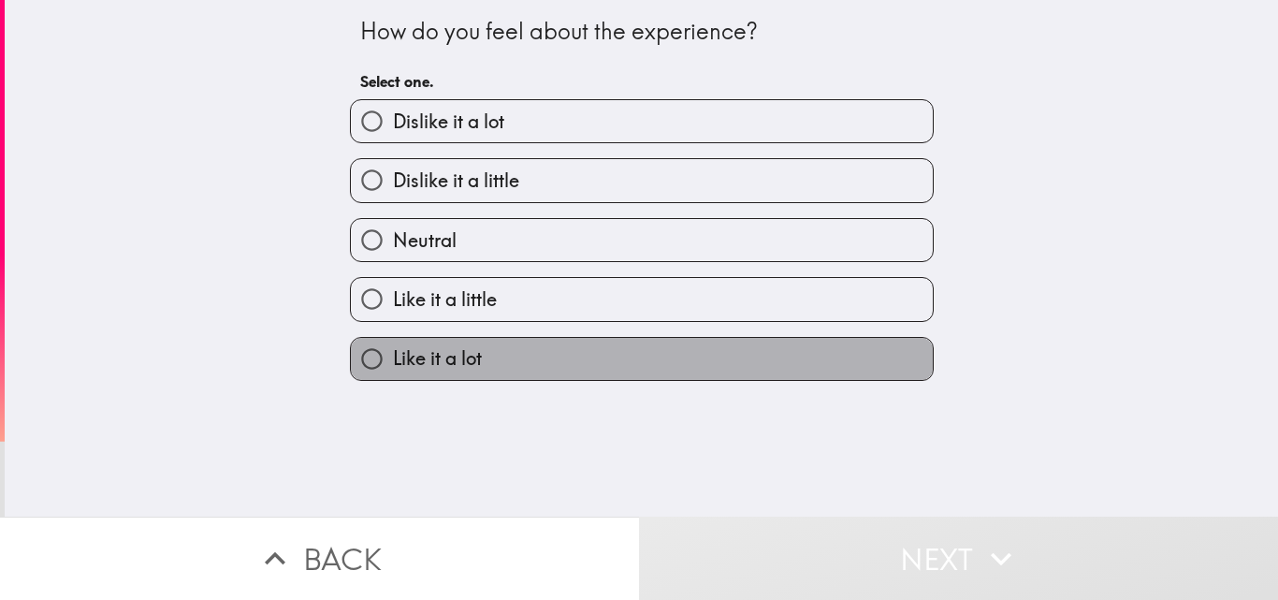
click at [474, 355] on label "Like it a lot" at bounding box center [642, 359] width 582 height 42
click at [393, 355] on input "Like it a lot" at bounding box center [372, 359] width 42 height 42
radio input "true"
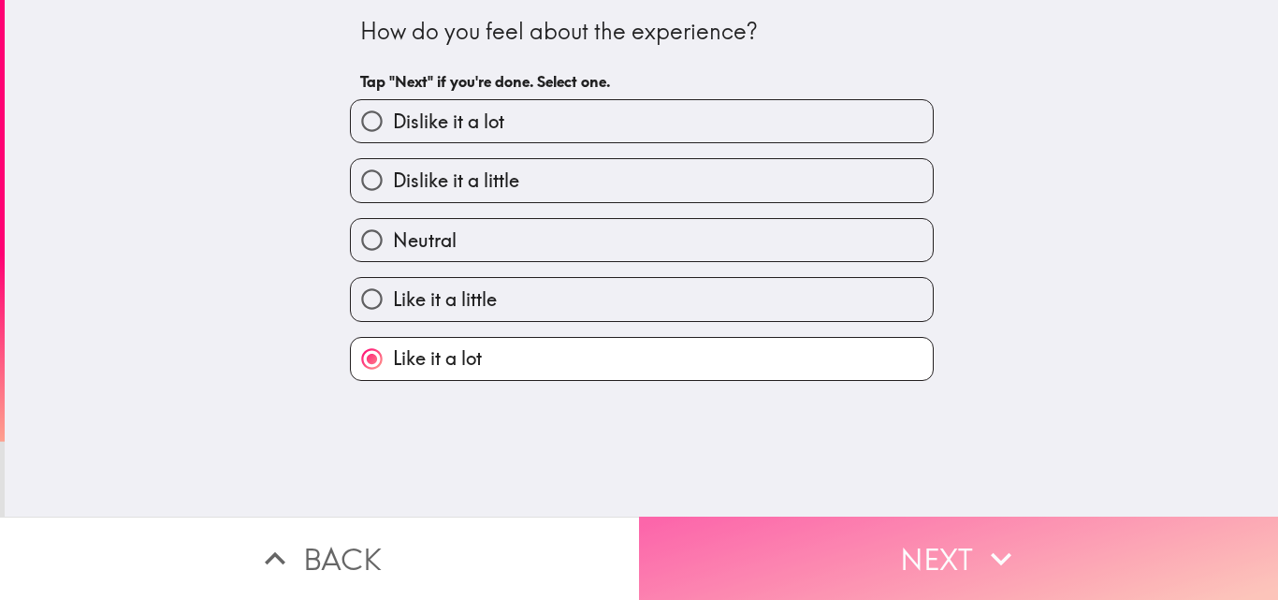
click at [819, 548] on button "Next" at bounding box center [958, 558] width 639 height 83
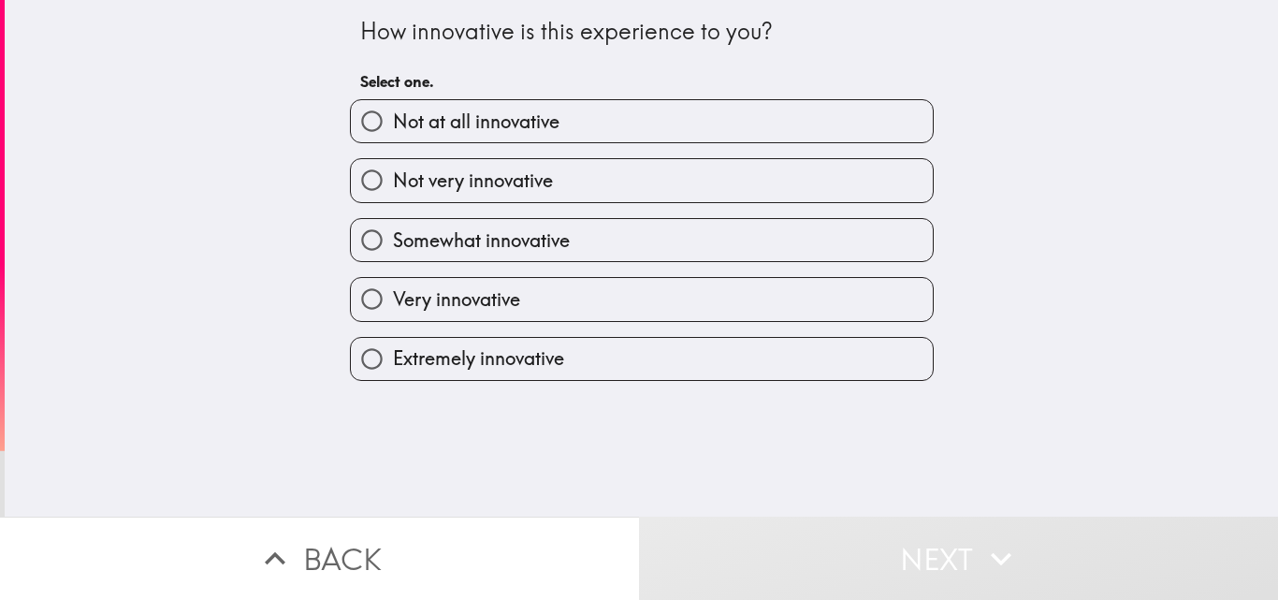
click at [517, 352] on span "Extremely innovative" at bounding box center [478, 358] width 171 height 26
click at [393, 352] on input "Extremely innovative" at bounding box center [372, 359] width 42 height 42
radio input "true"
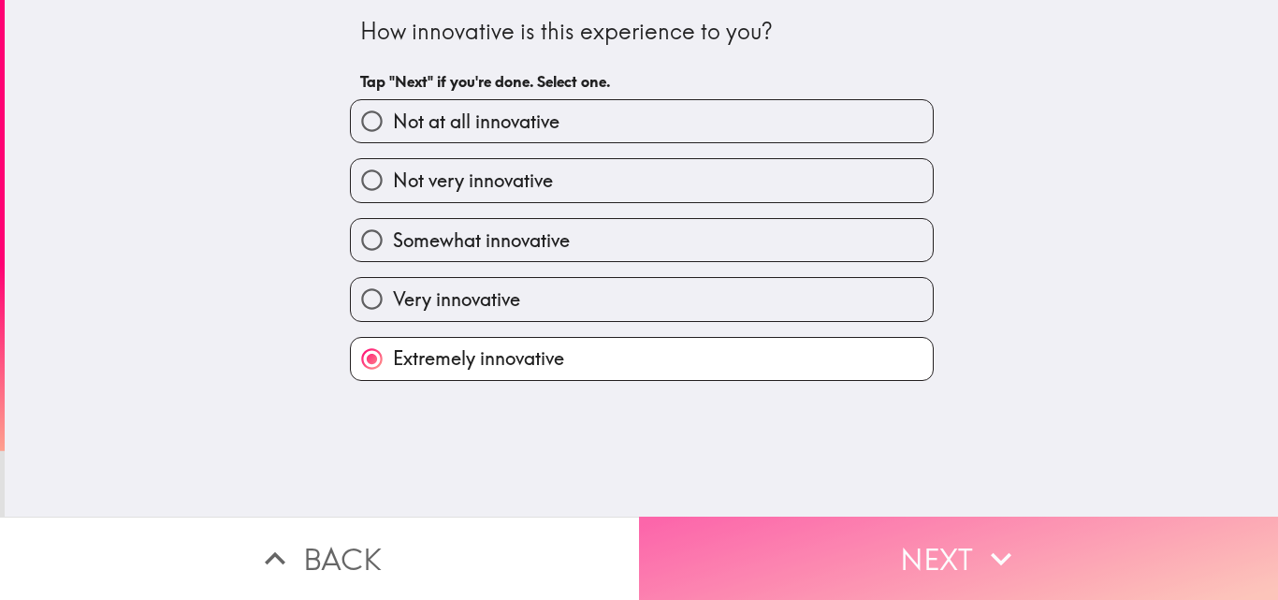
click at [837, 549] on button "Next" at bounding box center [958, 558] width 639 height 83
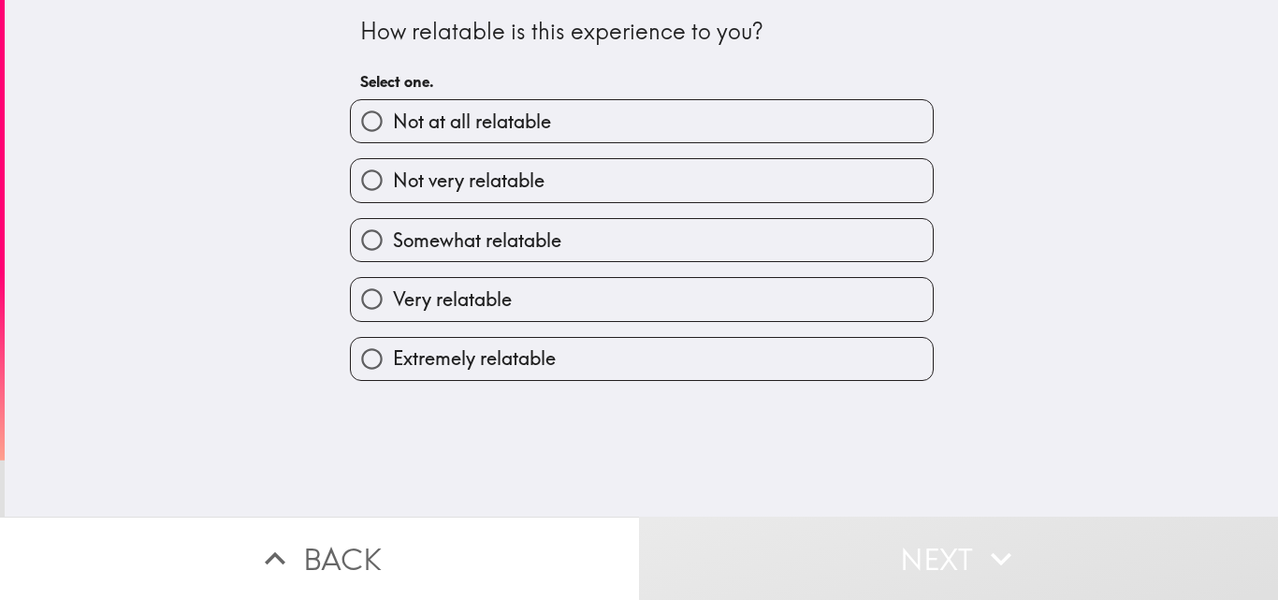
click at [486, 342] on label "Extremely relatable" at bounding box center [642, 359] width 582 height 42
click at [393, 342] on input "Extremely relatable" at bounding box center [372, 359] width 42 height 42
radio input "true"
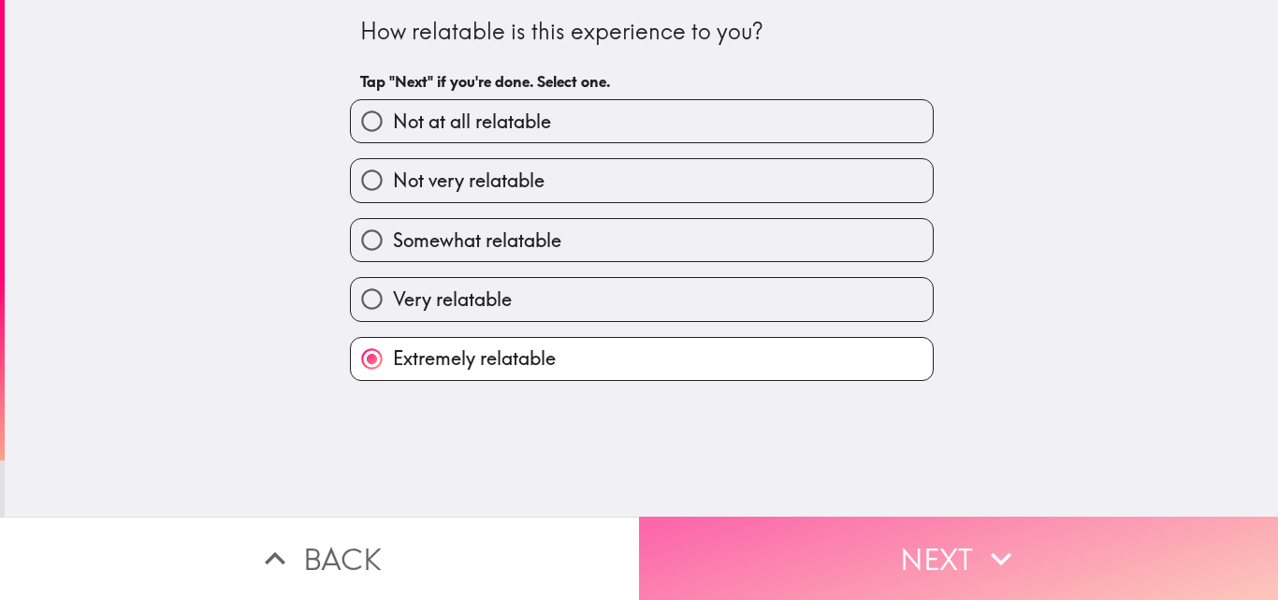
click at [916, 535] on button "Next" at bounding box center [958, 558] width 639 height 83
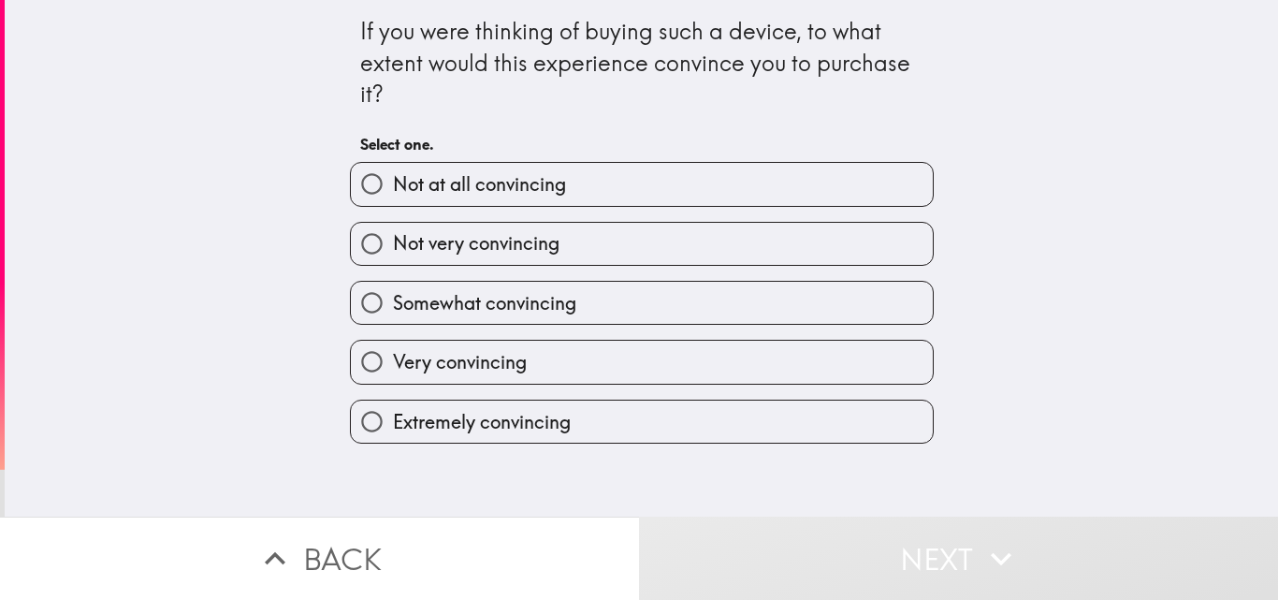
click at [452, 364] on span "Very convincing" at bounding box center [460, 362] width 134 height 26
click at [393, 364] on input "Very convincing" at bounding box center [372, 362] width 42 height 42
radio input "true"
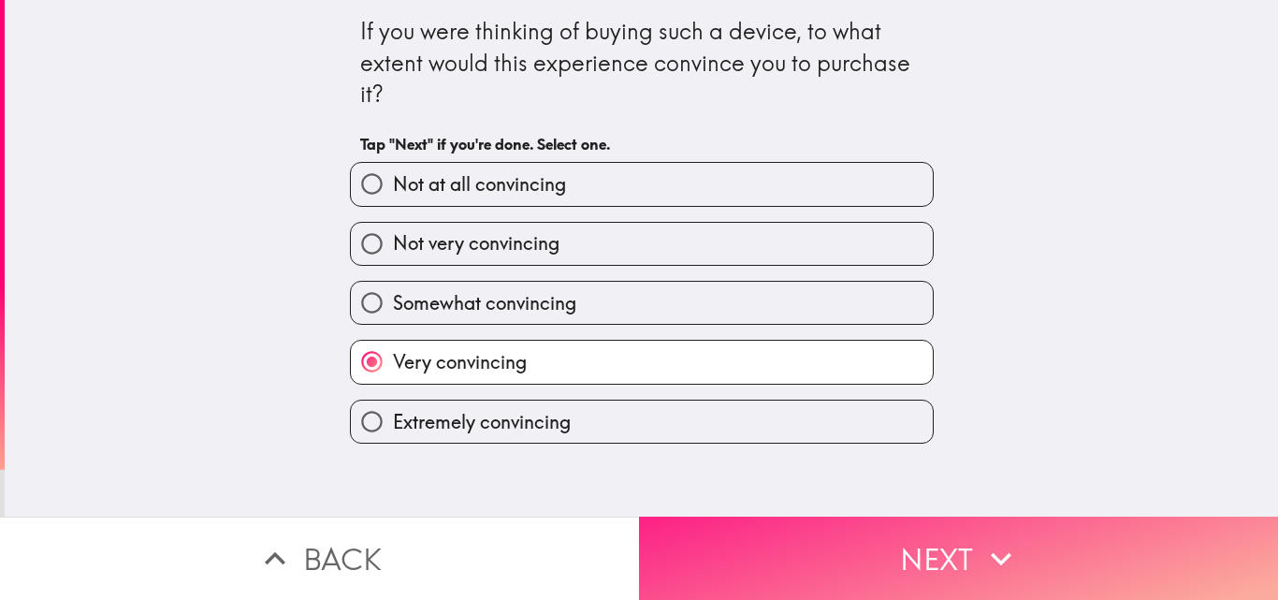
click at [895, 546] on button "Next" at bounding box center [958, 558] width 639 height 83
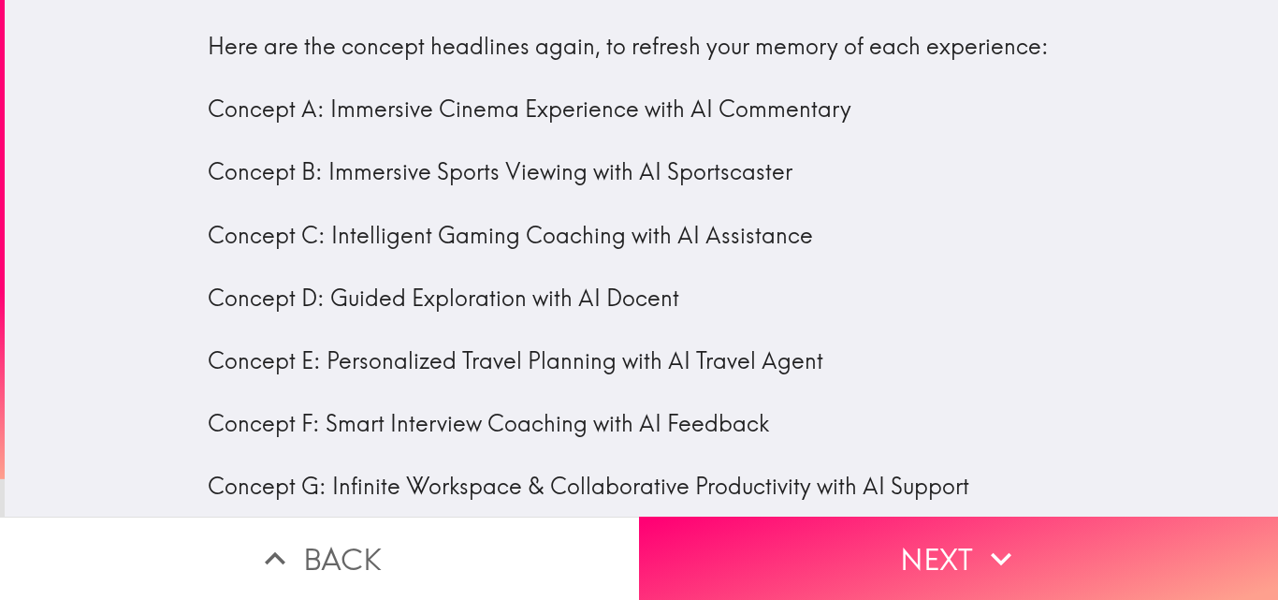
scroll to position [31, 0]
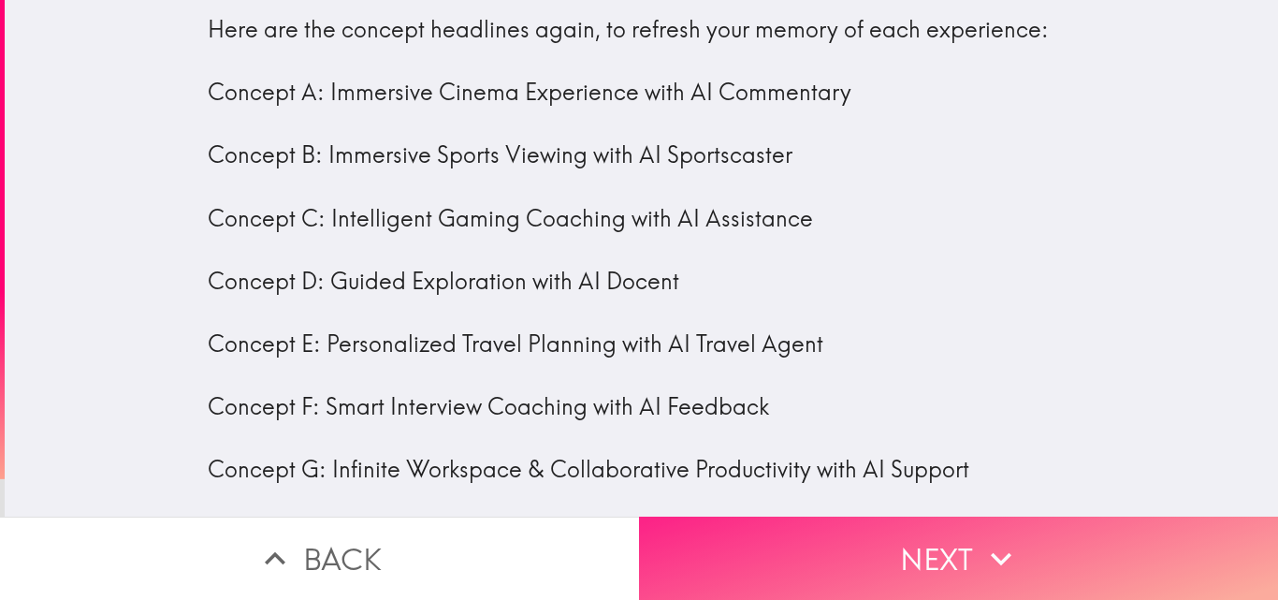
click at [879, 550] on button "Next" at bounding box center [958, 558] width 639 height 83
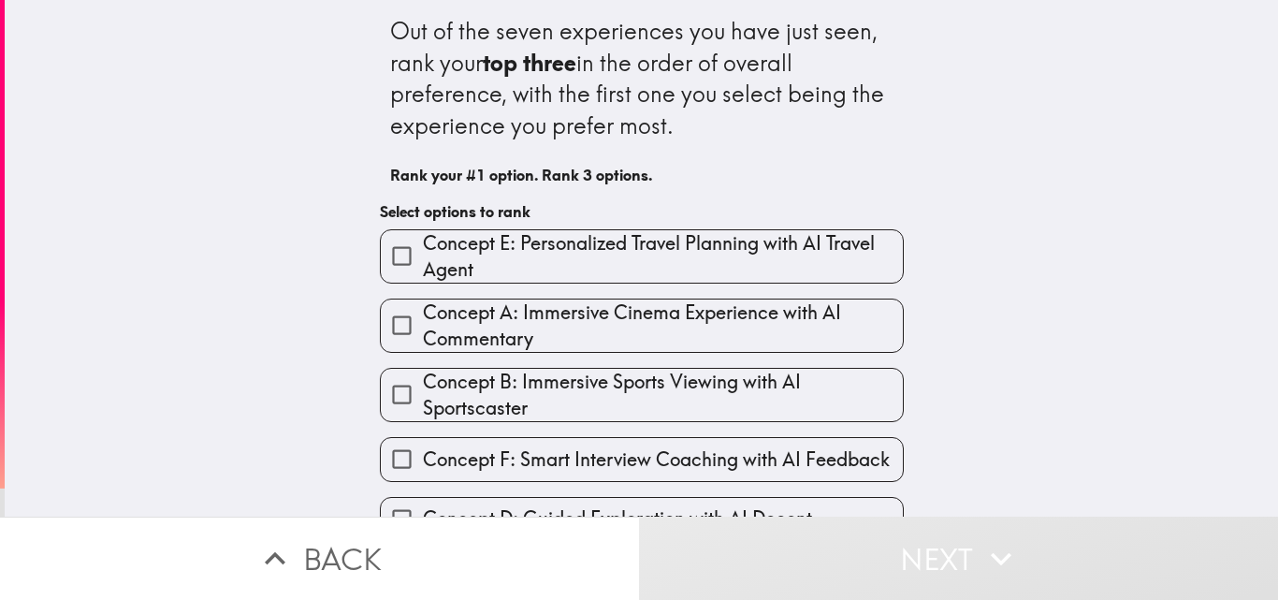
click at [606, 312] on span "Concept A: Immersive Cinema Experience with AI Commentary" at bounding box center [663, 325] width 480 height 52
click at [423, 312] on input "Concept A: Immersive Cinema Experience with AI Commentary" at bounding box center [402, 325] width 42 height 42
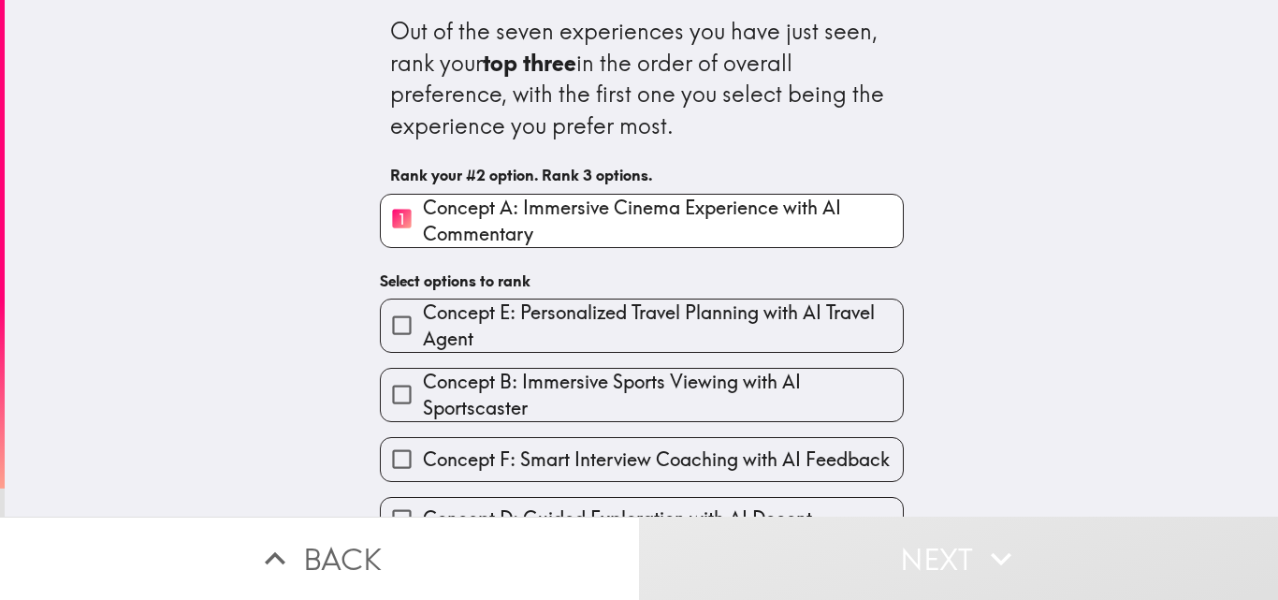
click at [618, 402] on span "Concept B: Immersive Sports Viewing with AI Sportscaster" at bounding box center [663, 395] width 480 height 52
click at [423, 402] on input "Concept B: Immersive Sports Viewing with AI Sportscaster" at bounding box center [402, 394] width 42 height 42
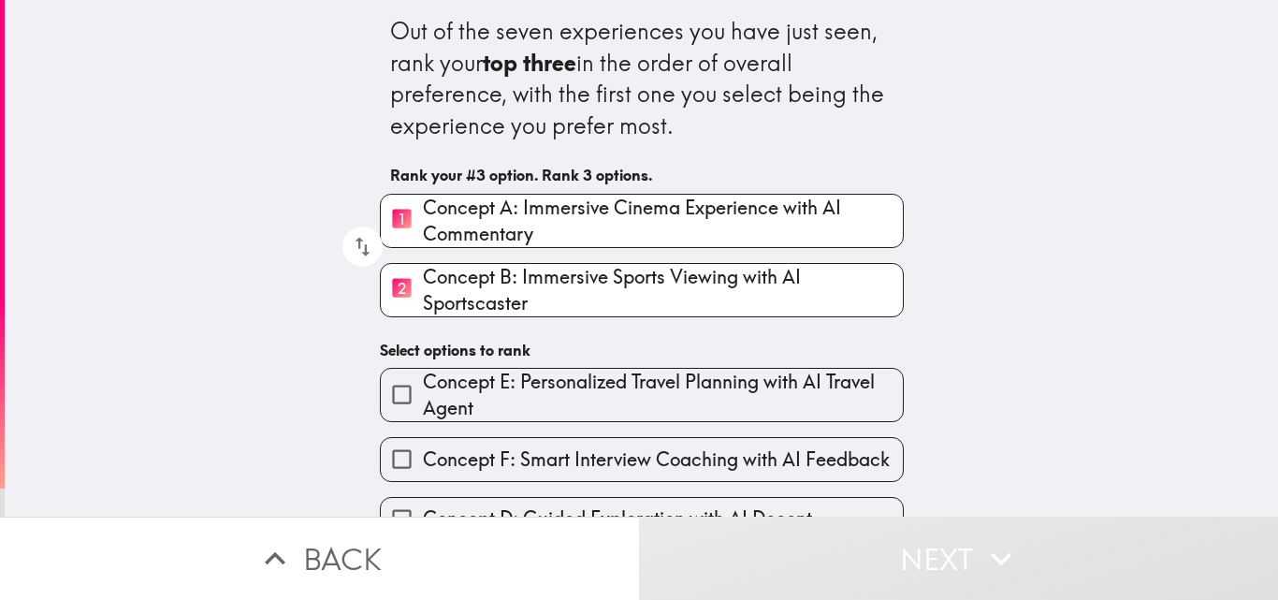
scroll to position [177, 0]
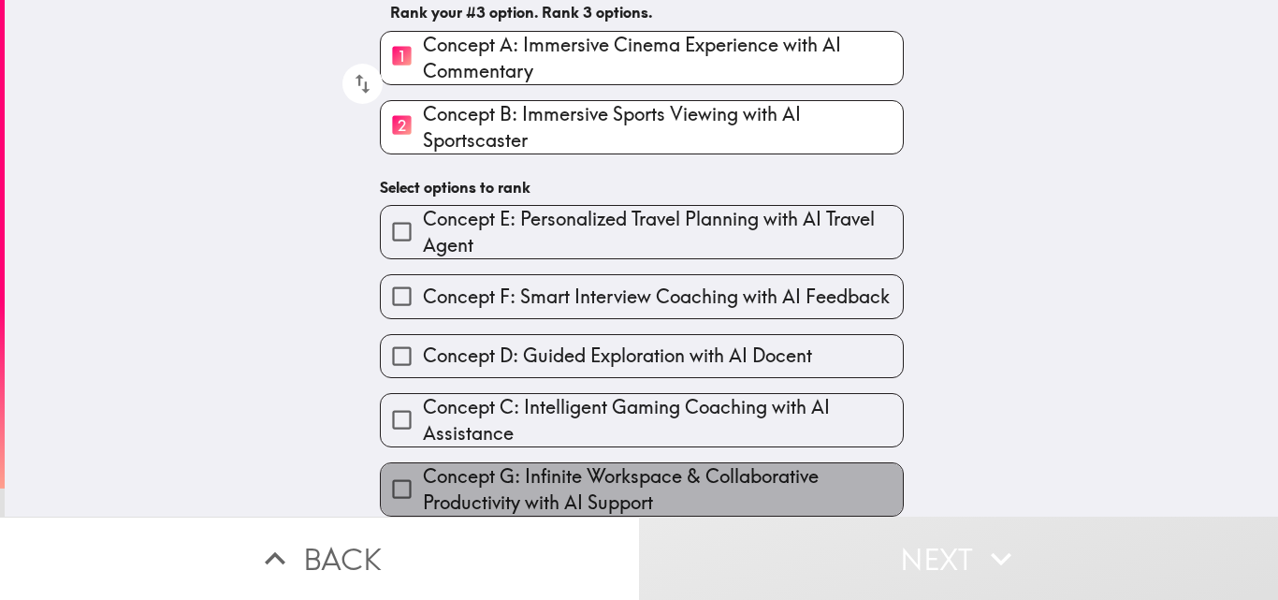
click at [586, 471] on span "Concept G: Infinite Workspace & Collaborative Productivity with AI Support" at bounding box center [663, 489] width 480 height 52
click at [423, 471] on input "Concept G: Infinite Workspace & Collaborative Productivity with AI Support" at bounding box center [402, 489] width 42 height 42
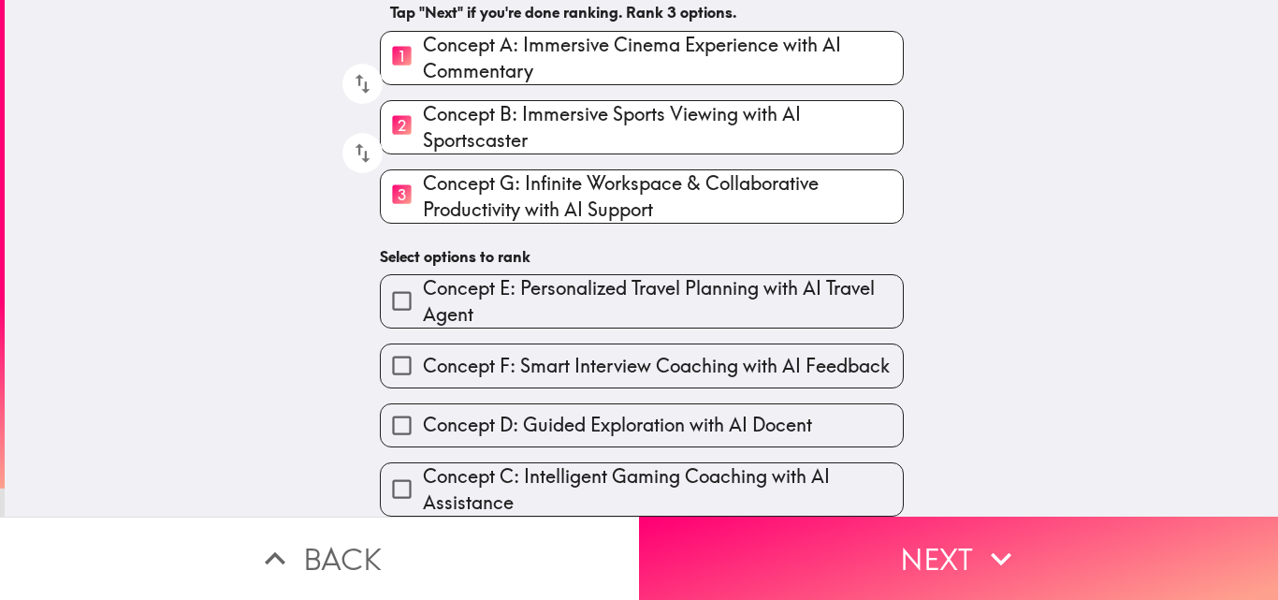
click at [586, 471] on span "Concept C: Intelligent Gaming Coaching with AI Assistance" at bounding box center [663, 489] width 480 height 52
click at [423, 471] on input "Concept C: Intelligent Gaming Coaching with AI Assistance" at bounding box center [402, 489] width 42 height 42
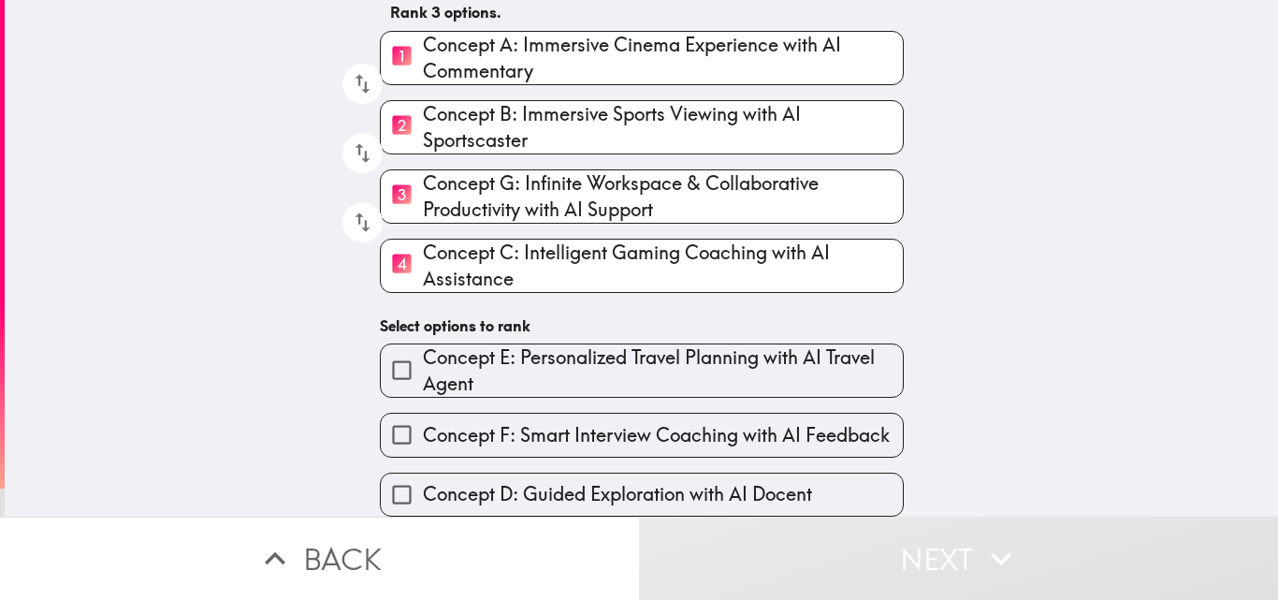
click at [537, 422] on span "Concept F: Smart Interview Coaching with AI Feedback" at bounding box center [656, 435] width 467 height 26
click at [423, 419] on input "Concept F: Smart Interview Coaching with AI Feedback" at bounding box center [402, 435] width 42 height 42
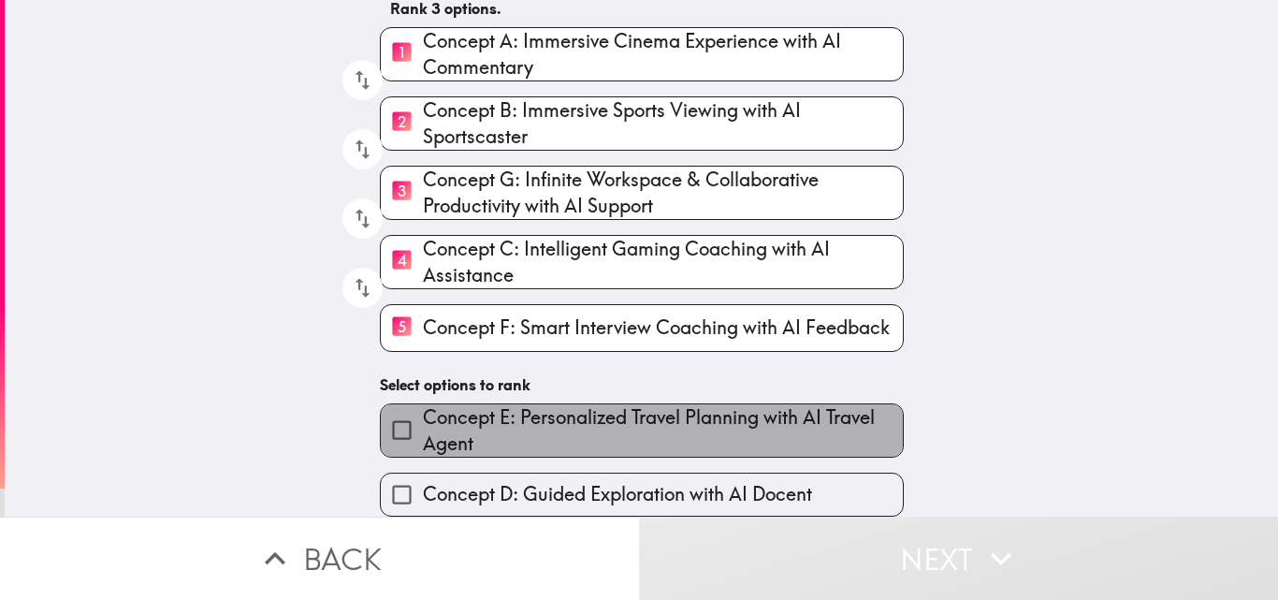
click at [533, 406] on span "Concept E: Personalized Travel Planning with AI Travel Agent" at bounding box center [663, 430] width 480 height 52
click at [423, 409] on input "Concept E: Personalized Travel Planning with AI Travel Agent" at bounding box center [402, 430] width 42 height 42
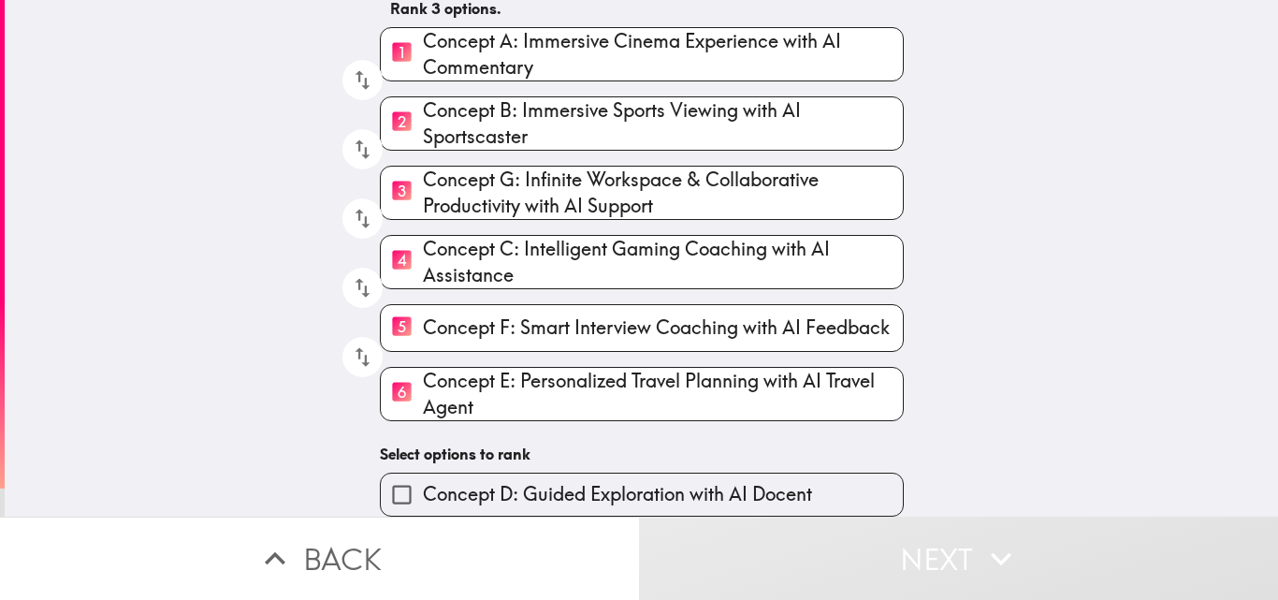
click at [559, 481] on span "Concept D: Guided Exploration with AI Docent" at bounding box center [617, 494] width 389 height 26
click at [423, 476] on input "Concept D: Guided Exploration with AI Docent" at bounding box center [402, 494] width 42 height 42
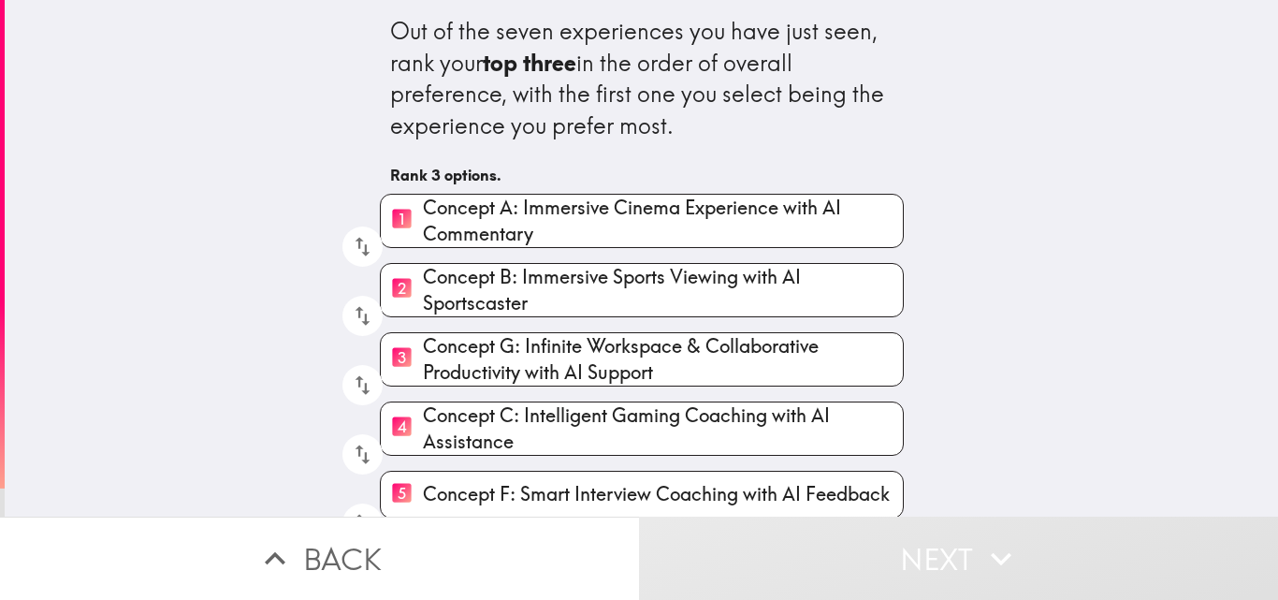
scroll to position [149, 0]
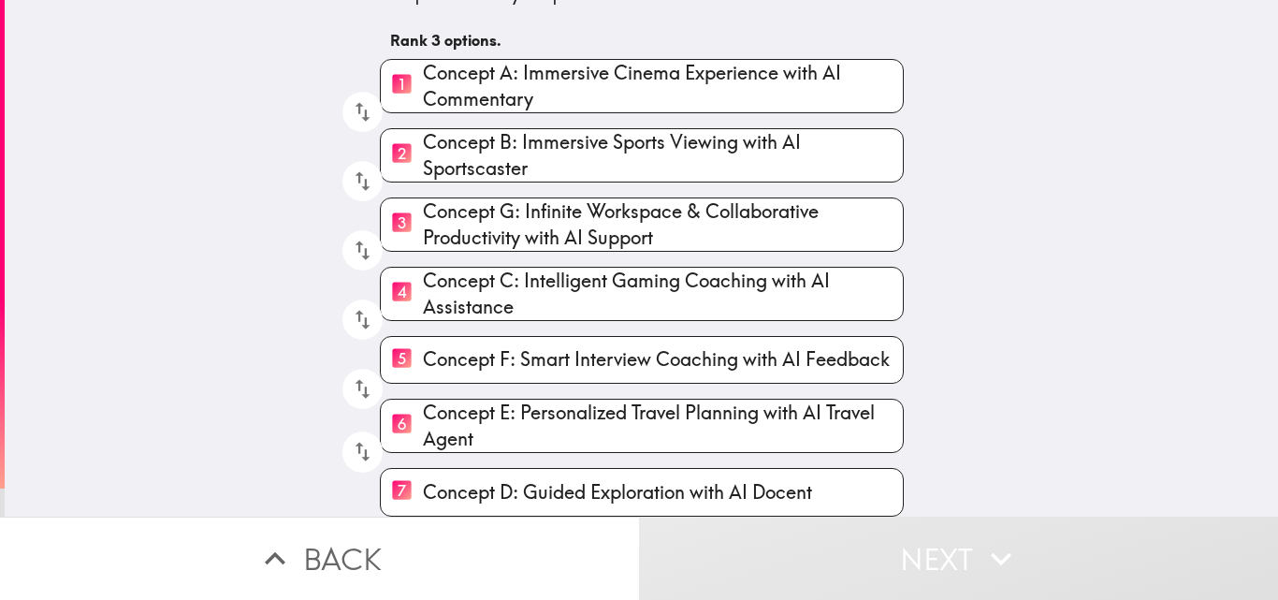
click at [713, 479] on span "Concept D: Guided Exploration with AI Docent" at bounding box center [617, 492] width 389 height 26
click at [423, 476] on input "7 Concept D: Guided Exploration with AI Docent" at bounding box center [402, 492] width 42 height 46
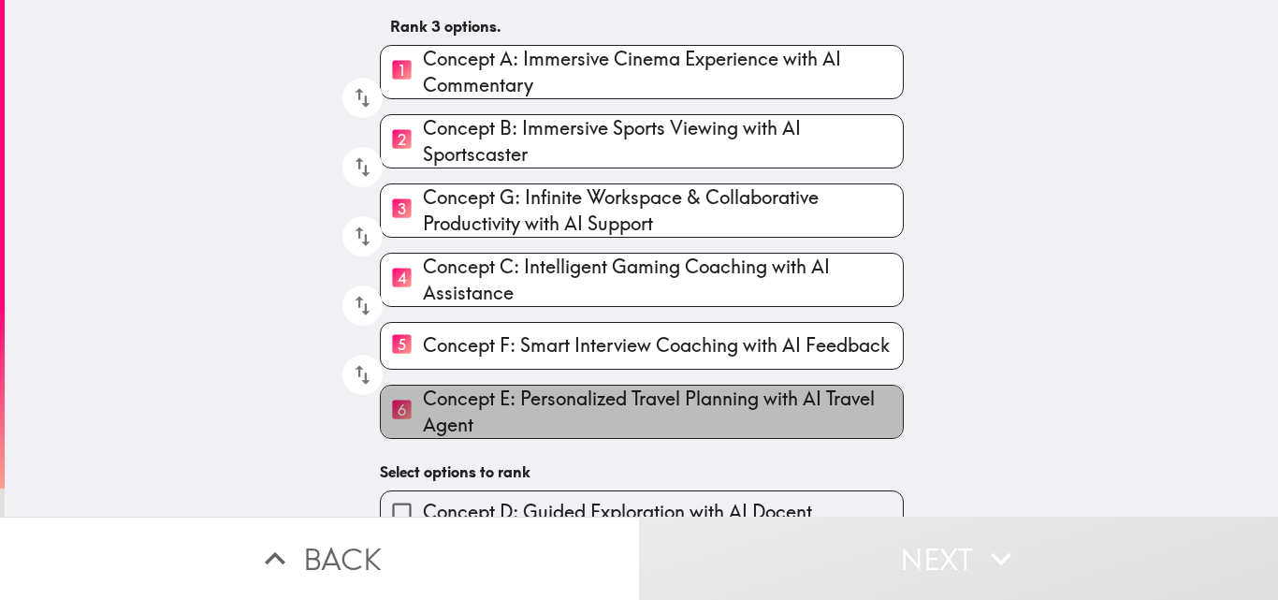
click at [592, 408] on span "Concept E: Personalized Travel Planning with AI Travel Agent" at bounding box center [663, 412] width 480 height 52
click at [423, 408] on input "6 Concept E: Personalized Travel Planning with AI Travel Agent" at bounding box center [402, 411] width 42 height 46
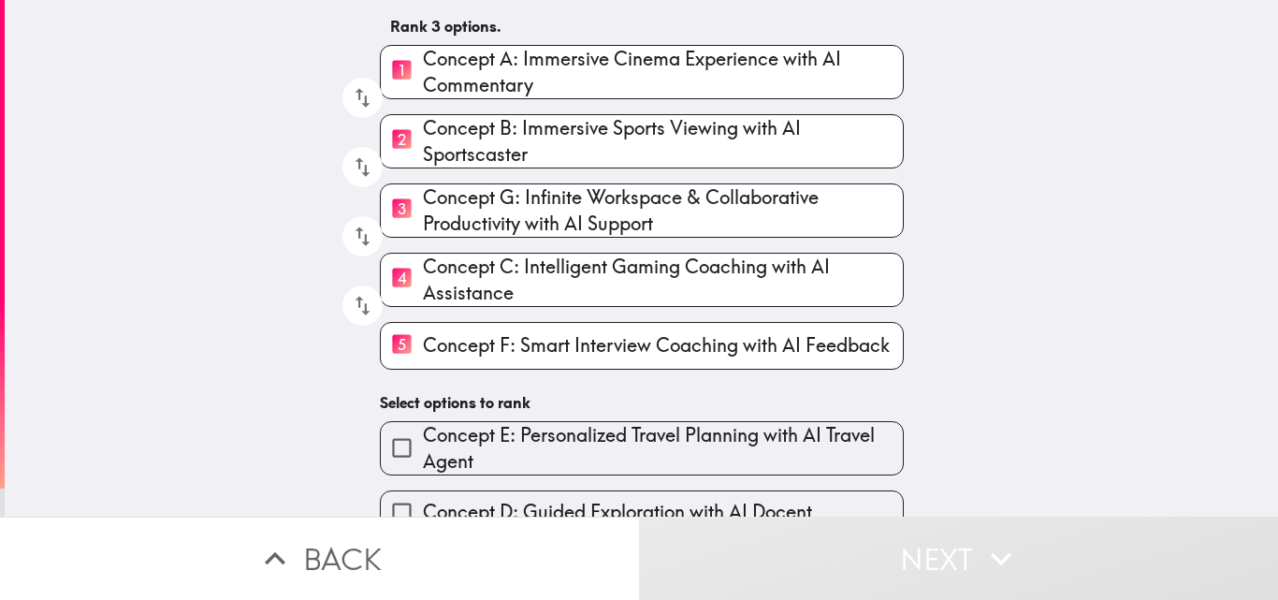
click at [533, 342] on span "Concept F: Smart Interview Coaching with AI Feedback" at bounding box center [656, 345] width 467 height 26
click at [423, 342] on input "5 Concept F: Smart Interview Coaching with AI Feedback" at bounding box center [402, 346] width 42 height 46
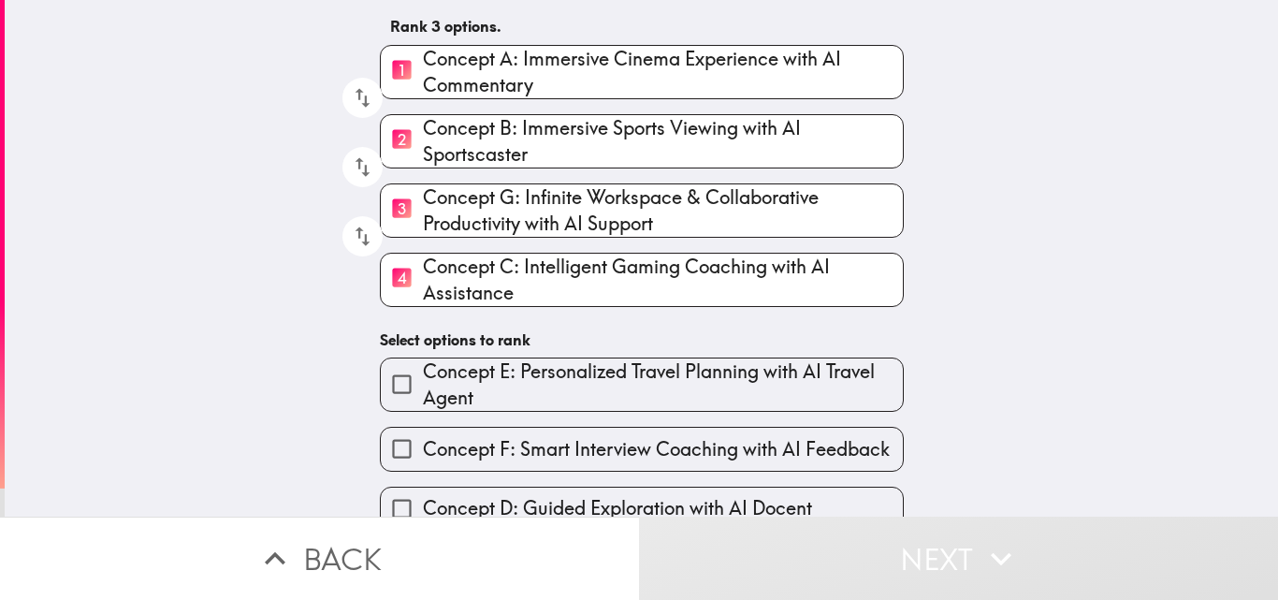
click at [532, 275] on span "Concept C: Intelligent Gaming Coaching with AI Assistance" at bounding box center [663, 280] width 480 height 52
click at [423, 275] on input "4 Concept C: Intelligent Gaming Coaching with AI Assistance" at bounding box center [402, 279] width 42 height 46
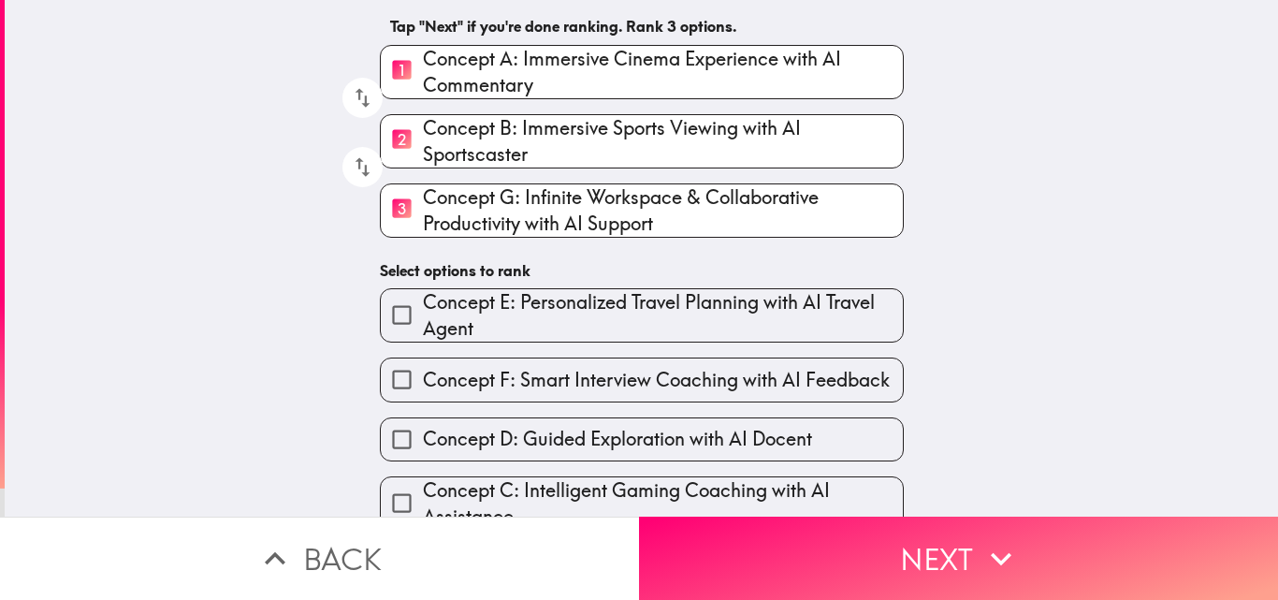
click at [522, 222] on span "Concept G: Infinite Workspace & Collaborative Productivity with AI Support" at bounding box center [663, 210] width 480 height 52
click at [423, 222] on input "3 Concept G: Infinite Workspace & Collaborative Productivity with AI Support" at bounding box center [402, 210] width 42 height 46
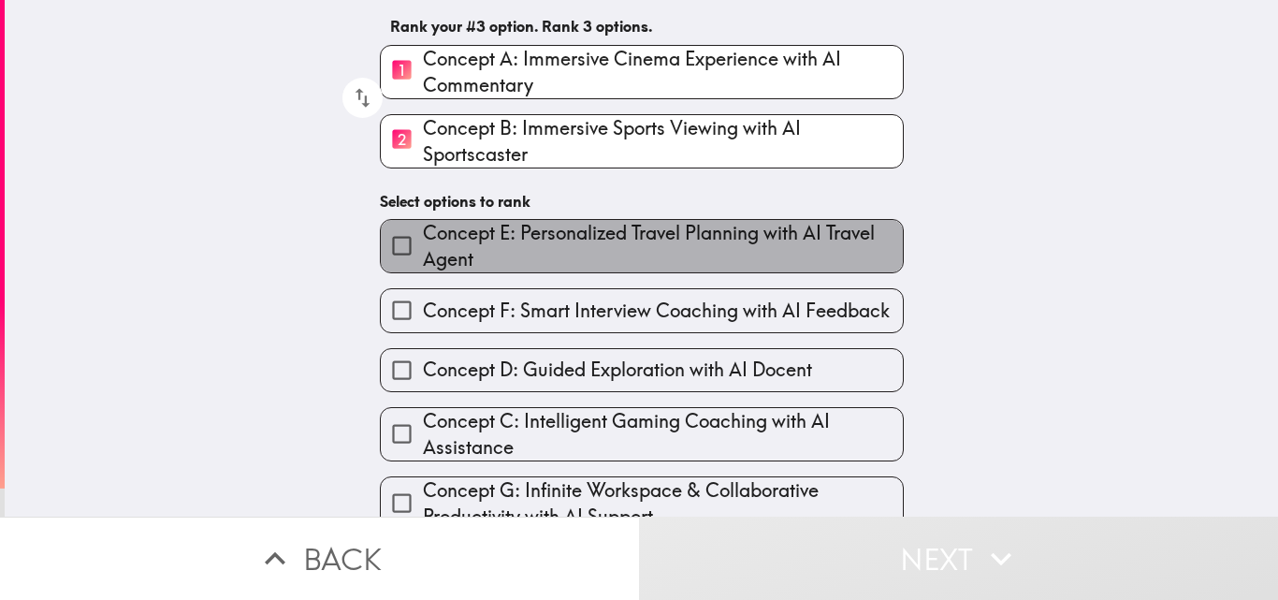
click at [491, 251] on span "Concept E: Personalized Travel Planning with AI Travel Agent" at bounding box center [663, 246] width 480 height 52
click at [423, 251] on input "Concept E: Personalized Travel Planning with AI Travel Agent" at bounding box center [402, 246] width 42 height 42
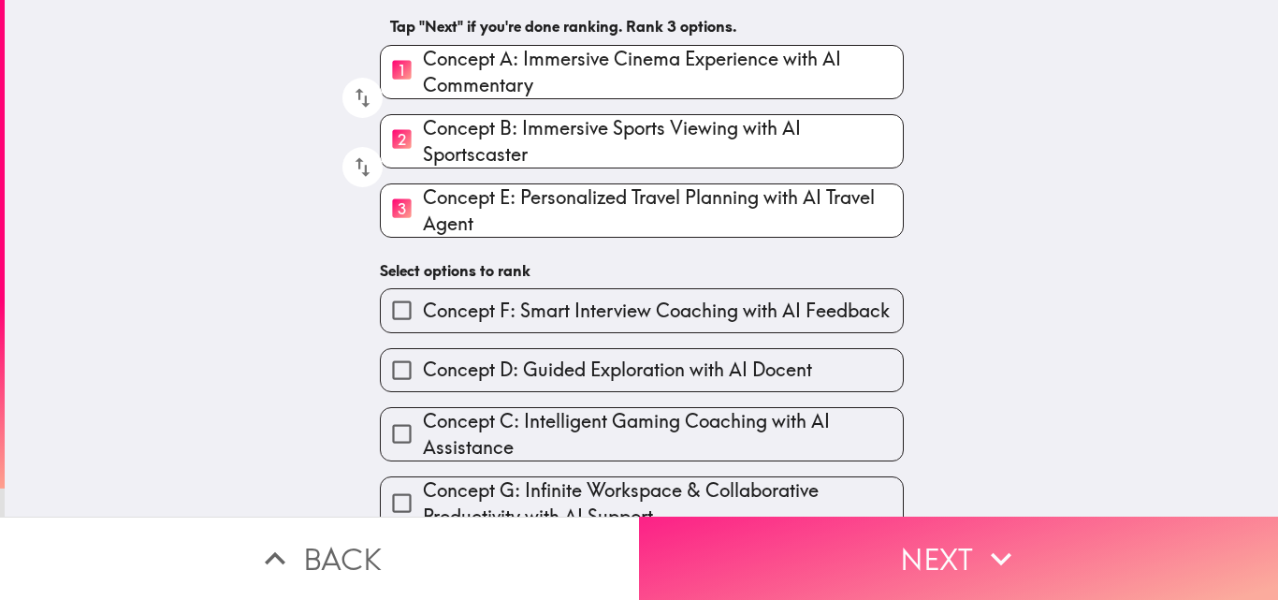
click at [937, 560] on button "Next" at bounding box center [958, 558] width 639 height 83
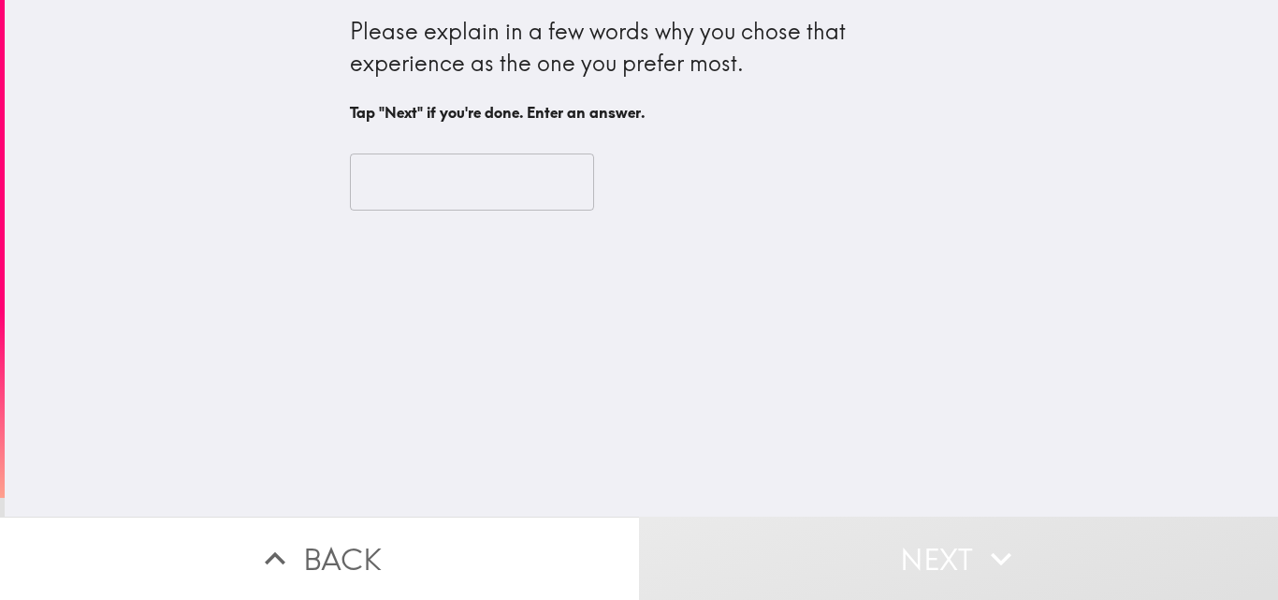
click at [441, 190] on input "text" at bounding box center [472, 182] width 244 height 58
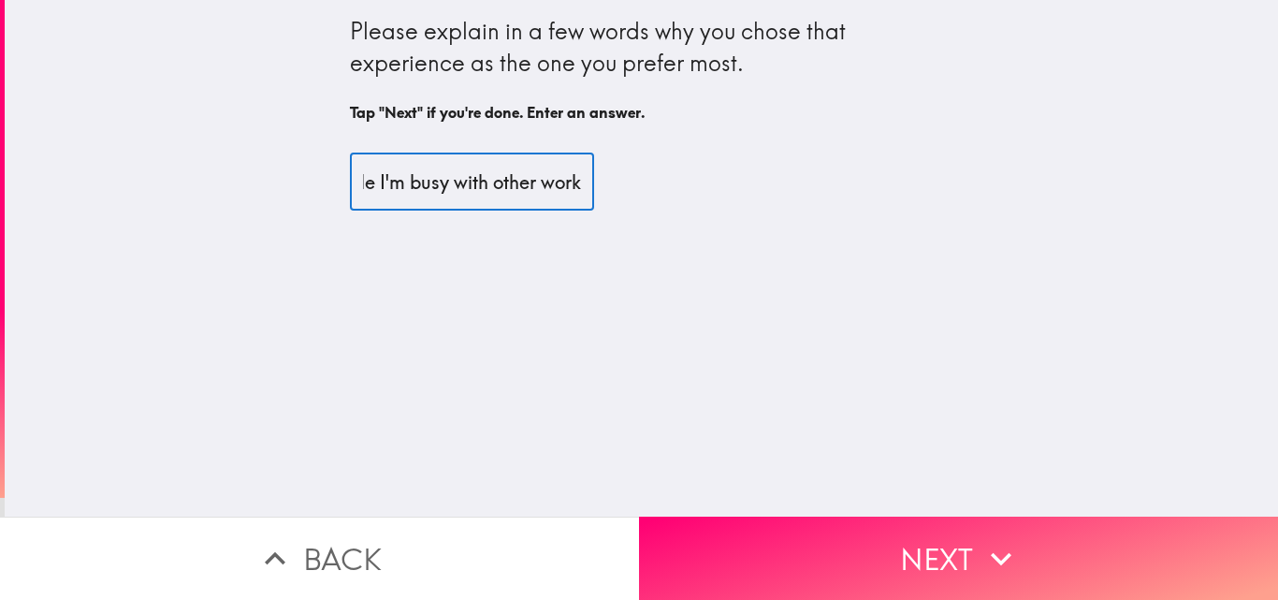
scroll to position [0, 563]
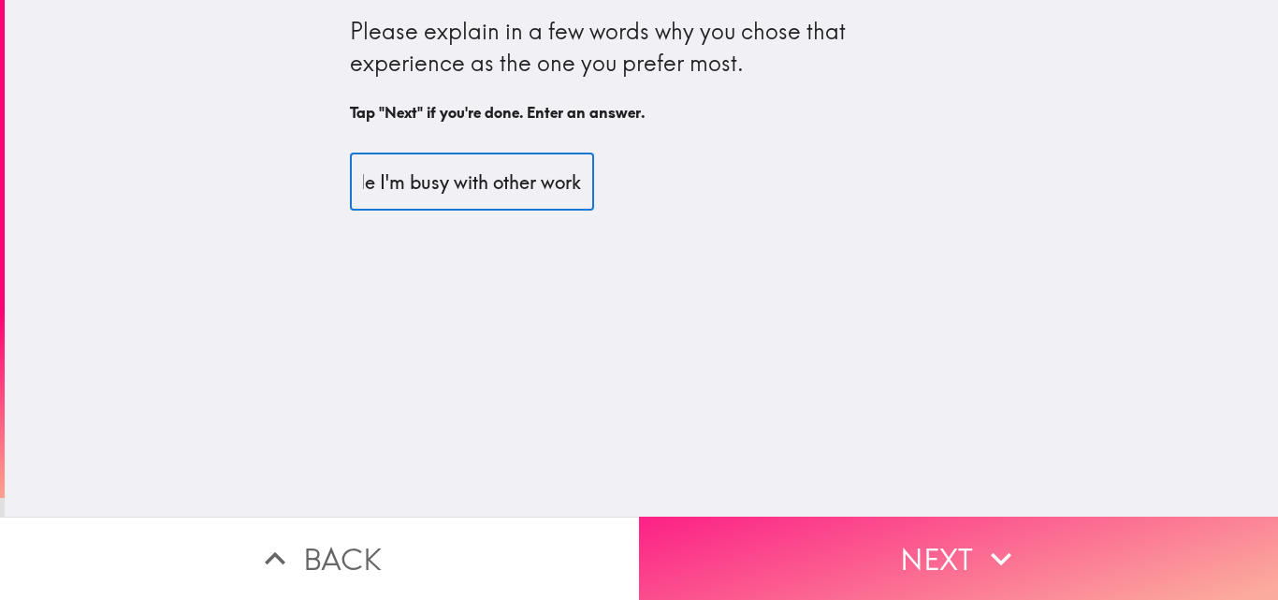
type input "Immersive cinema experience with AI commentary helps me while I'm busy with oth…"
click at [965, 575] on button "Next" at bounding box center [958, 558] width 639 height 83
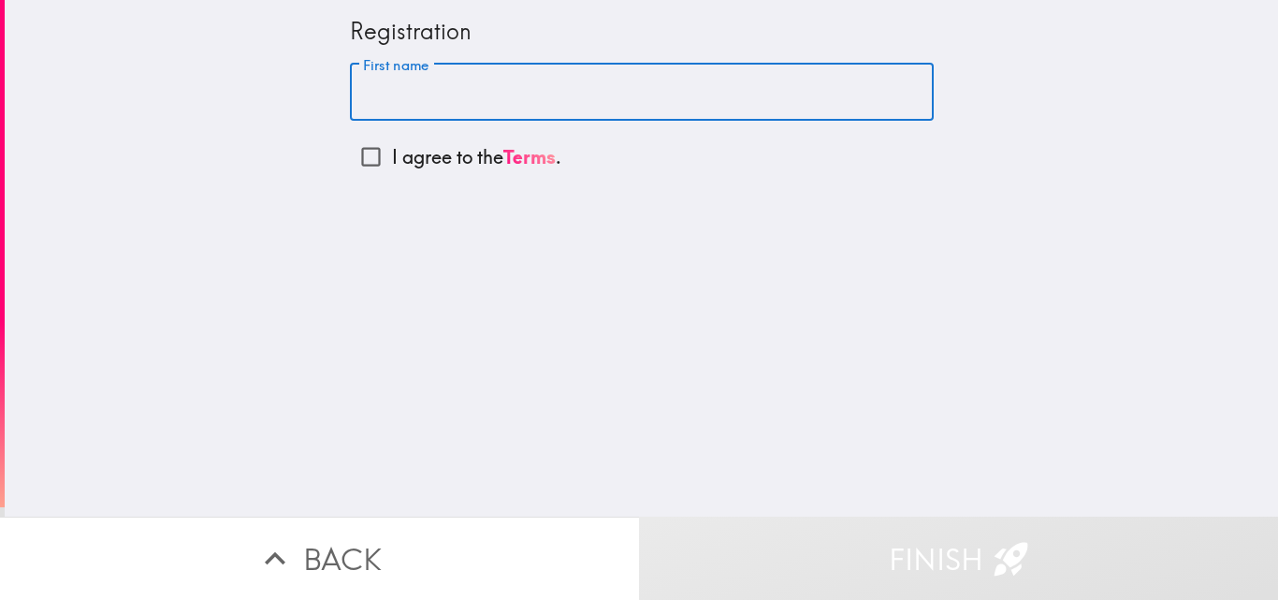
click at [469, 95] on input "First name" at bounding box center [642, 93] width 584 height 58
click at [408, 90] on input "[PERSON_NAME]" at bounding box center [642, 93] width 584 height 58
type input "[PERSON_NAME]"
click at [356, 151] on input "I agree to the Terms ." at bounding box center [371, 157] width 42 height 42
checkbox input "true"
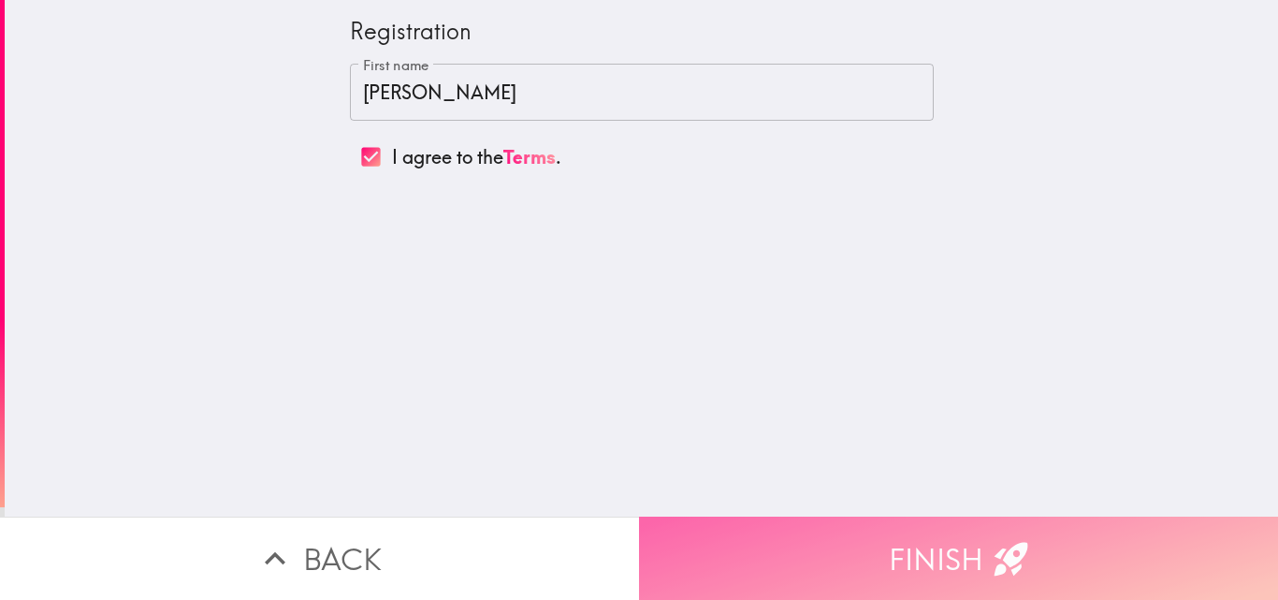
click at [930, 551] on button "Finish" at bounding box center [958, 558] width 639 height 83
